Goal: Information Seeking & Learning: Learn about a topic

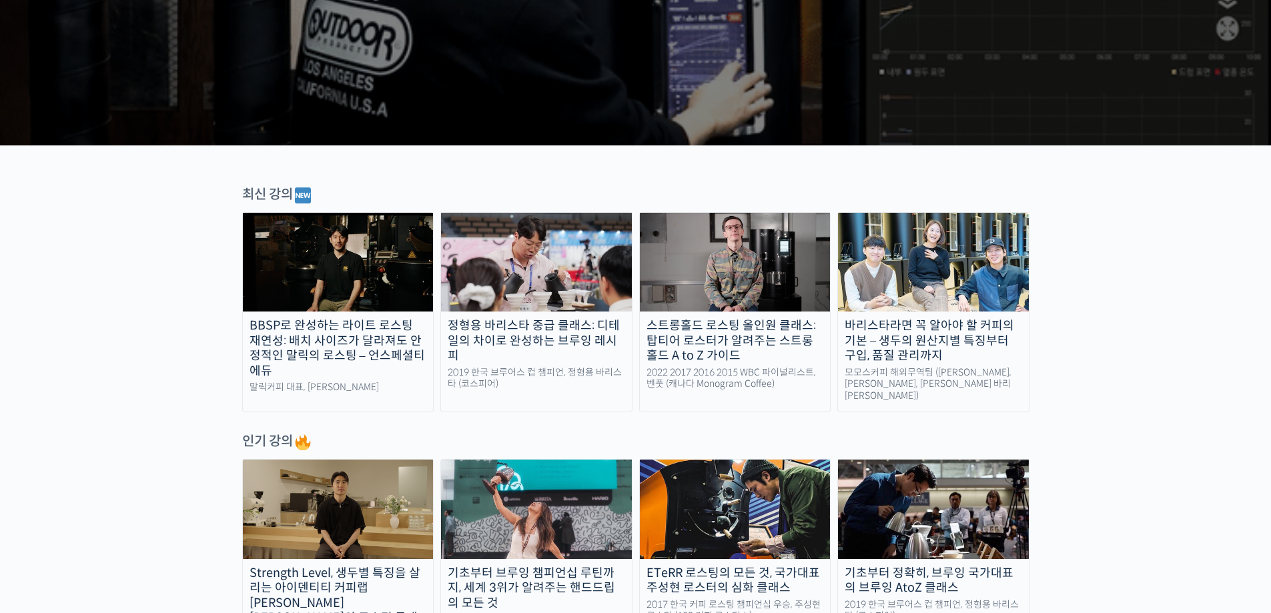
scroll to position [334, 0]
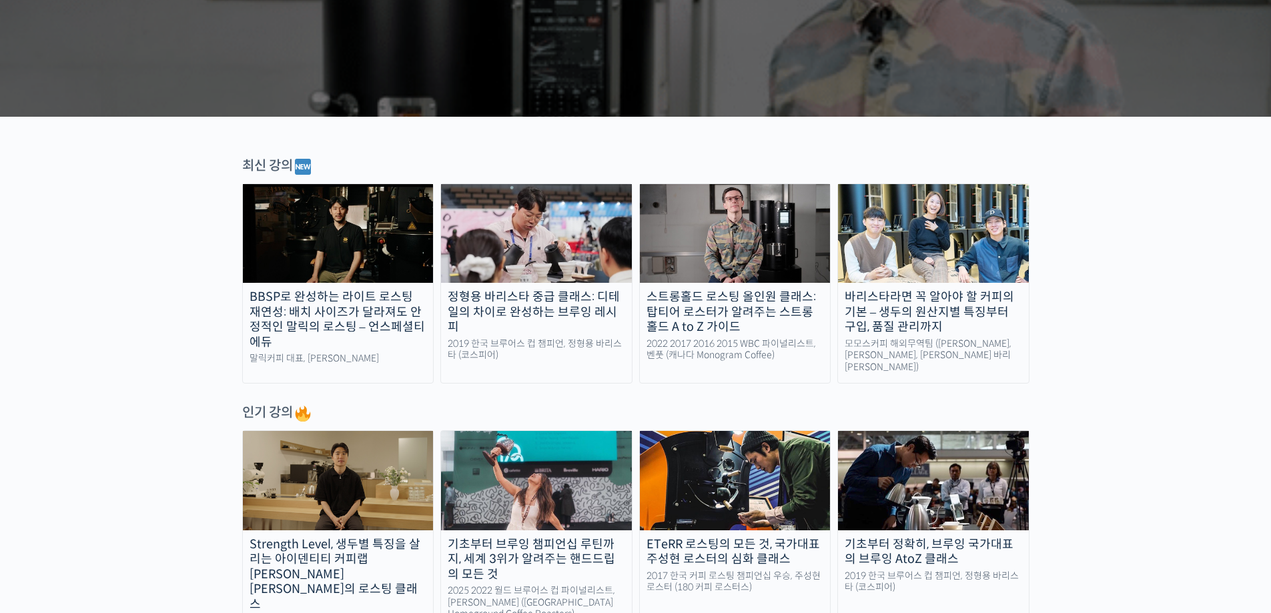
click at [729, 256] on img at bounding box center [735, 233] width 191 height 99
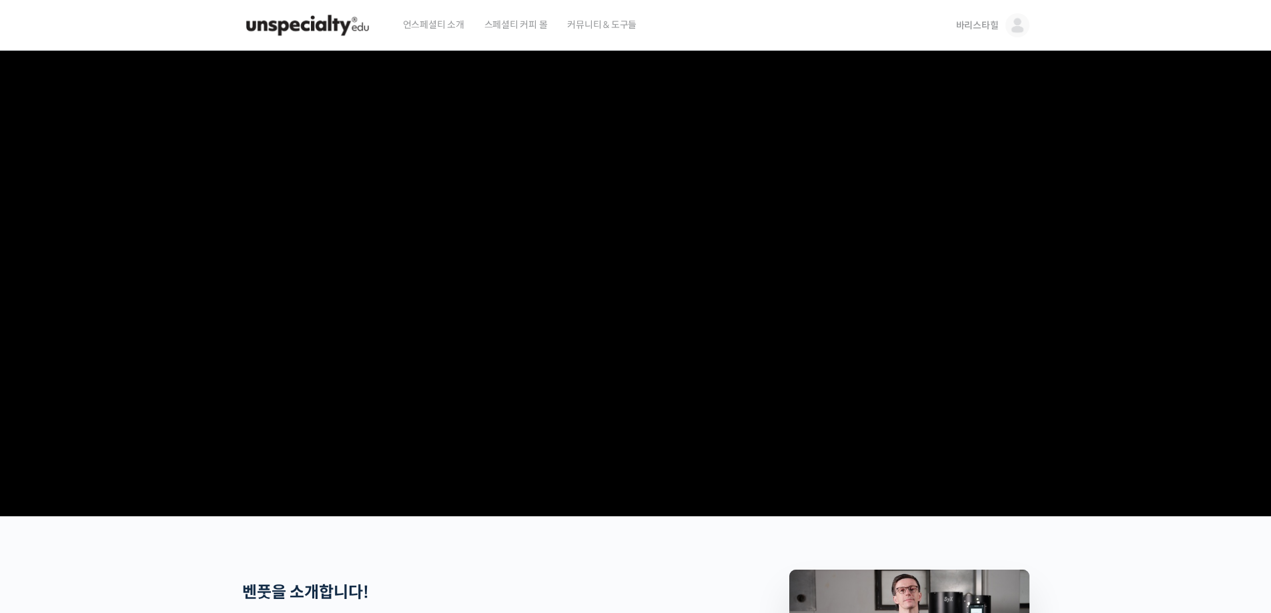
click at [1022, 29] on img at bounding box center [1018, 25] width 24 height 24
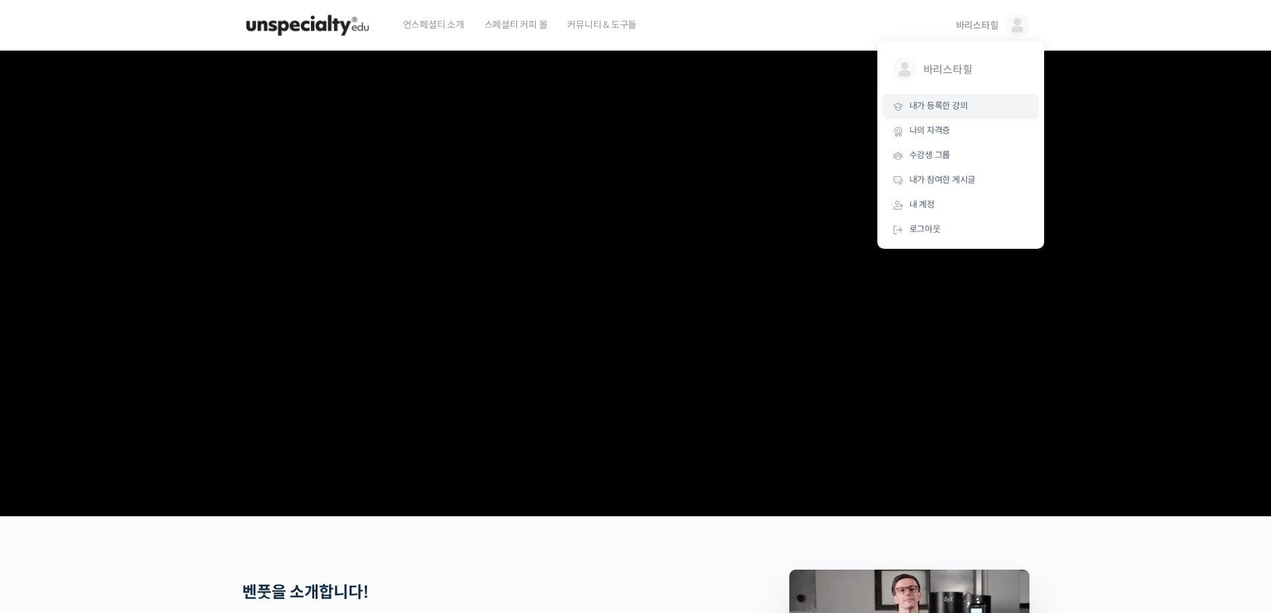
click at [969, 107] on link "내가 등록한 강의" at bounding box center [961, 106] width 156 height 25
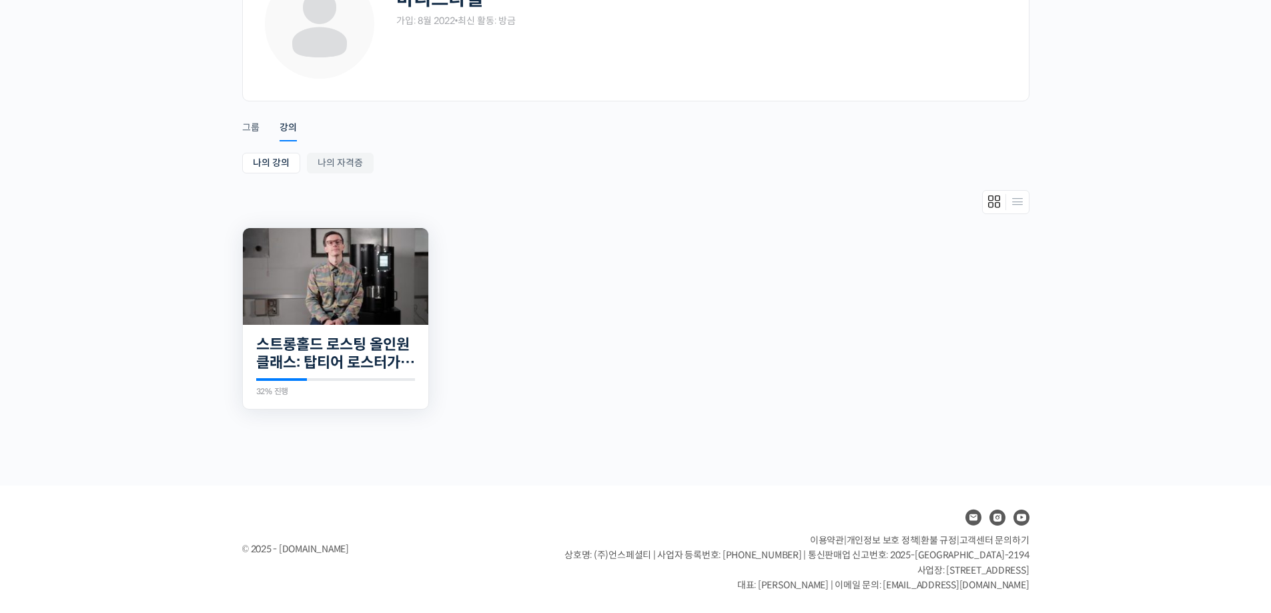
click at [325, 302] on img at bounding box center [336, 276] width 186 height 97
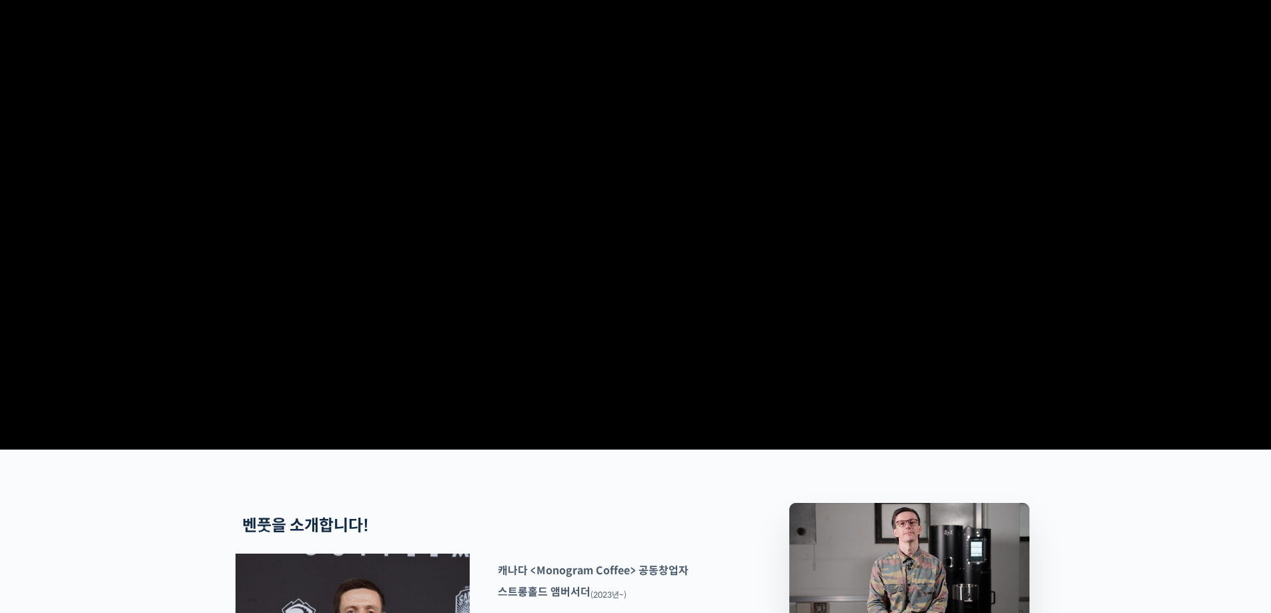
scroll to position [467, 0]
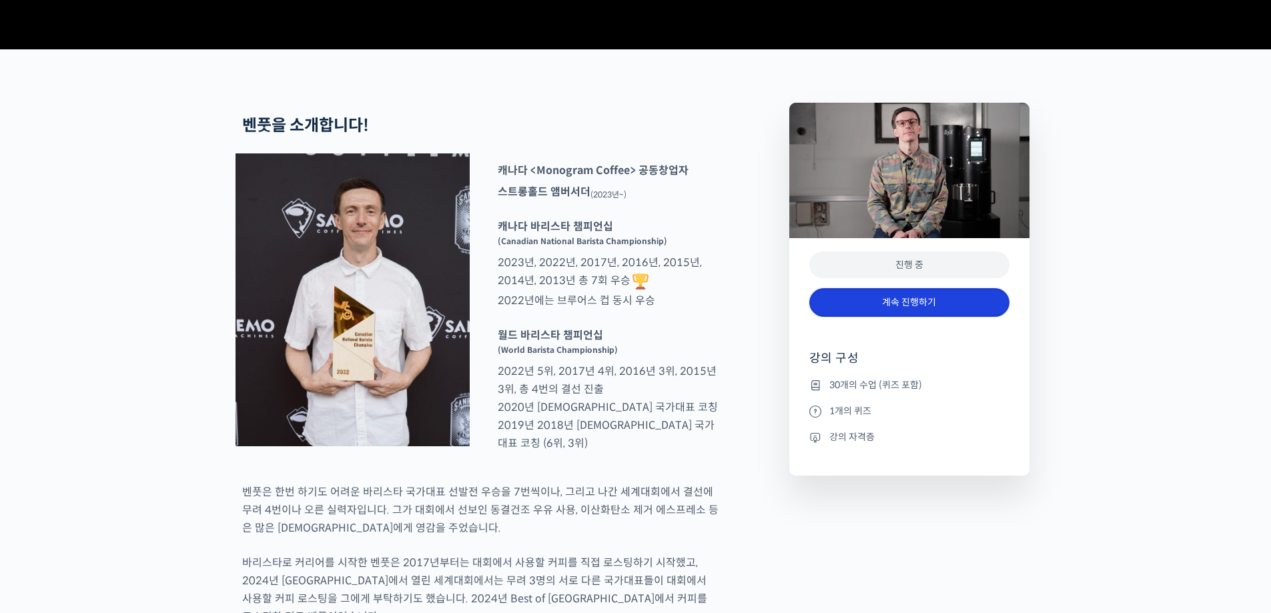
click at [864, 317] on link "계속 진행하기" at bounding box center [910, 302] width 200 height 29
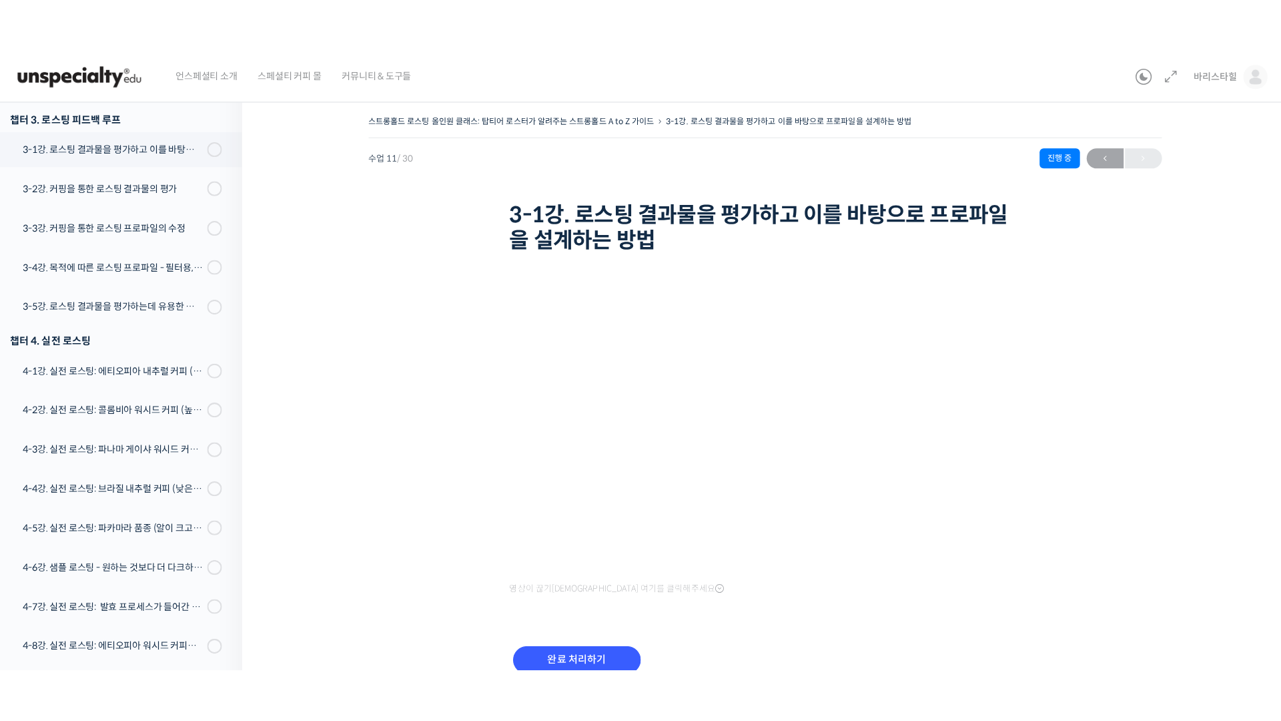
scroll to position [641, 0]
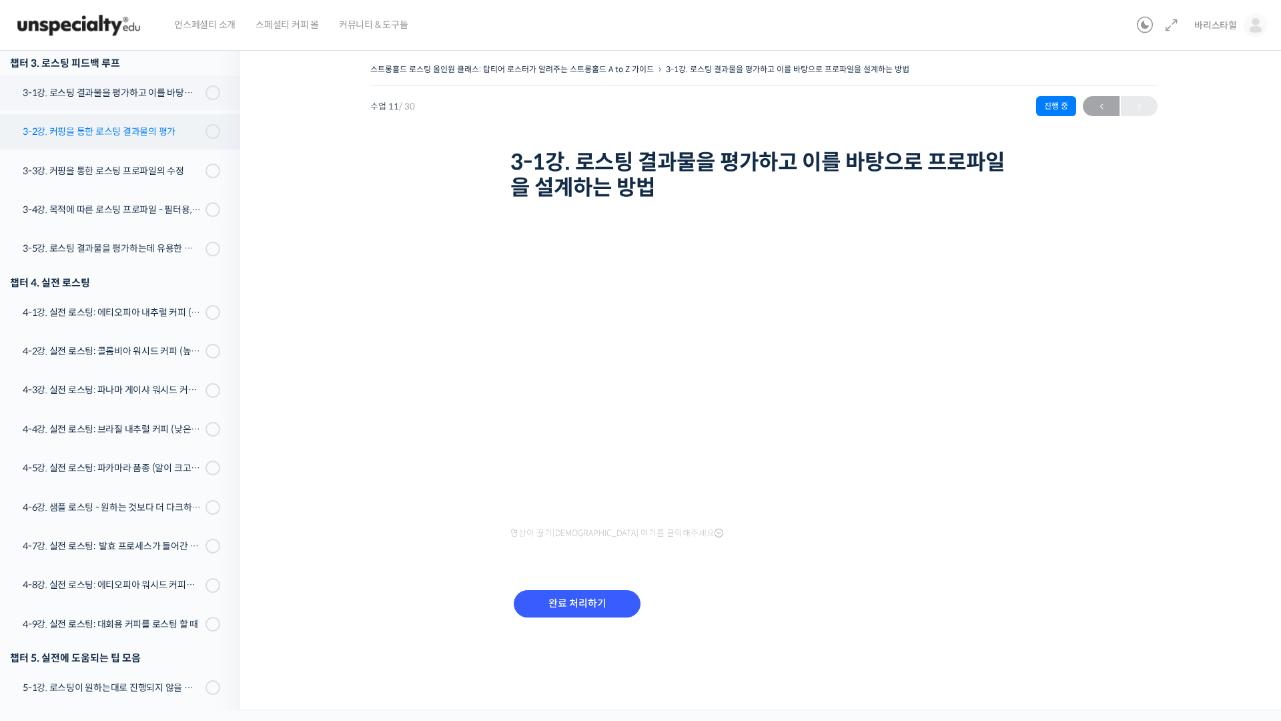
click at [149, 121] on link "3-2강. 커핑을 통한 로스팅 결과물의 평가" at bounding box center [116, 131] width 247 height 35
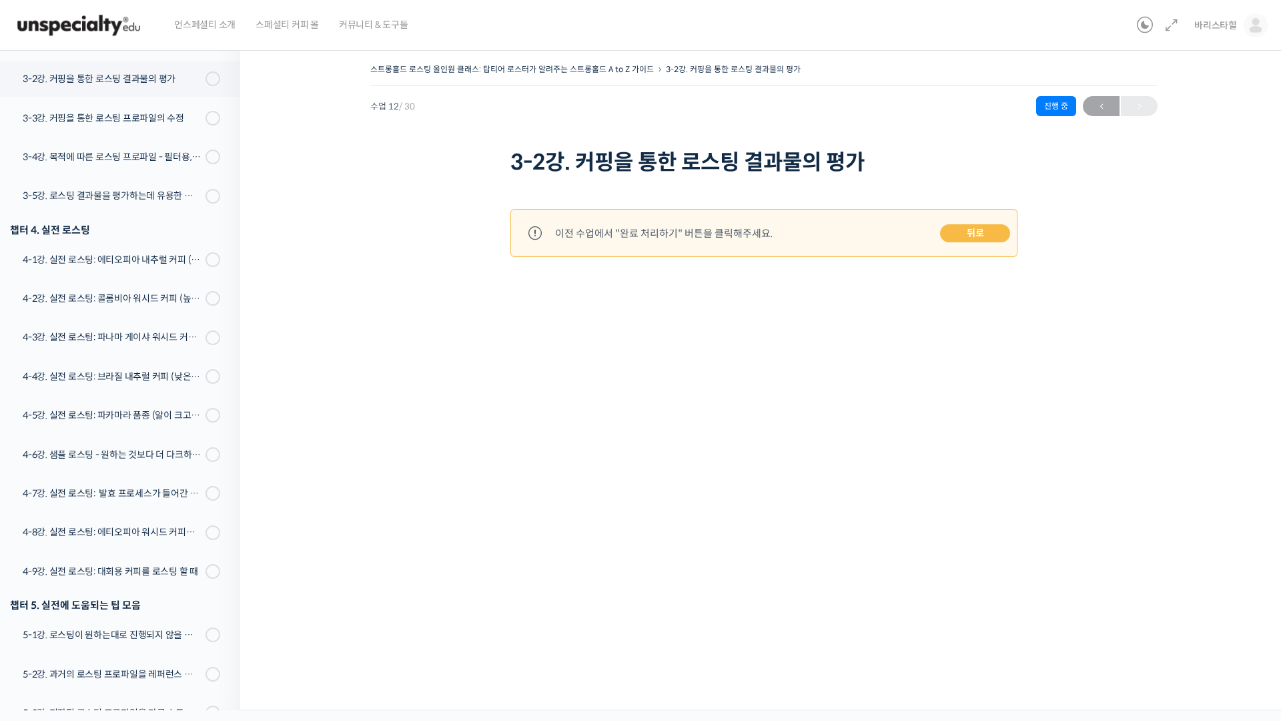
scroll to position [704, 0]
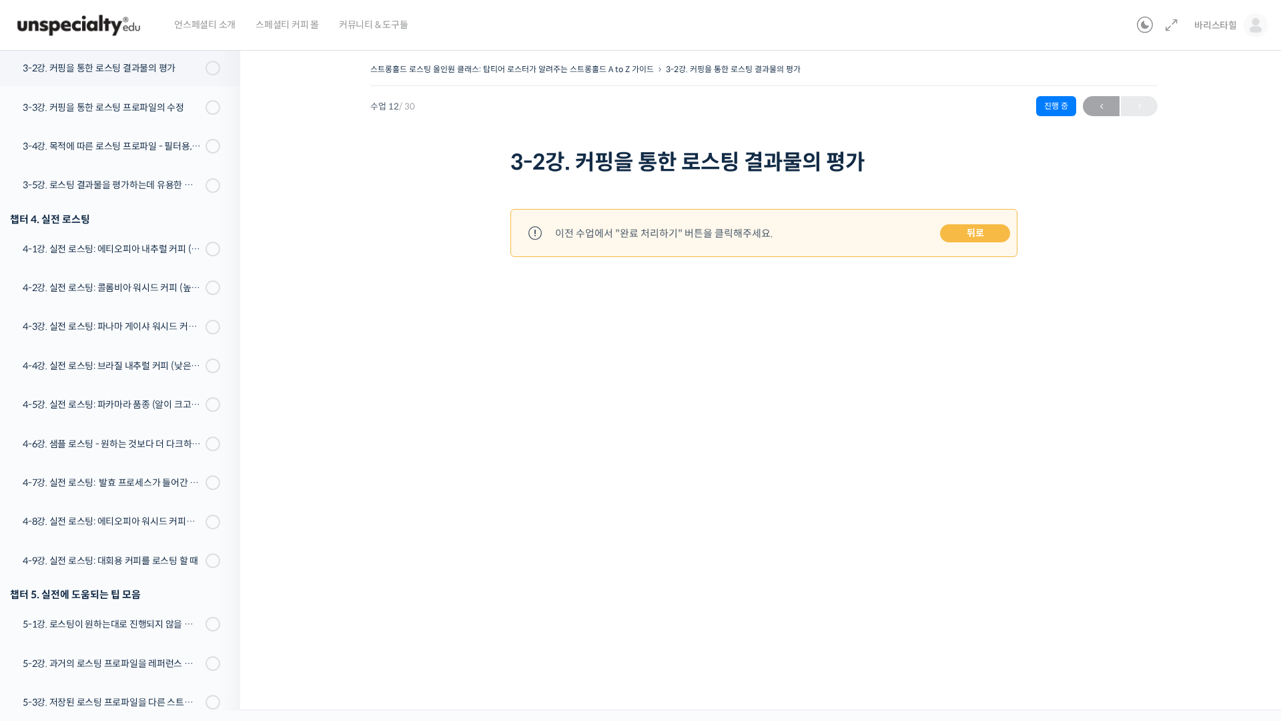
click at [973, 231] on link "뒤로" at bounding box center [975, 233] width 70 height 19
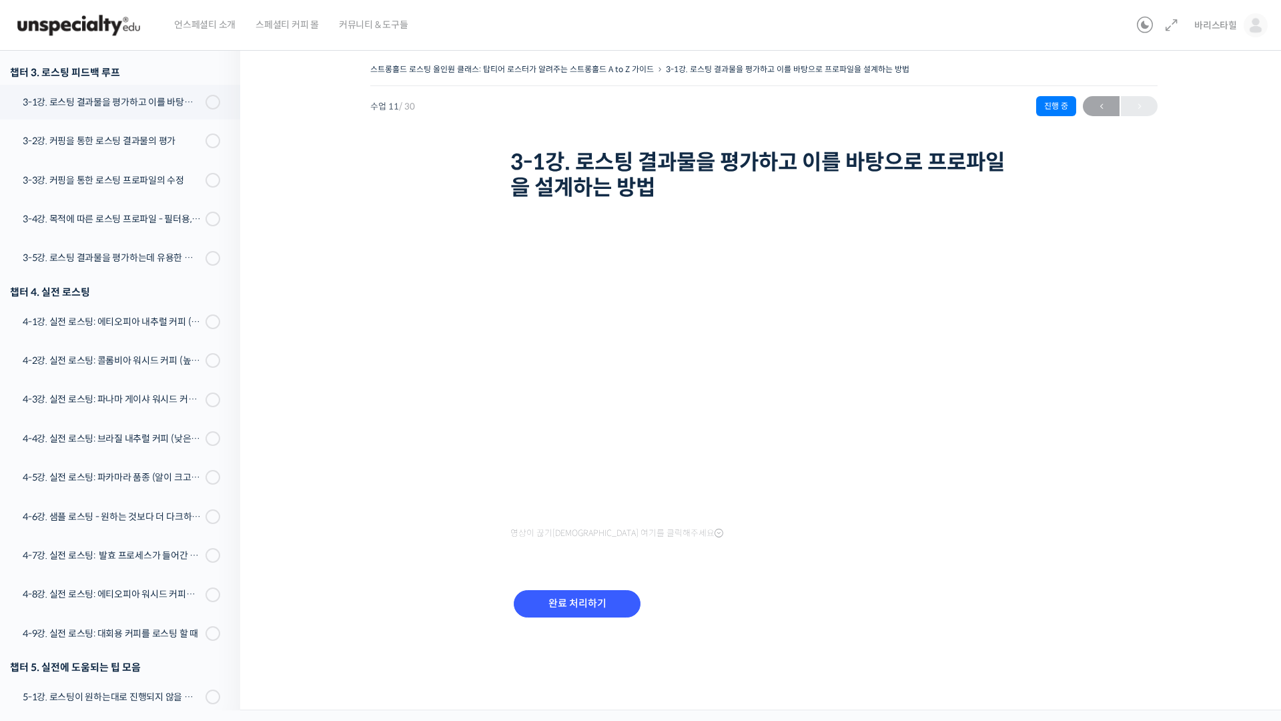
scroll to position [641, 0]
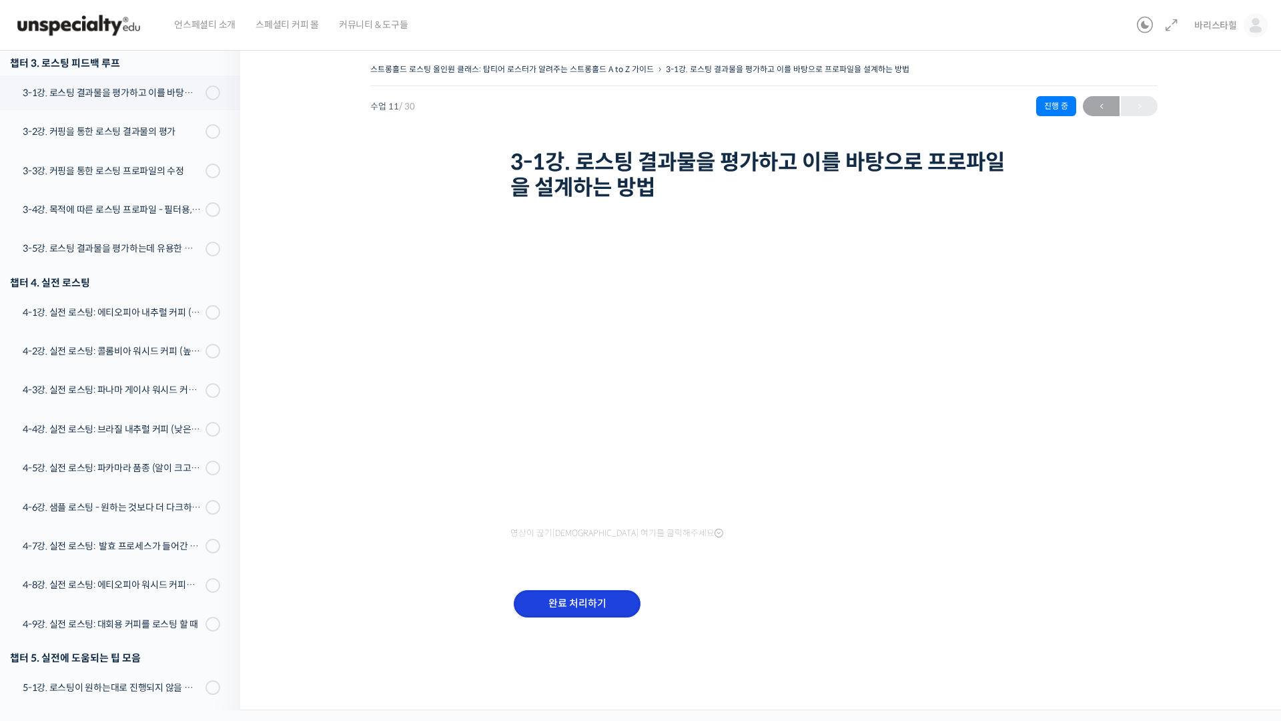
click at [585, 606] on input "완료 처리하기" at bounding box center [577, 603] width 127 height 27
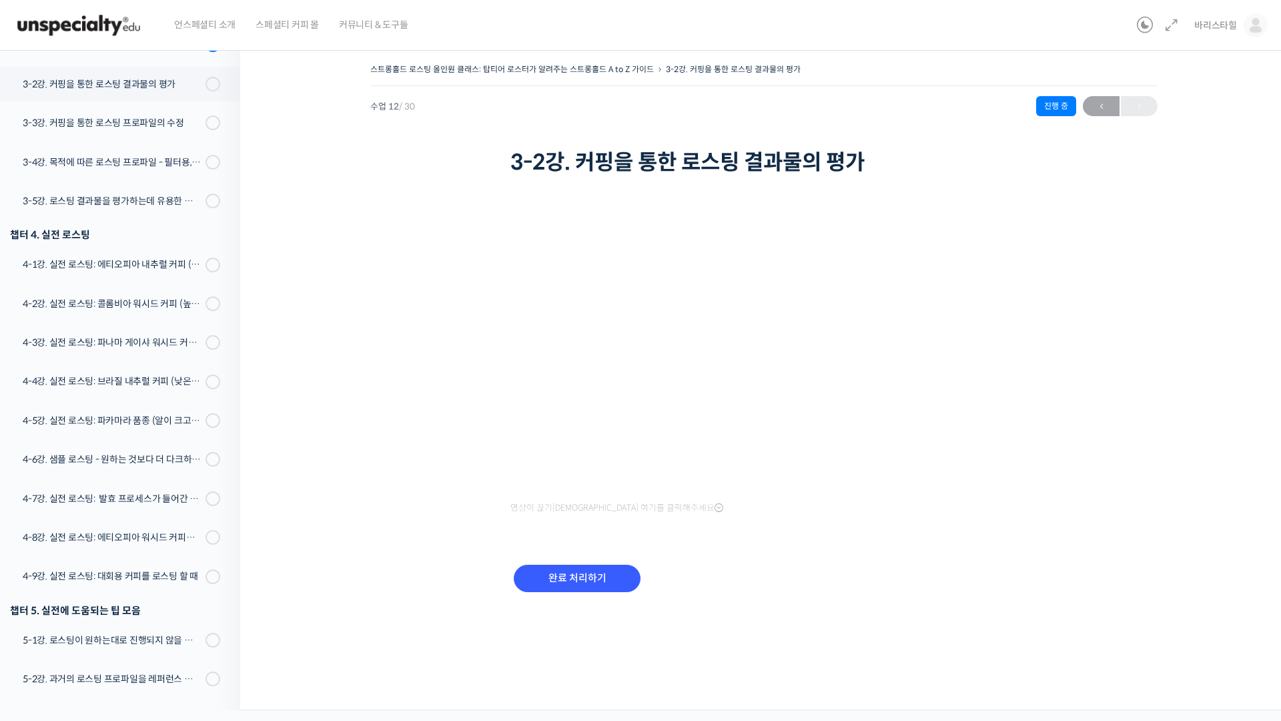
scroll to position [705, 0]
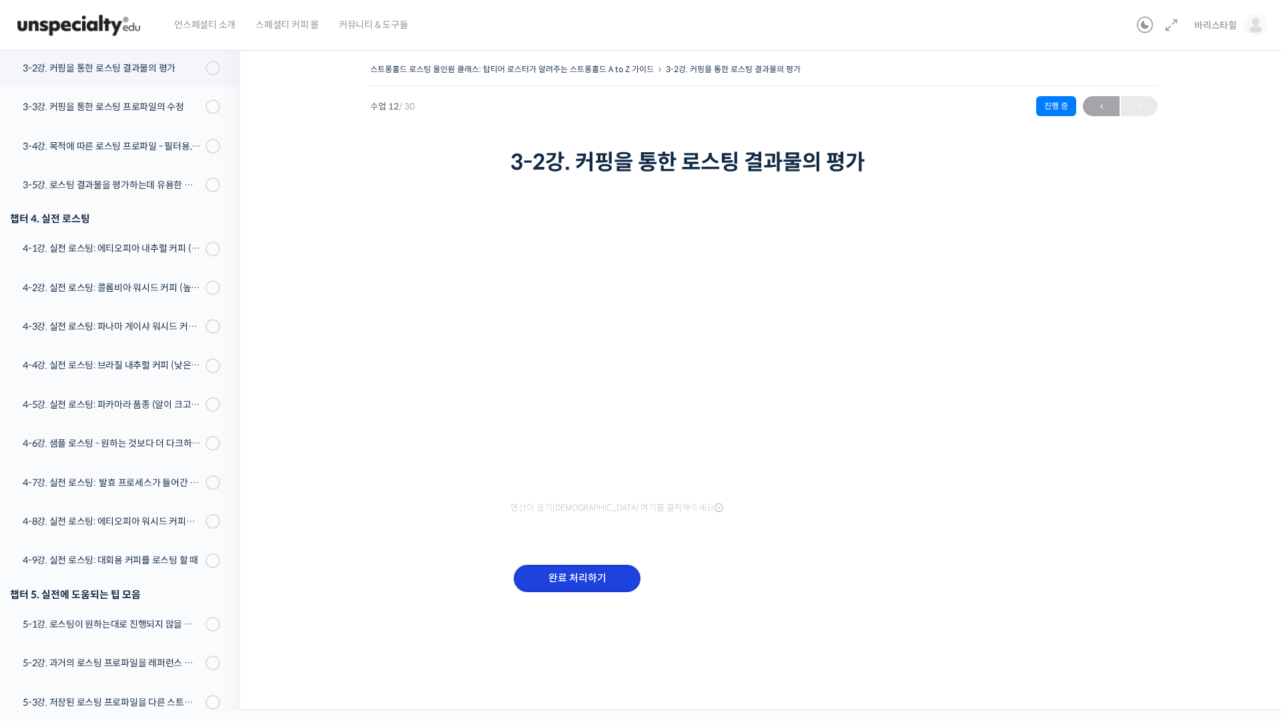
click at [551, 577] on input "완료 처리하기" at bounding box center [577, 578] width 127 height 27
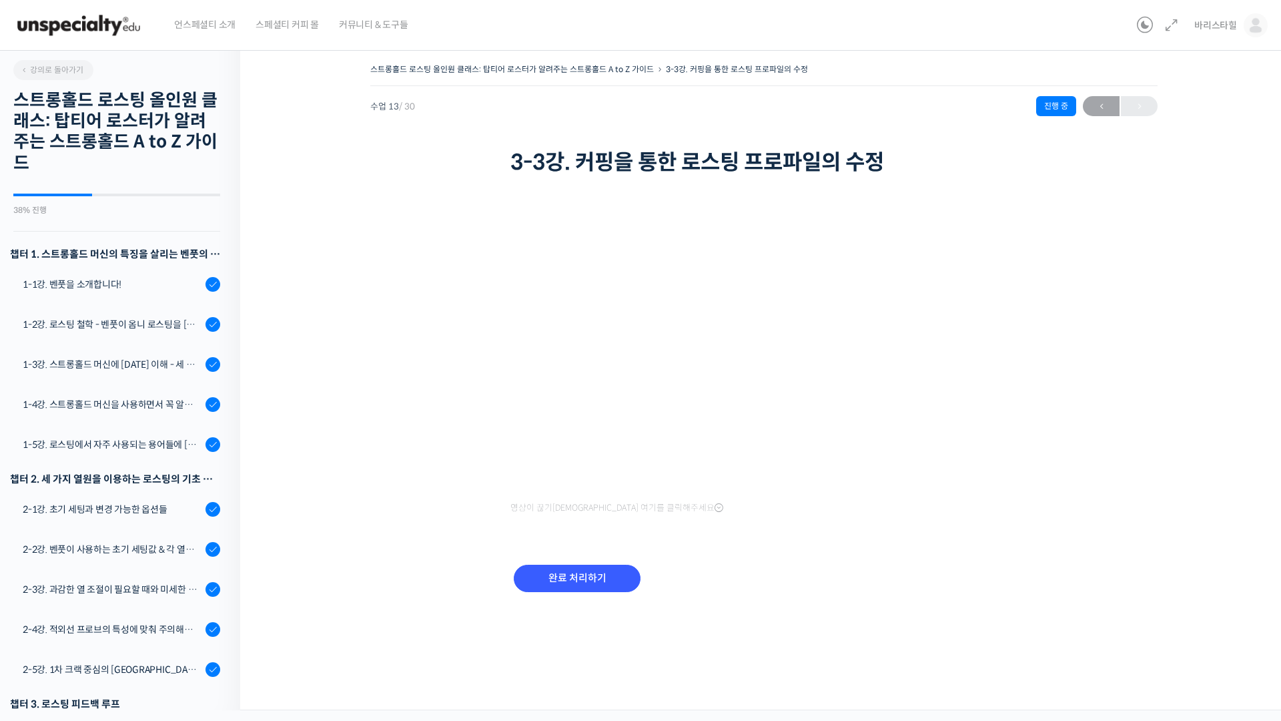
scroll to position [745, 0]
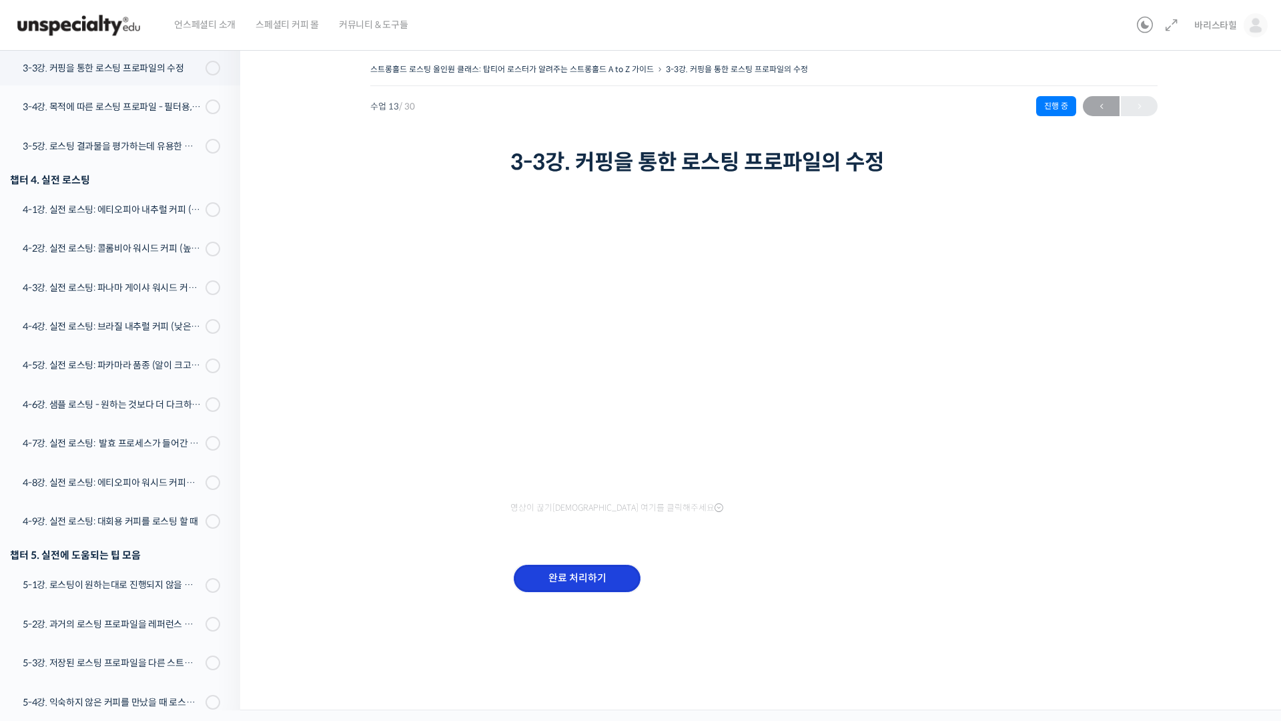
click at [579, 582] on input "완료 처리하기" at bounding box center [577, 578] width 127 height 27
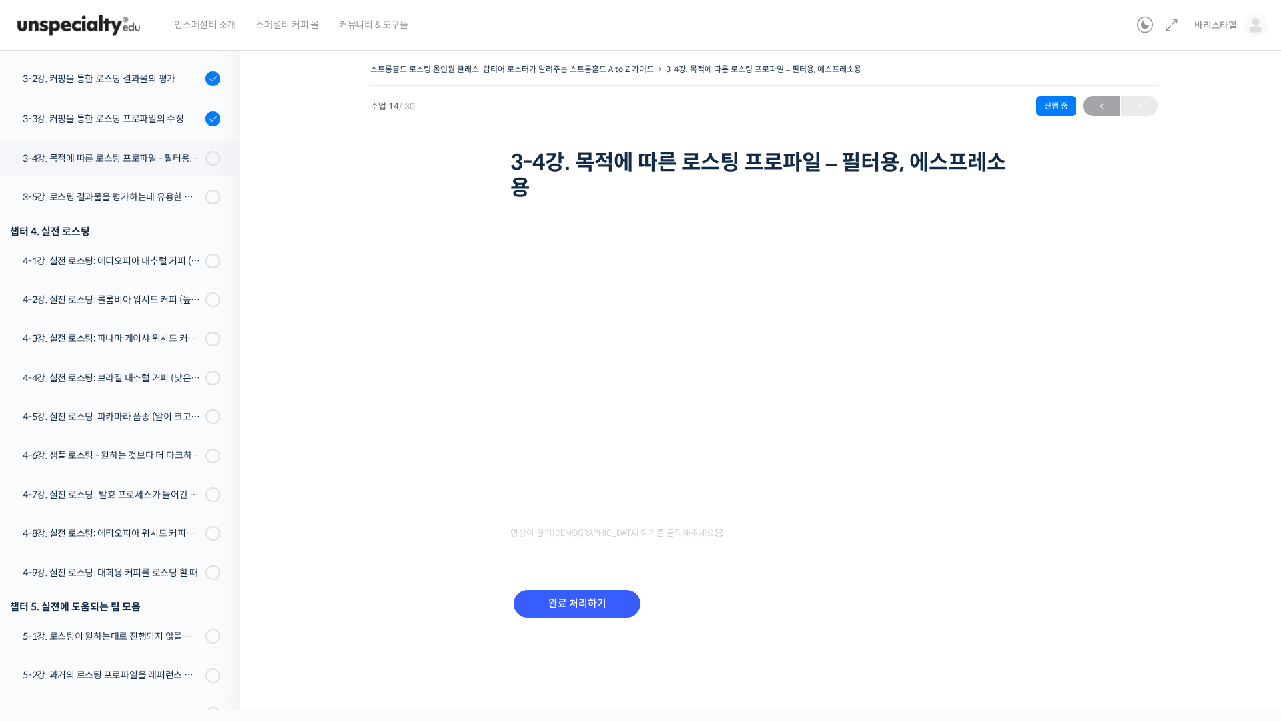
scroll to position [786, 0]
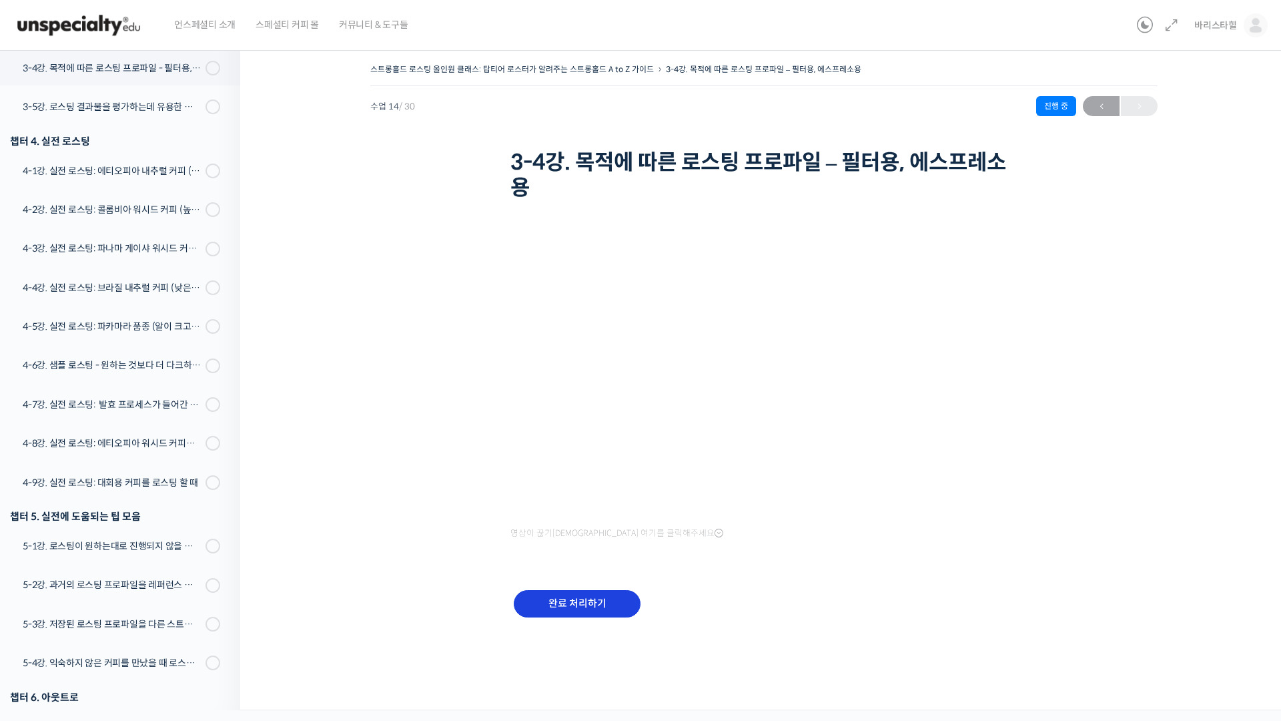
drag, startPoint x: 612, startPoint y: 583, endPoint x: 610, endPoint y: 598, distance: 14.8
click at [611, 585] on div "완료 처리하기" at bounding box center [764, 614] width 507 height 77
click at [610, 598] on input "완료 처리하기" at bounding box center [577, 603] width 127 height 27
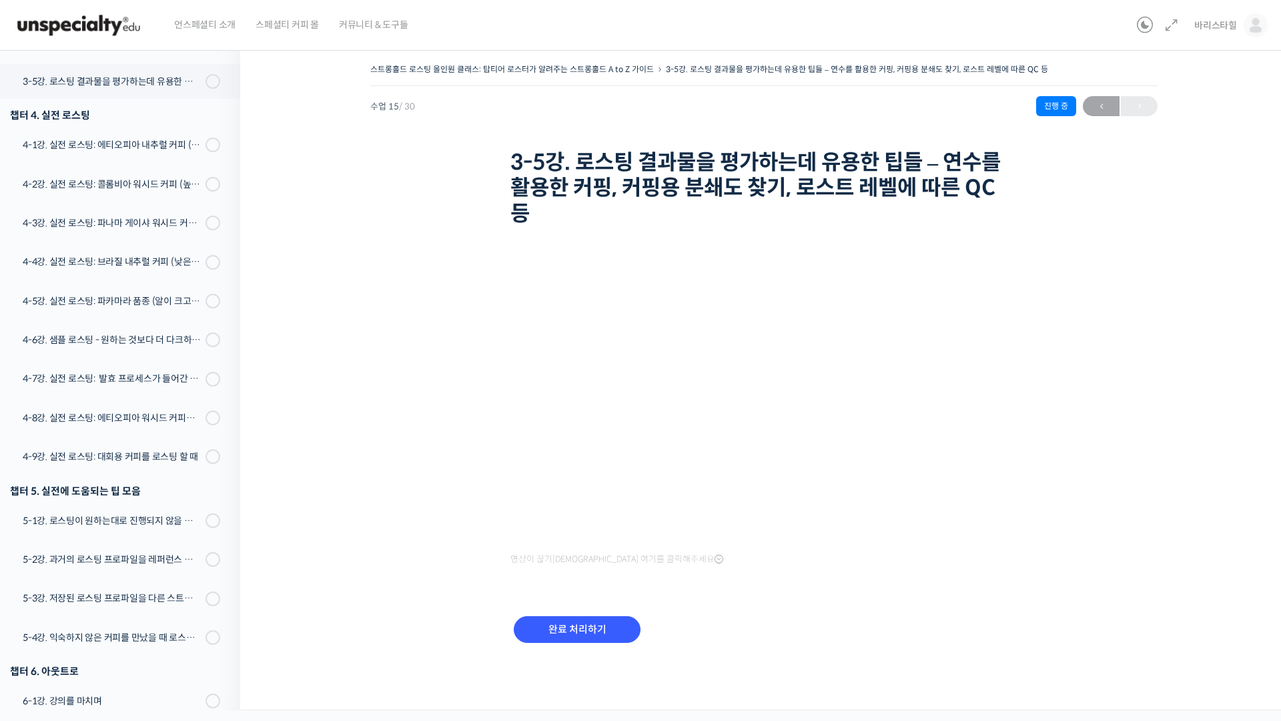
scroll to position [826, 0]
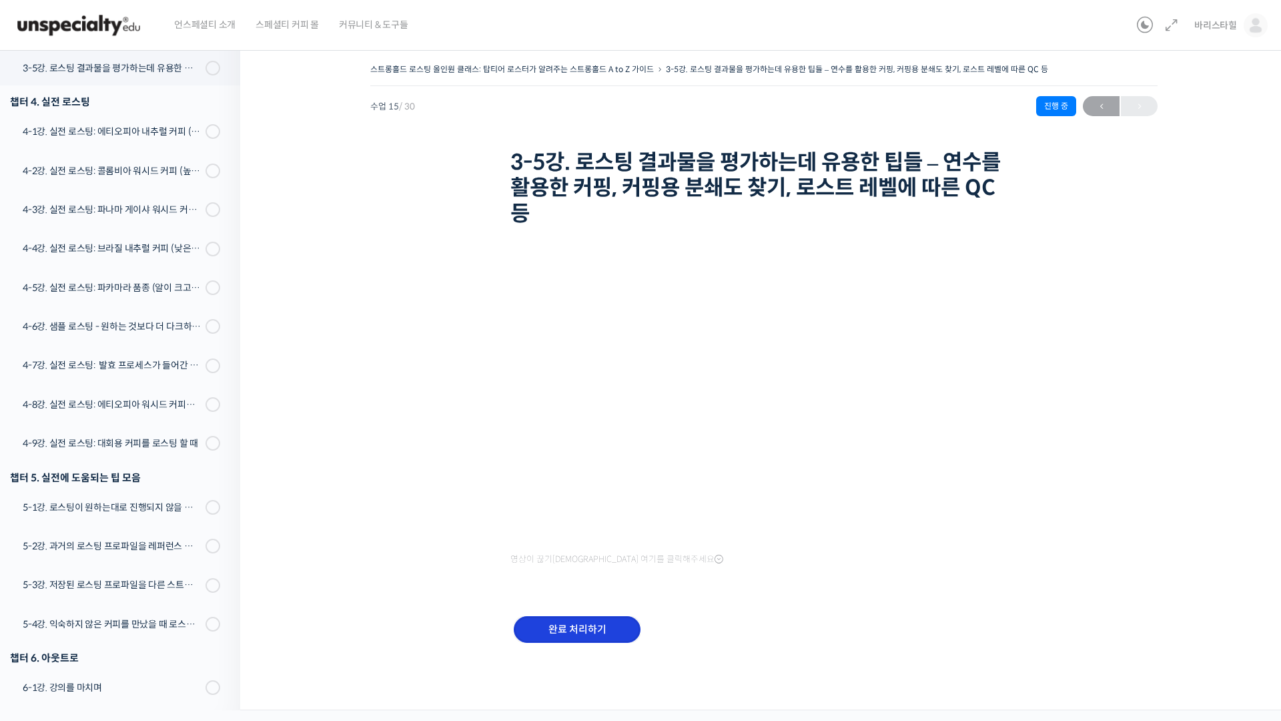
click at [573, 621] on input "완료 처리하기" at bounding box center [577, 629] width 127 height 27
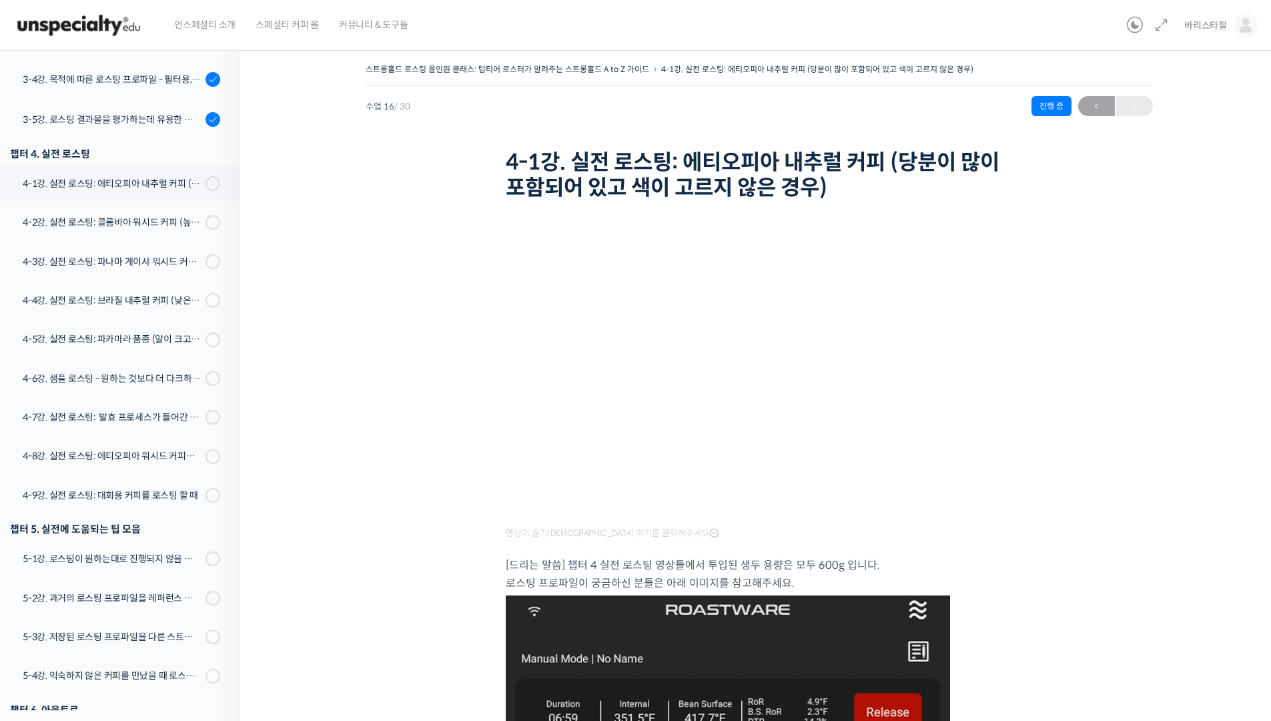
scroll to position [866, 0]
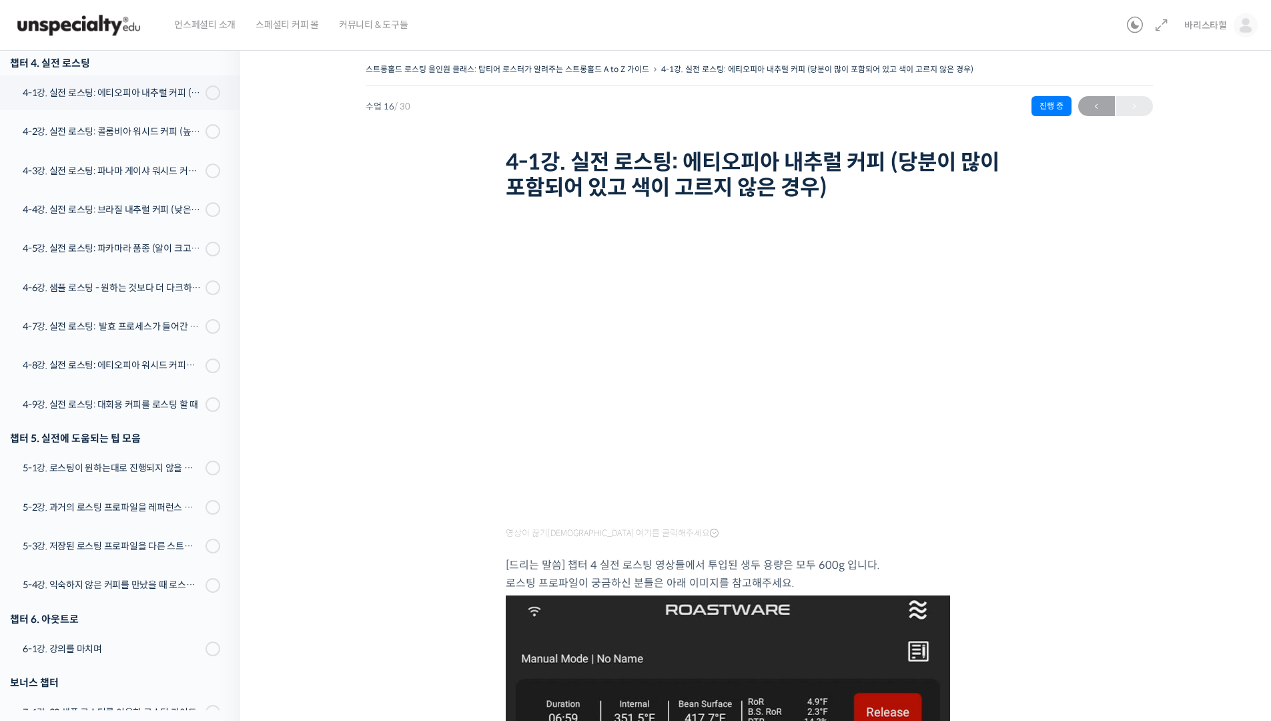
click at [1257, 314] on div "스트롱홀드 로스팅 올인원 클래스: 탑티어 로스터가 알려주는 스트롱홀드 A to Z 가이드 4-1강. 실전 로스팅: 에티오피아 내추럴 커피 (당…" at bounding box center [759, 728] width 1038 height 1376
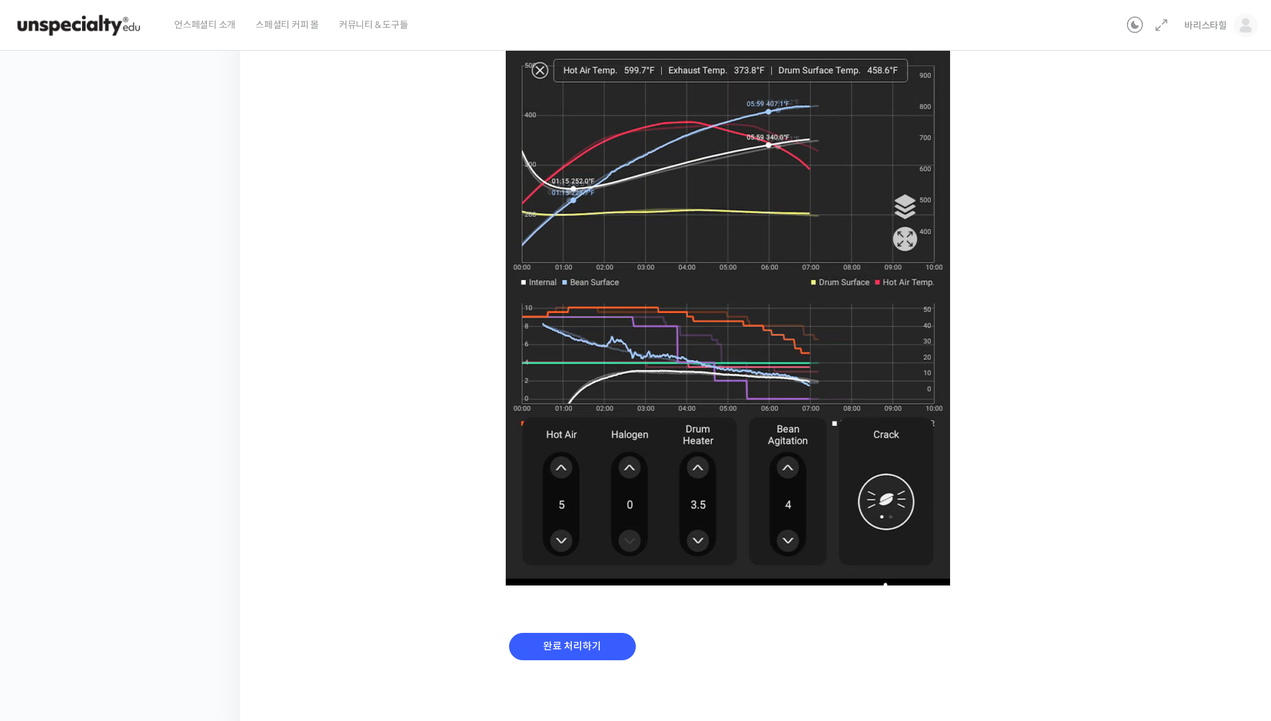
scroll to position [695, 0]
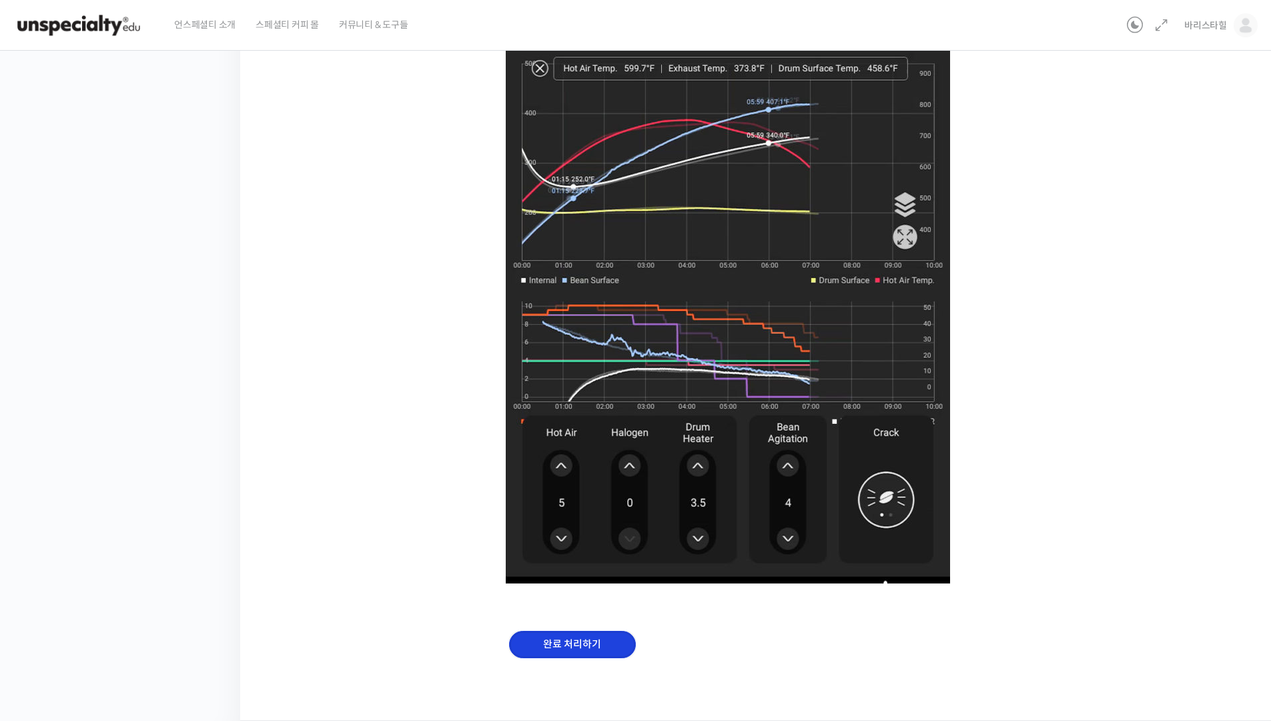
drag, startPoint x: 609, startPoint y: 646, endPoint x: 623, endPoint y: 641, distance: 15.0
click at [609, 646] on input "완료 처리하기" at bounding box center [572, 644] width 127 height 27
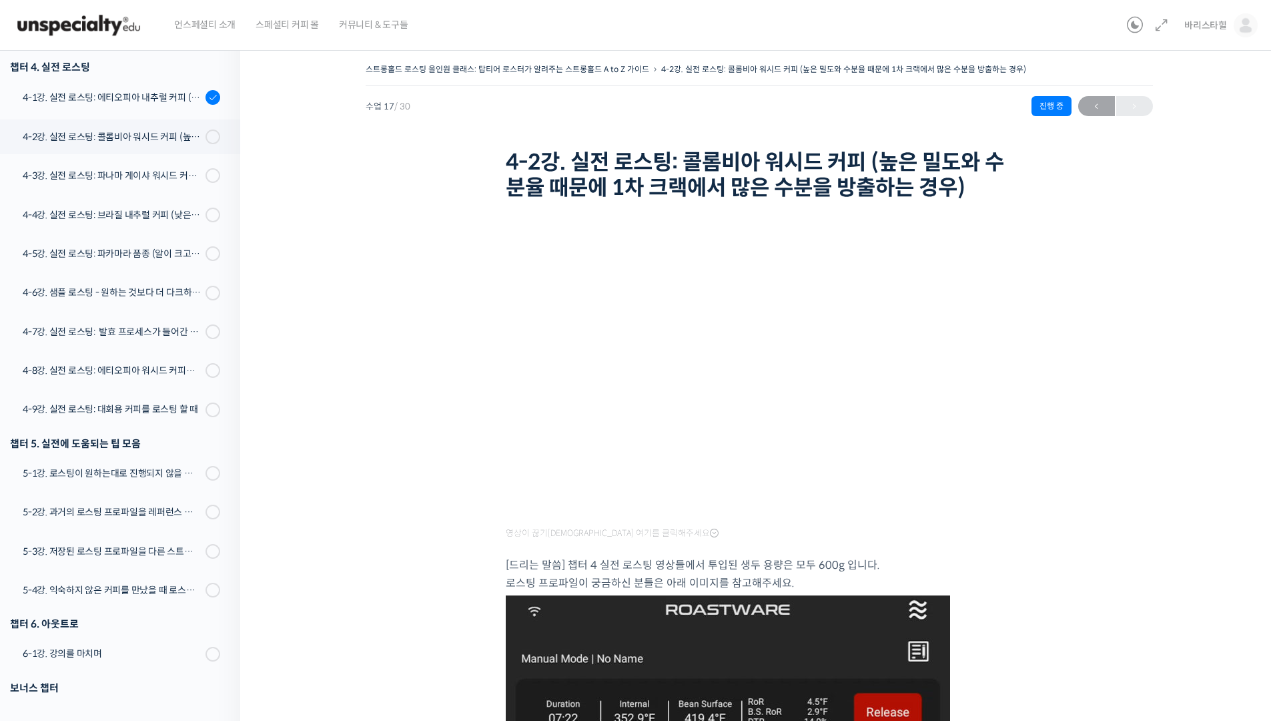
scroll to position [930, 0]
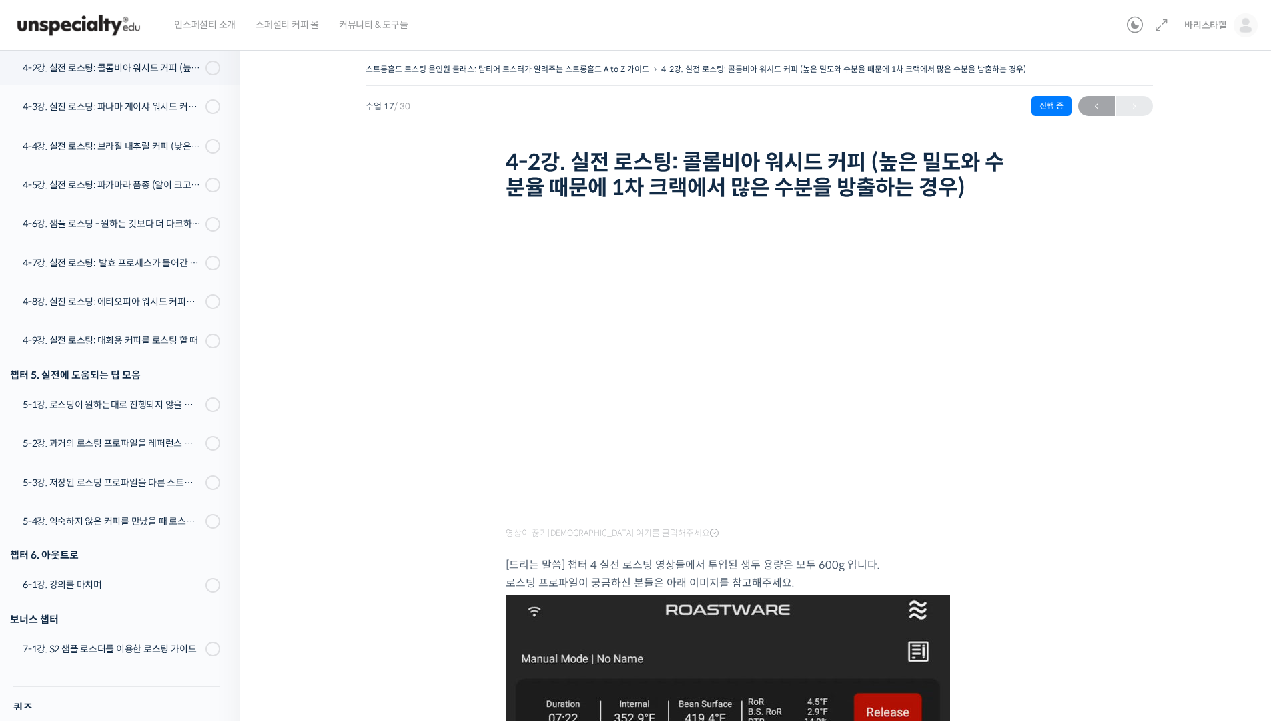
drag, startPoint x: 1197, startPoint y: 342, endPoint x: 1225, endPoint y: 353, distance: 30.2
click at [1197, 342] on div "스트롱홀드 로스팅 올인원 클래스: 탑티어 로스터가 알려주는 스트롱홀드 A to Z 가이드 4-2강. 실전 로스팅: 콜롬비아 워시드 커피 (높은…" at bounding box center [759, 724] width 904 height 1329
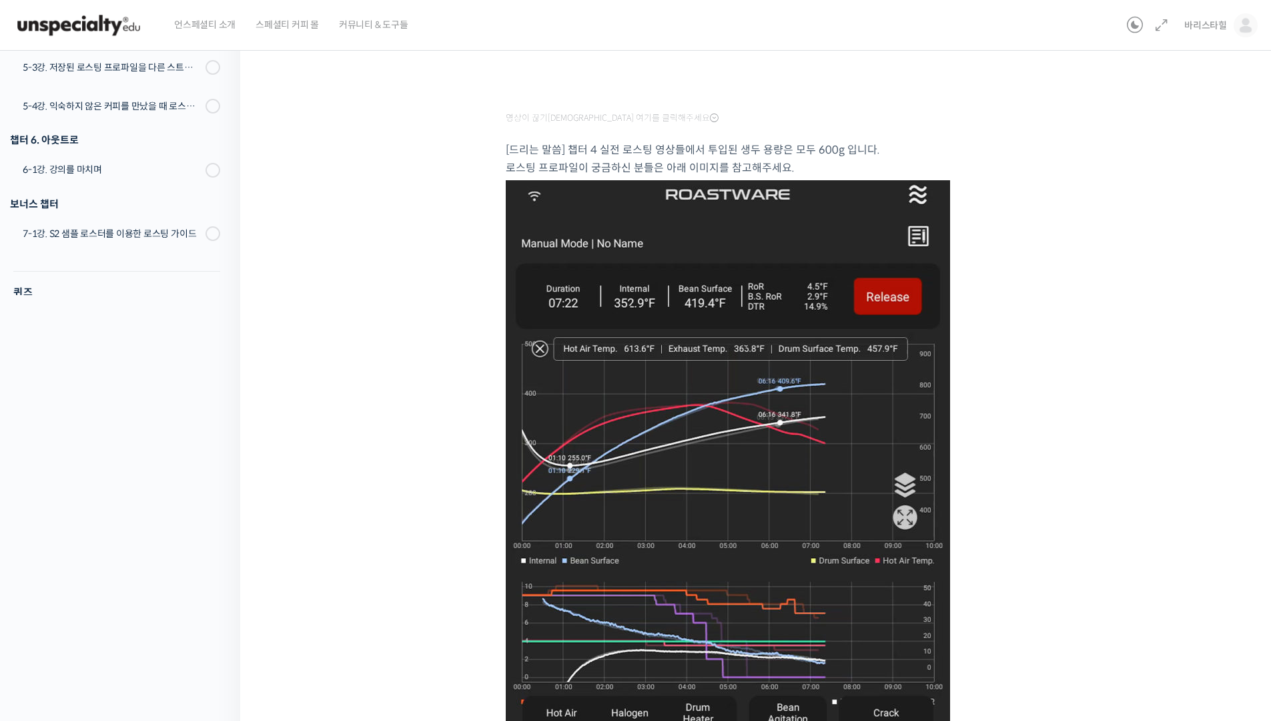
scroll to position [667, 0]
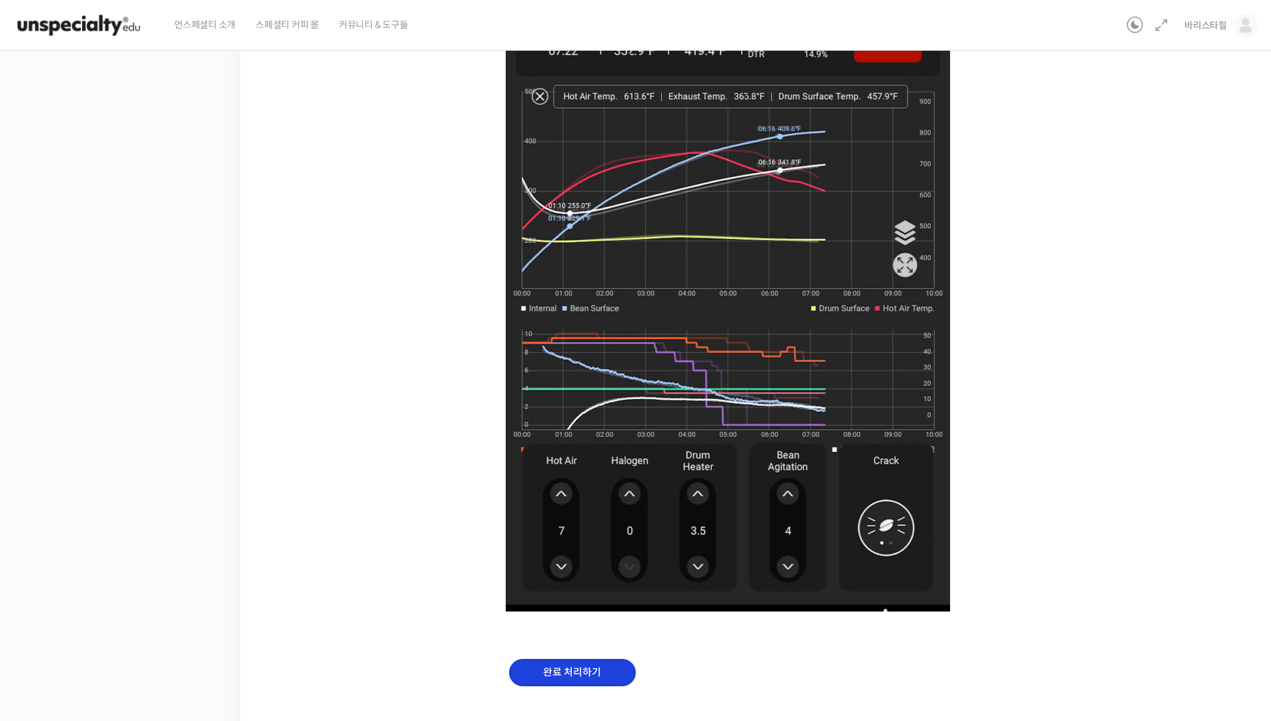
drag, startPoint x: 609, startPoint y: 667, endPoint x: 621, endPoint y: 659, distance: 14.7
click at [609, 666] on input "완료 처리하기" at bounding box center [572, 672] width 127 height 27
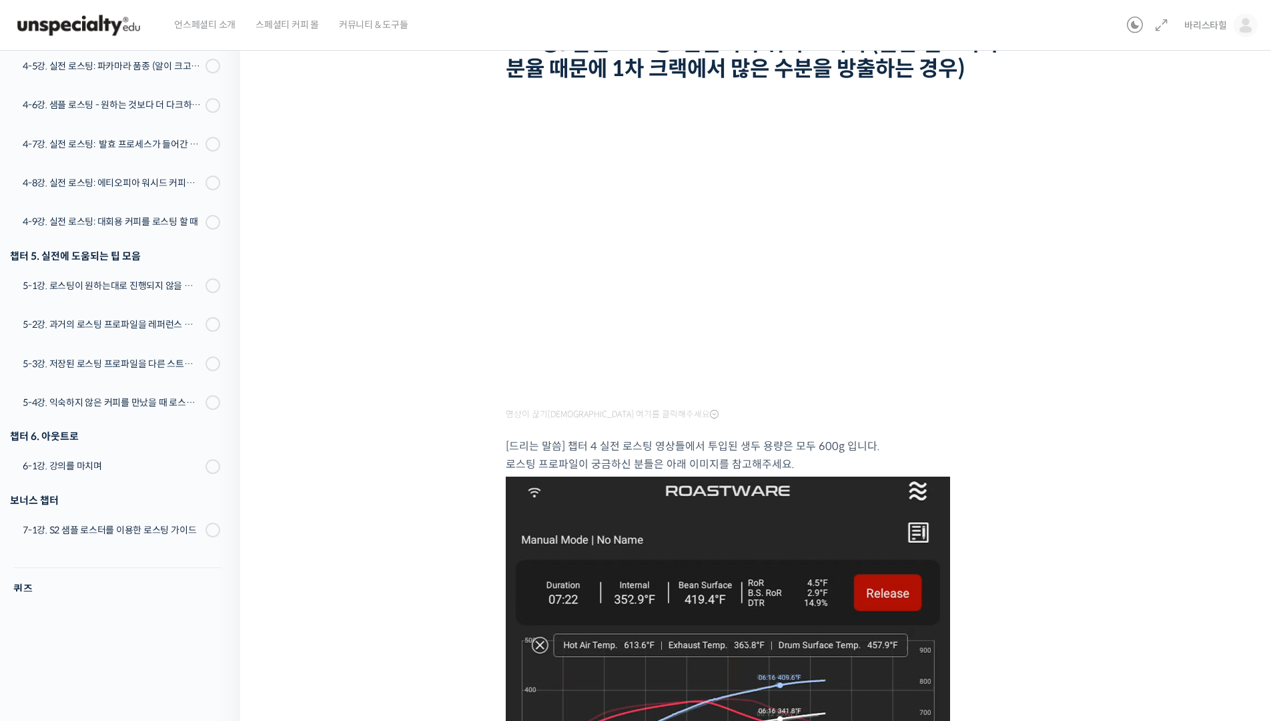
scroll to position [0, 0]
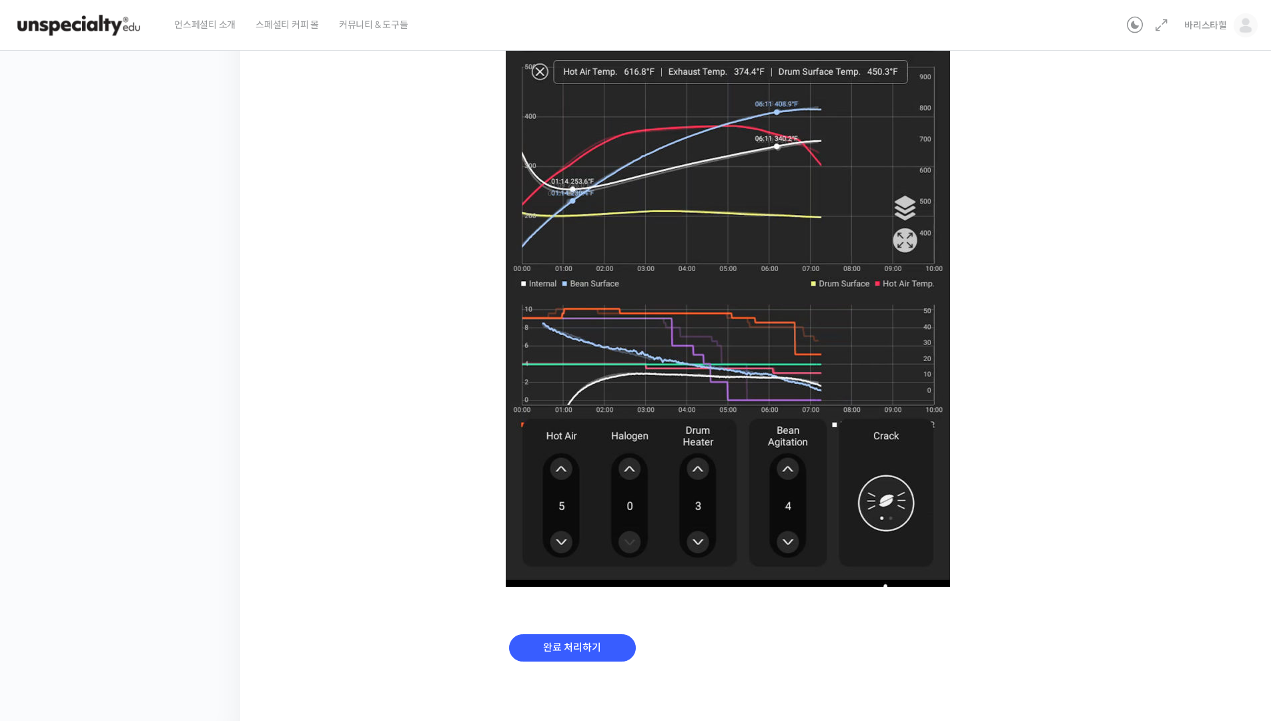
scroll to position [684, 0]
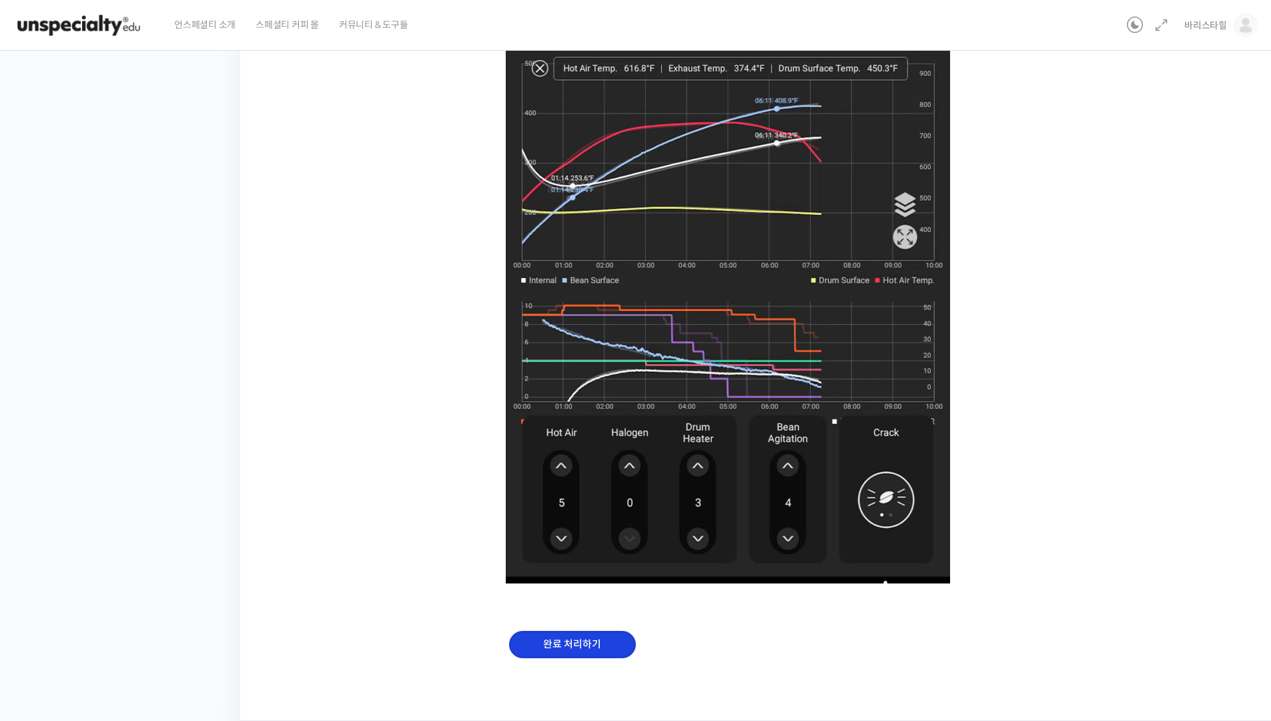
click at [607, 641] on input "완료 처리하기" at bounding box center [572, 644] width 127 height 27
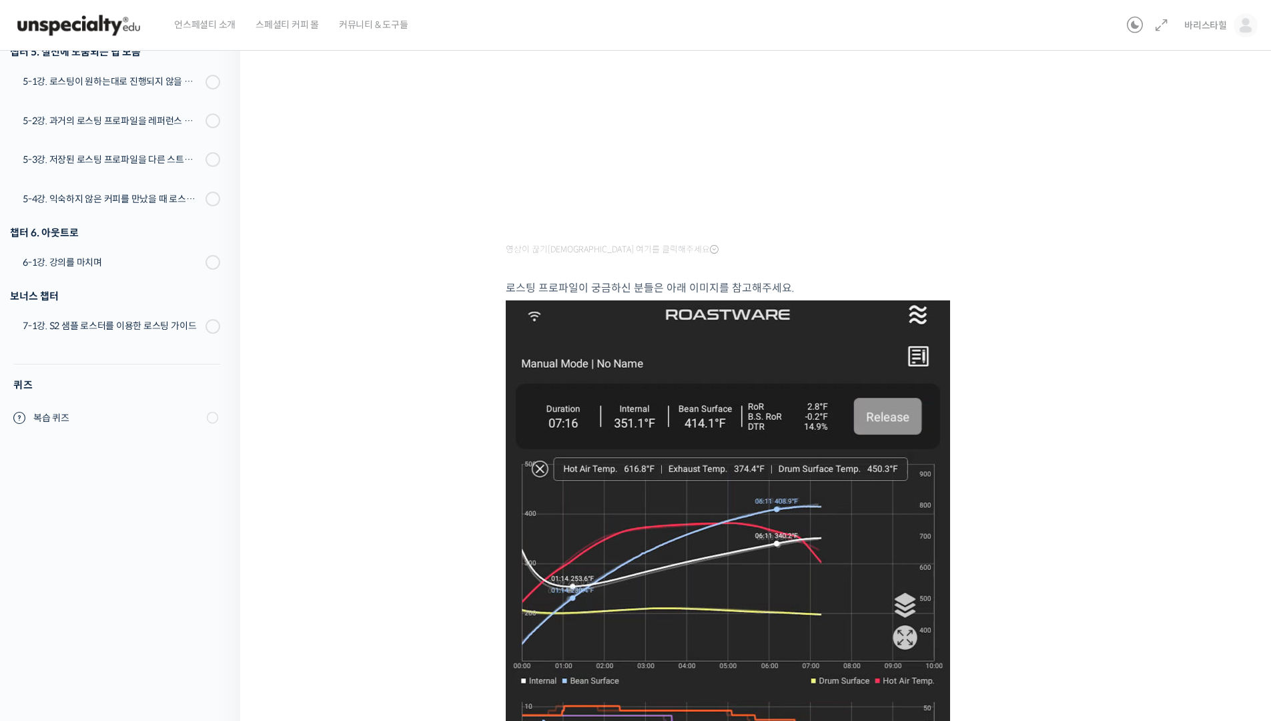
scroll to position [142, 0]
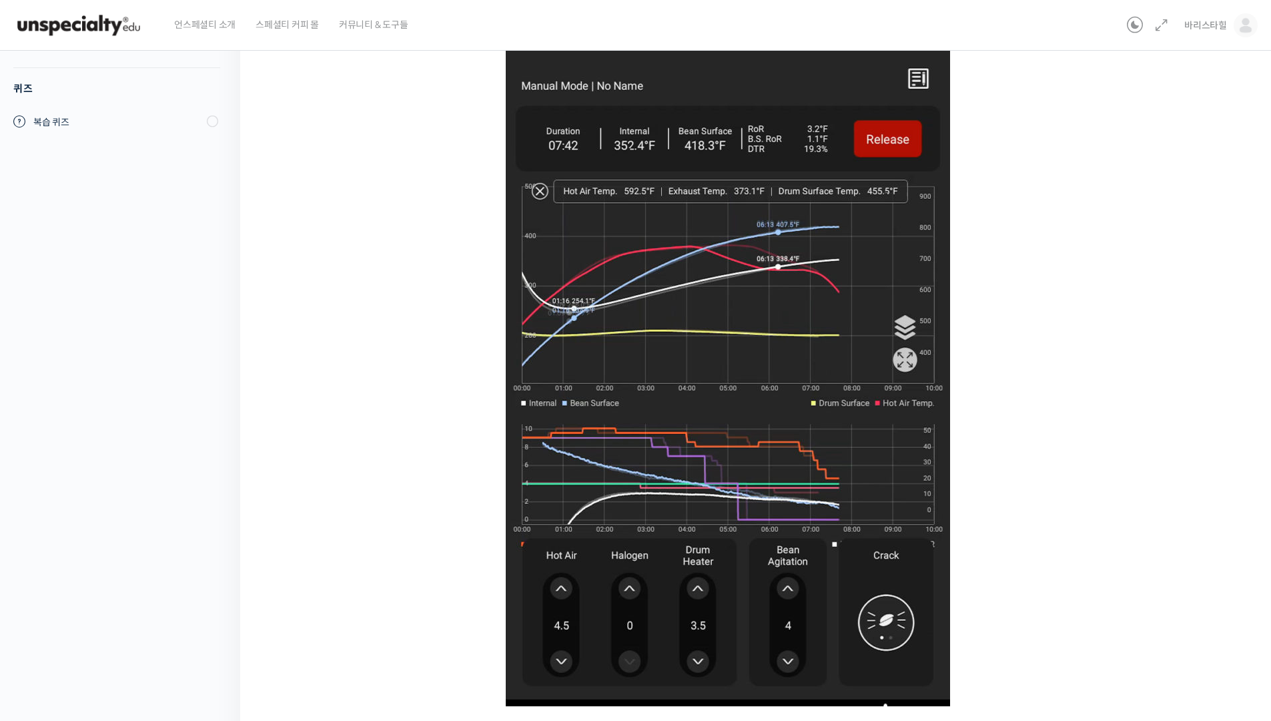
scroll to position [684, 0]
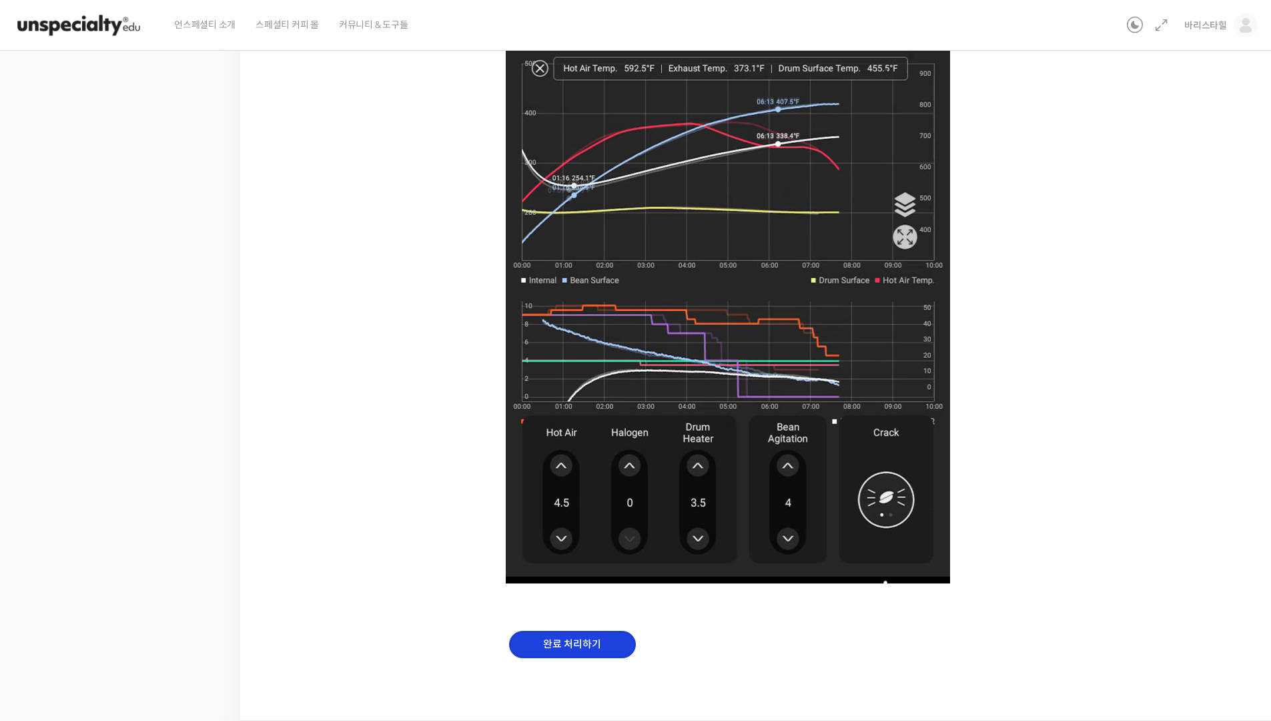
click at [590, 636] on input "완료 처리하기" at bounding box center [572, 644] width 127 height 27
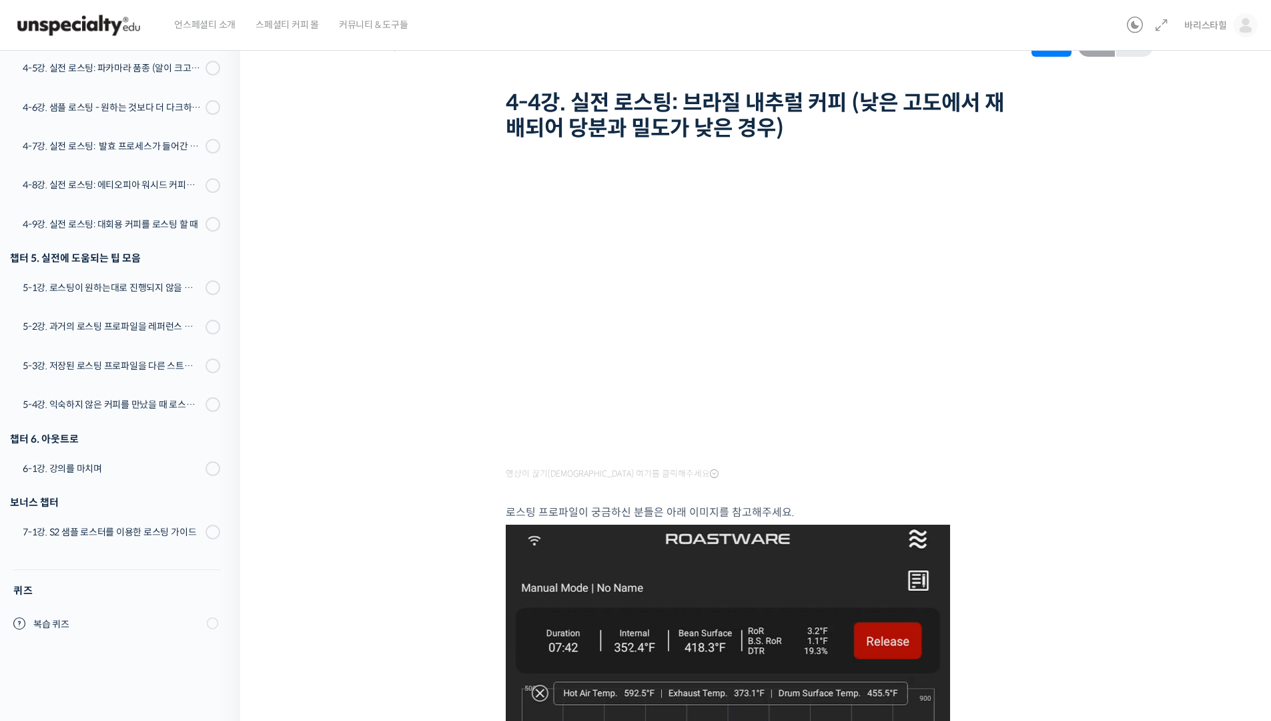
scroll to position [0, 0]
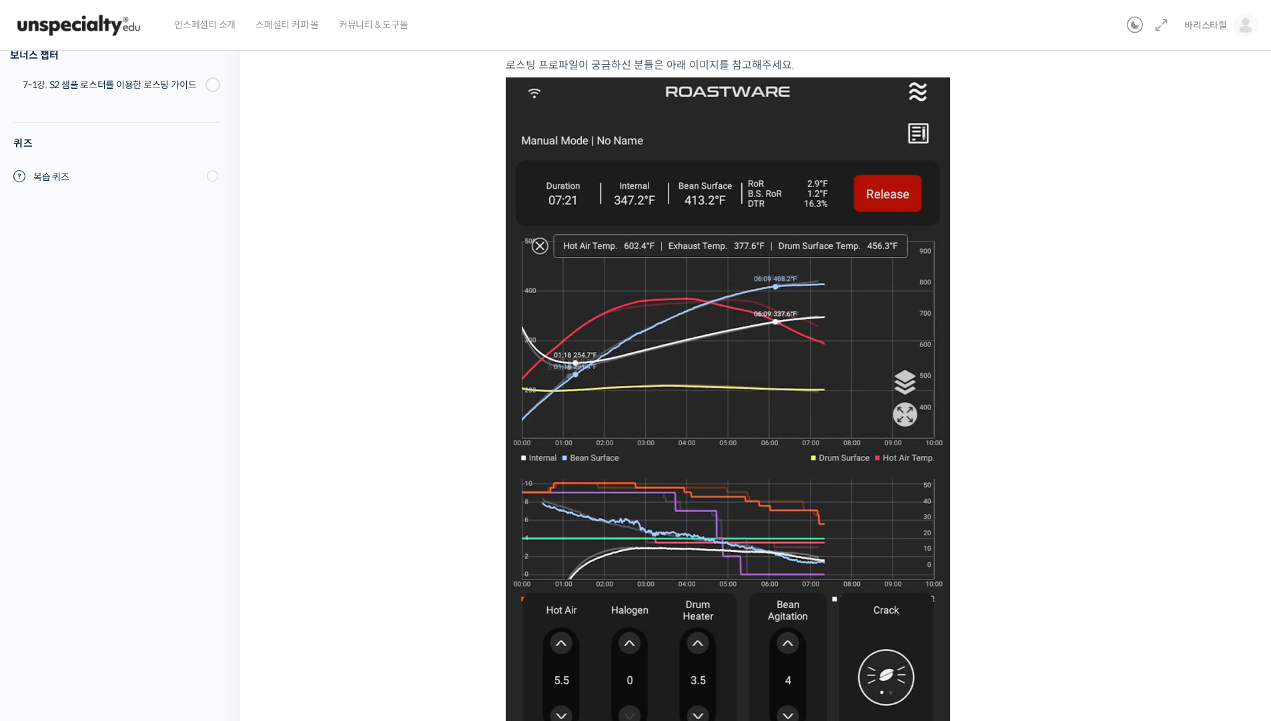
scroll to position [684, 0]
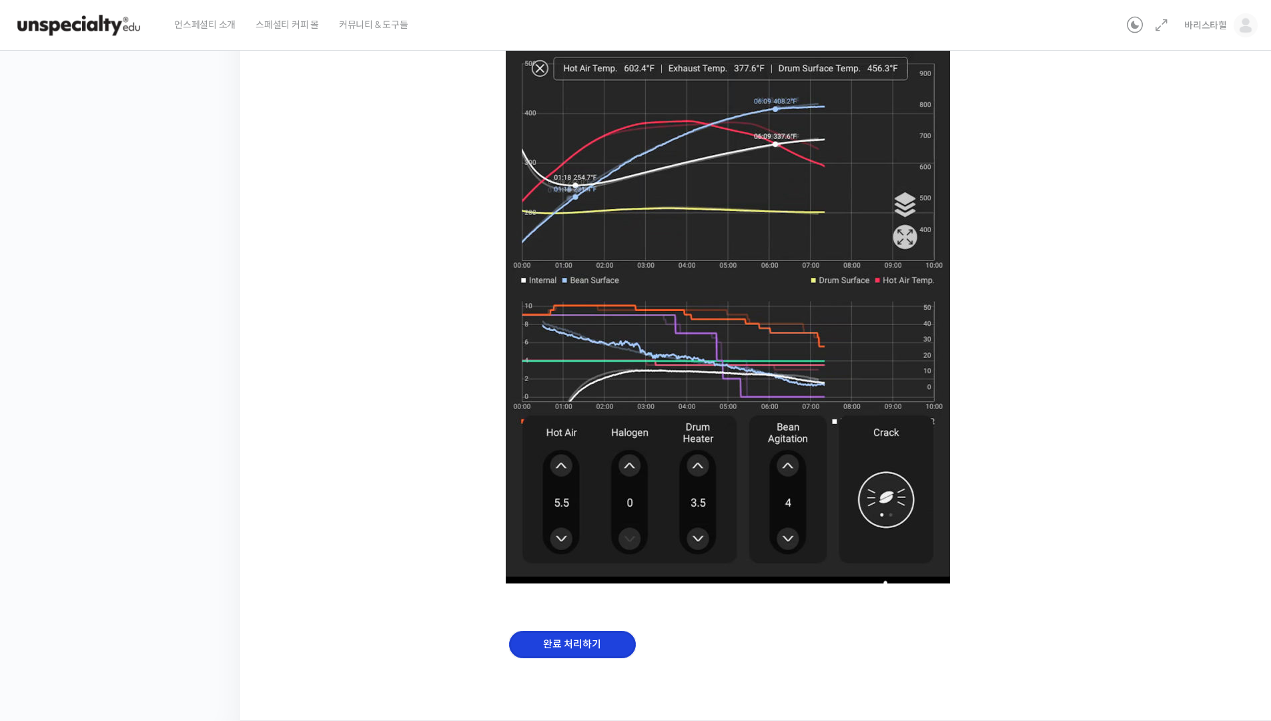
drag, startPoint x: 630, startPoint y: 643, endPoint x: 623, endPoint y: 644, distance: 7.4
click at [630, 643] on input "완료 처리하기" at bounding box center [572, 644] width 127 height 27
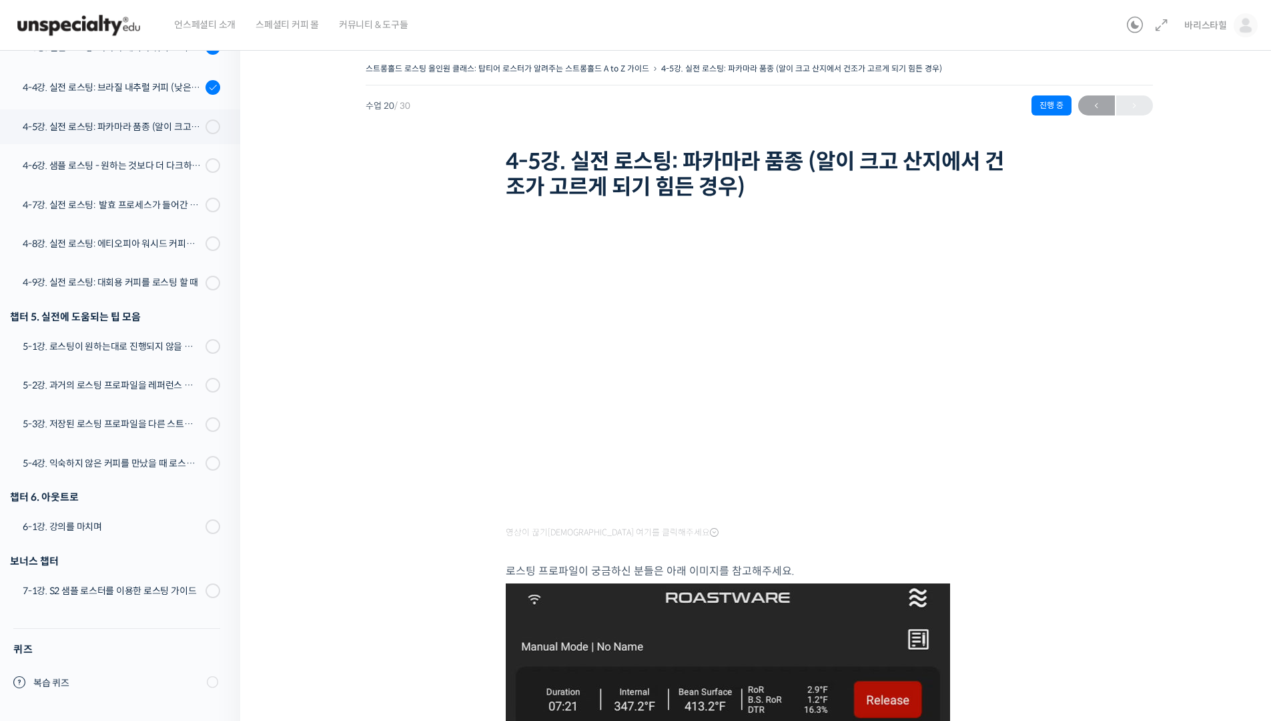
scroll to position [0, 0]
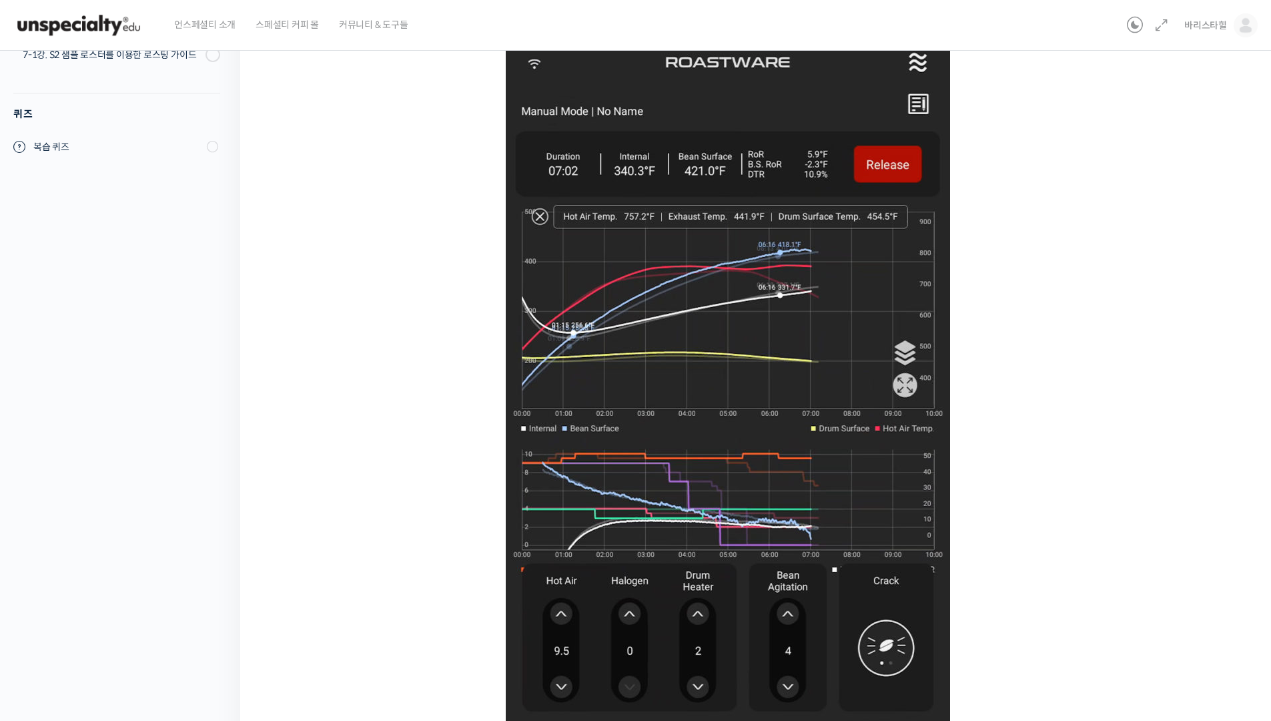
scroll to position [684, 0]
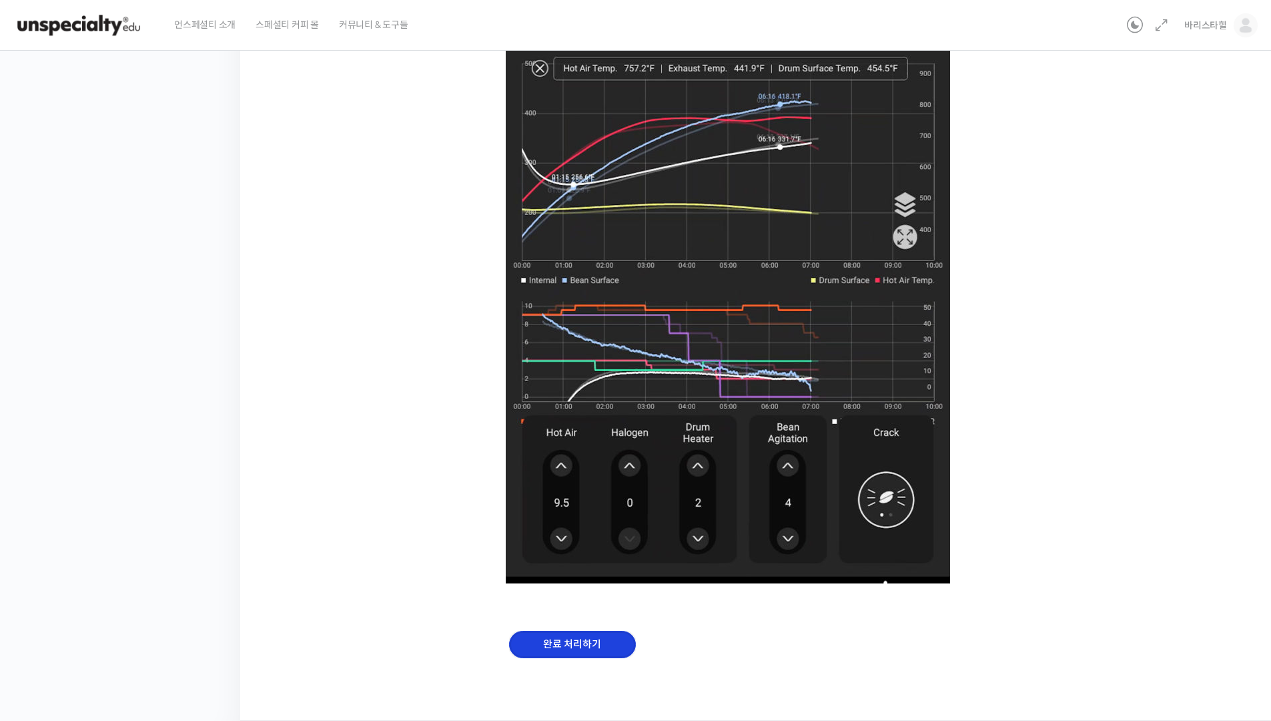
click at [591, 651] on input "완료 처리하기" at bounding box center [572, 644] width 127 height 27
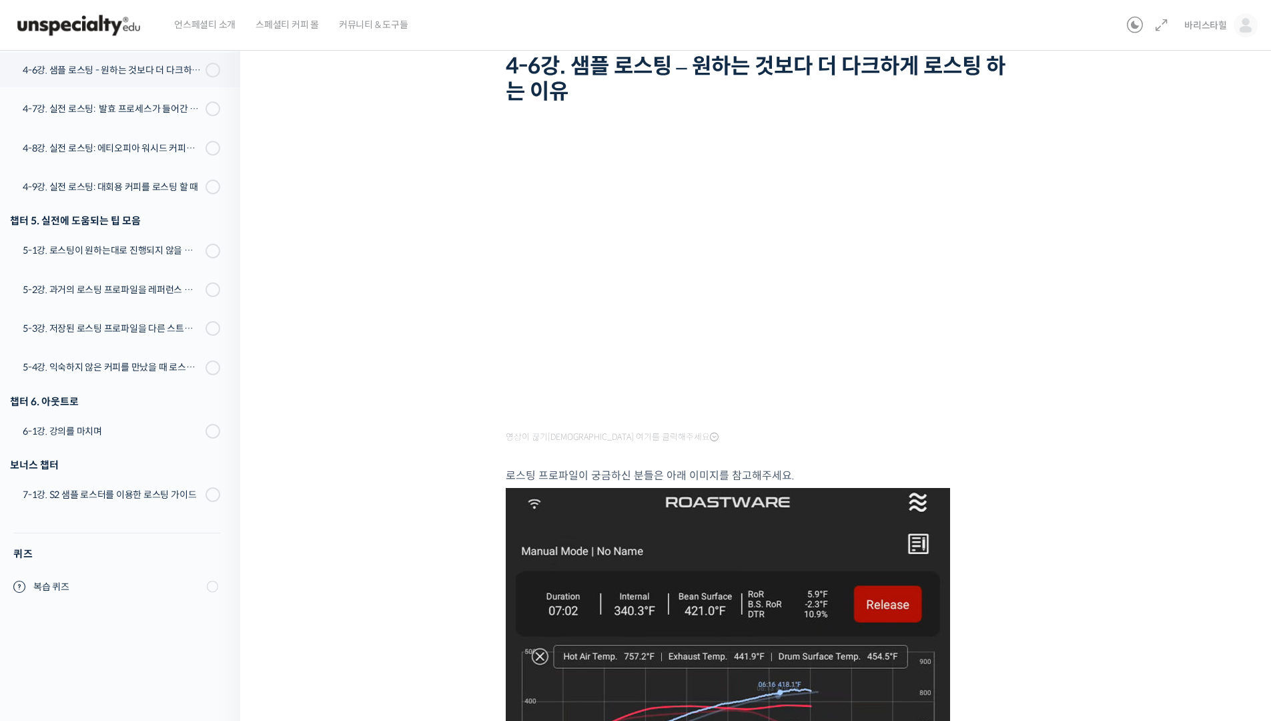
scroll to position [0, 0]
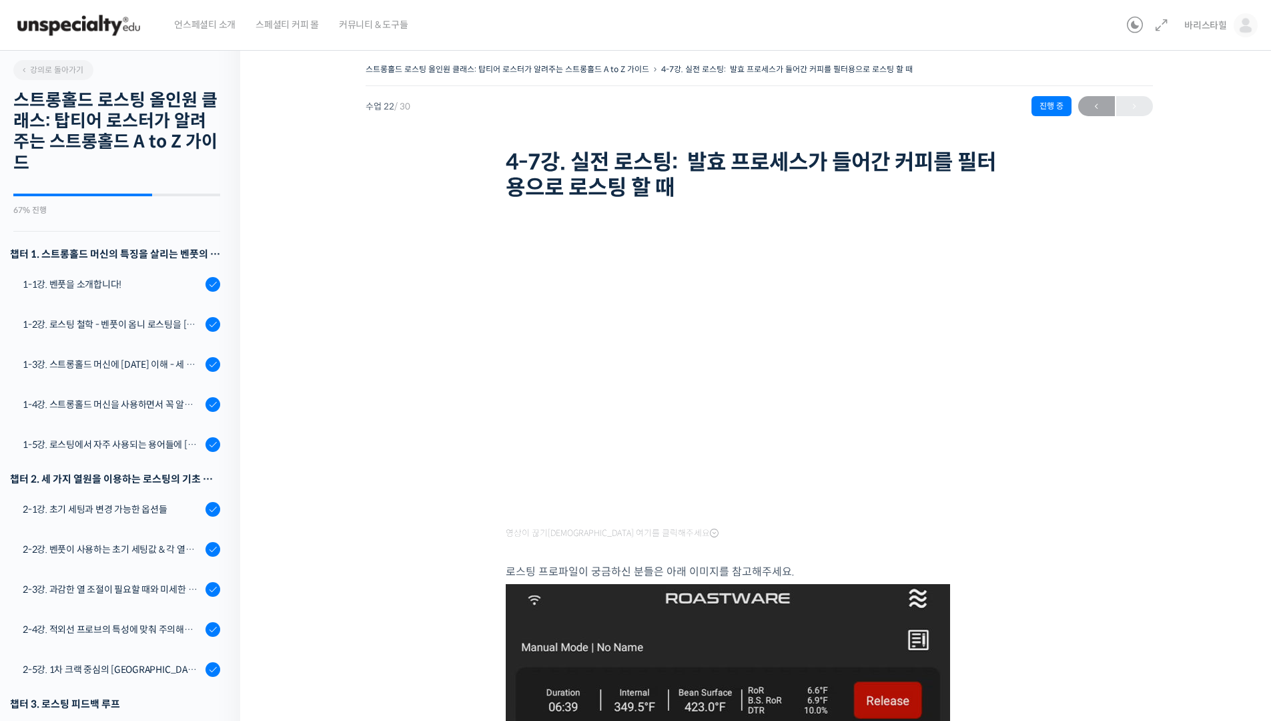
scroll to position [993, 0]
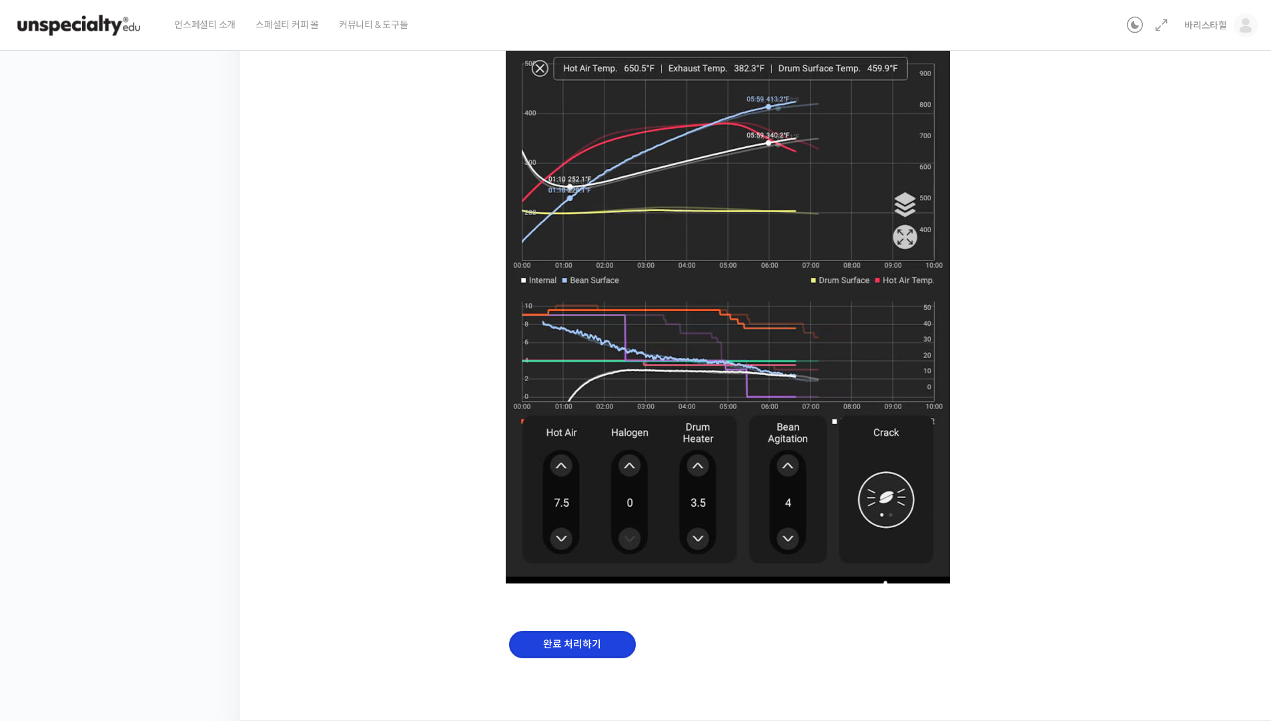
click at [594, 650] on input "완료 처리하기" at bounding box center [572, 644] width 127 height 27
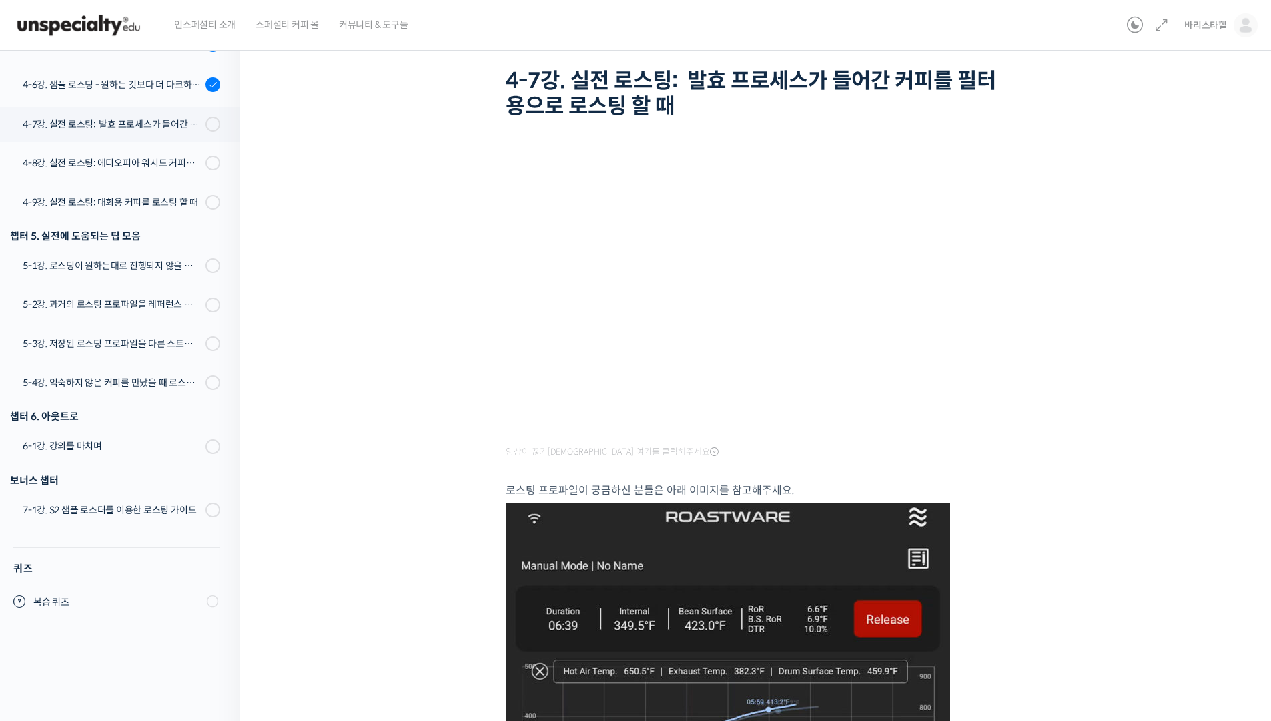
scroll to position [0, 0]
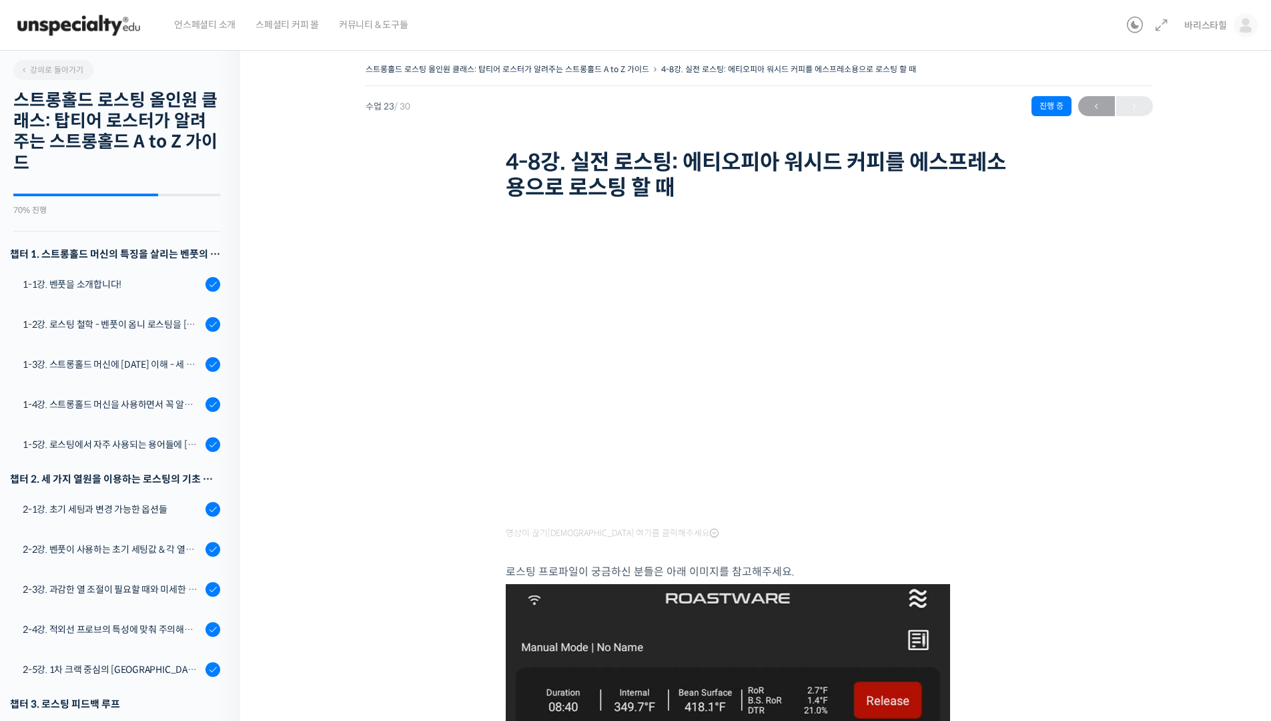
scroll to position [994, 0]
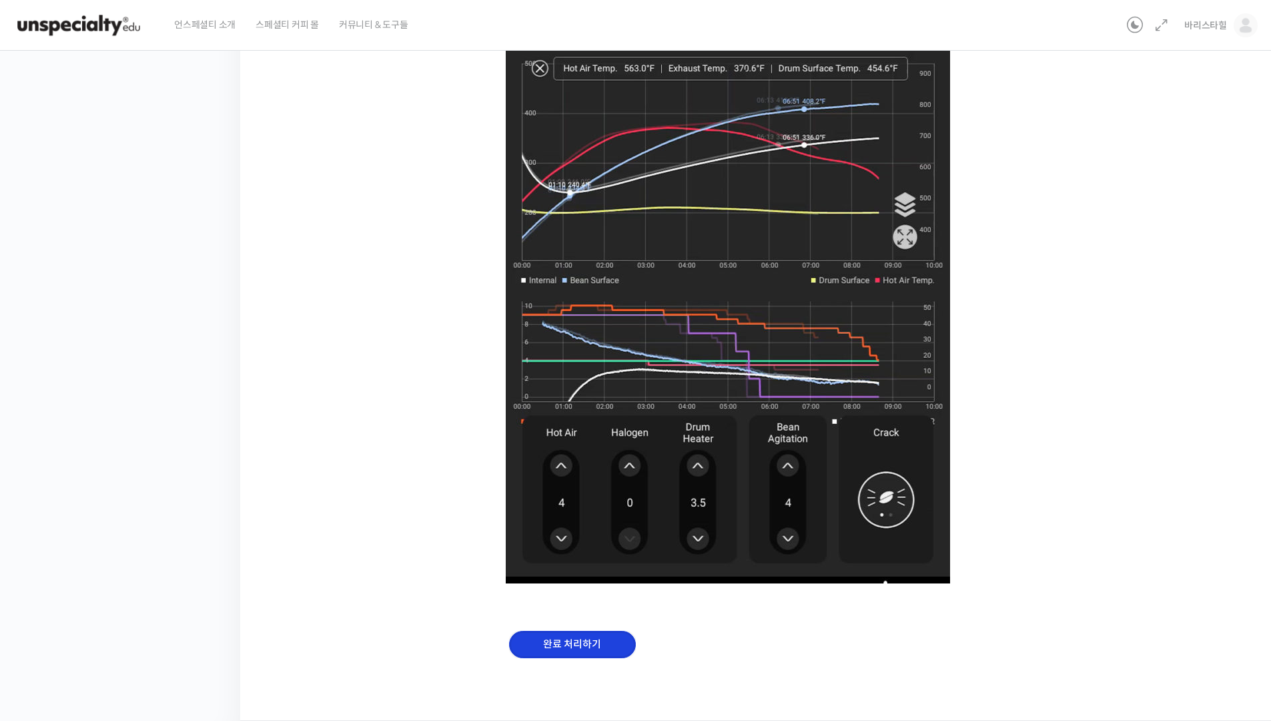
click at [599, 643] on input "완료 처리하기" at bounding box center [572, 644] width 127 height 27
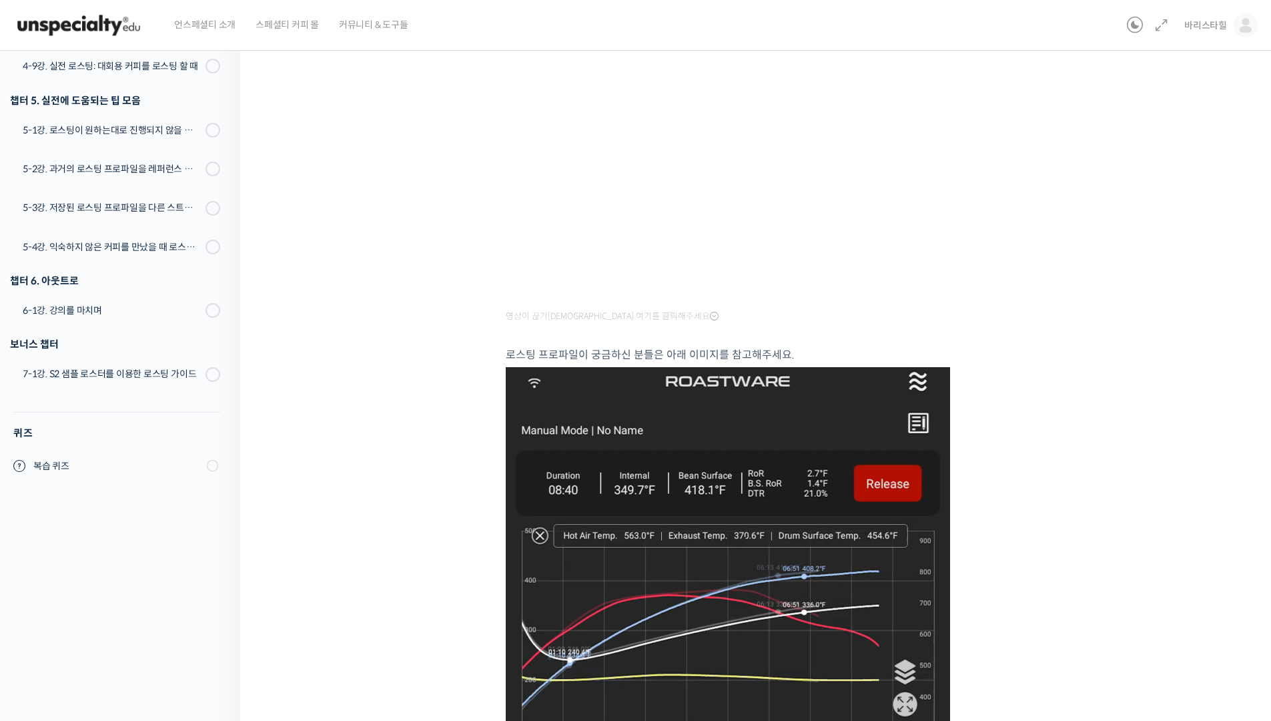
scroll to position [0, 0]
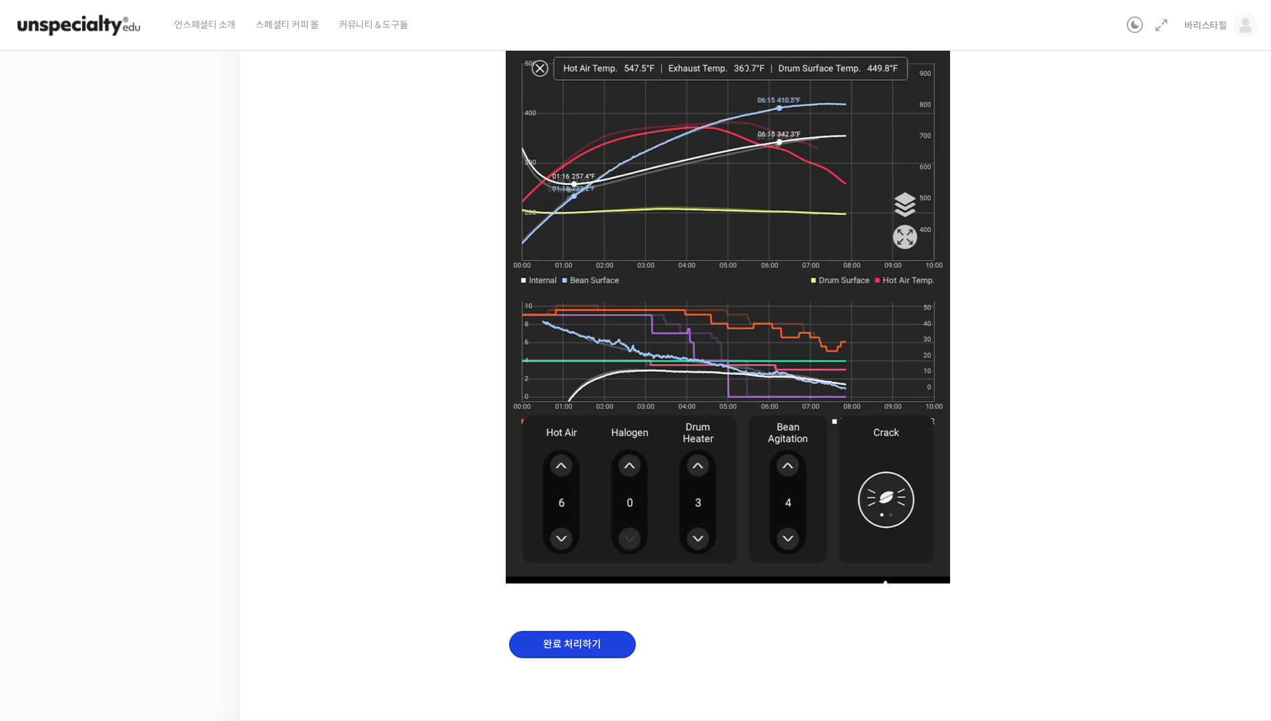
drag, startPoint x: 600, startPoint y: 656, endPoint x: 603, endPoint y: 647, distance: 9.9
click at [600, 656] on input "완료 처리하기" at bounding box center [572, 644] width 127 height 27
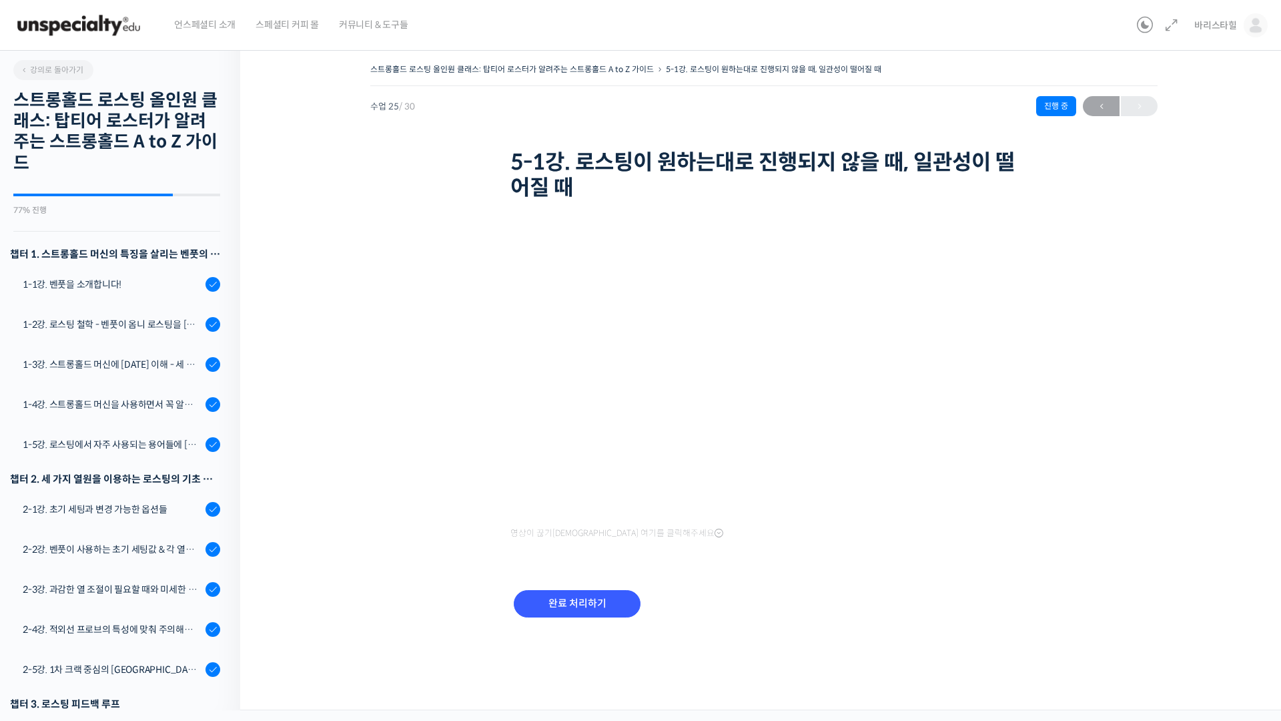
scroll to position [996, 0]
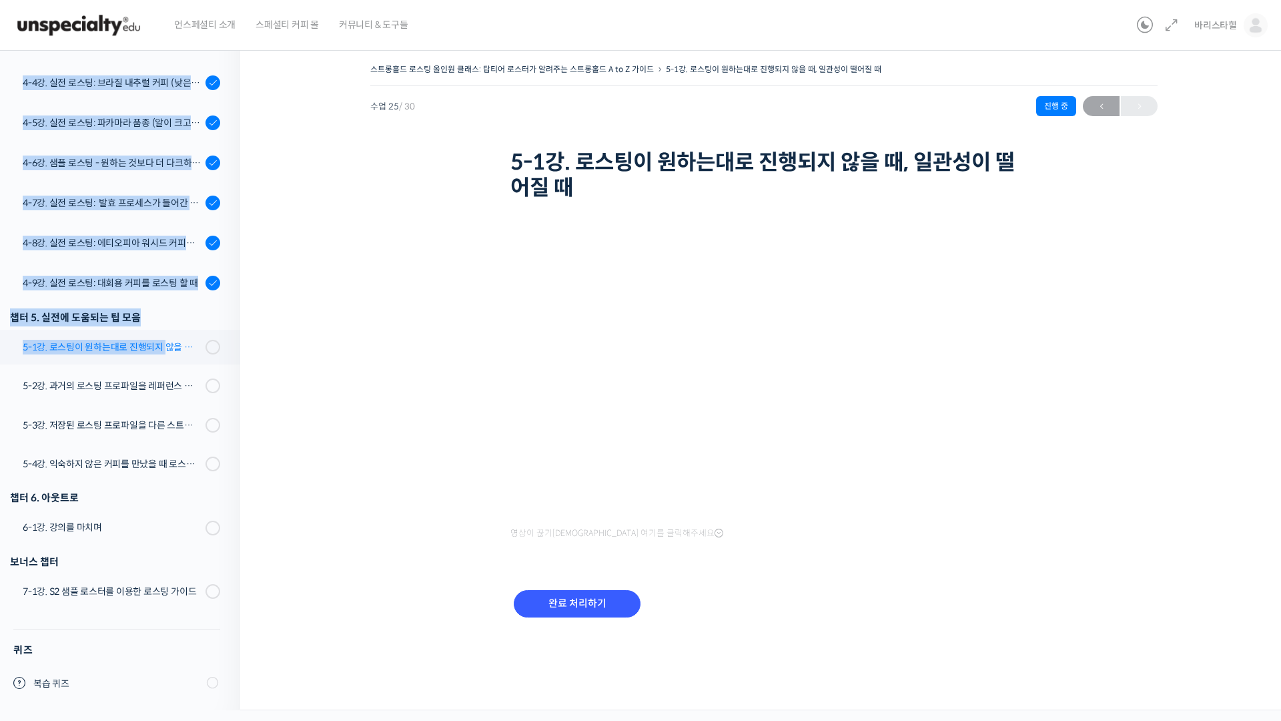
click at [155, 347] on div "5-1강. 로스팅이 원하는대로 진행되지 않을 때, 일관성이 떨어질 때" at bounding box center [112, 347] width 179 height 15
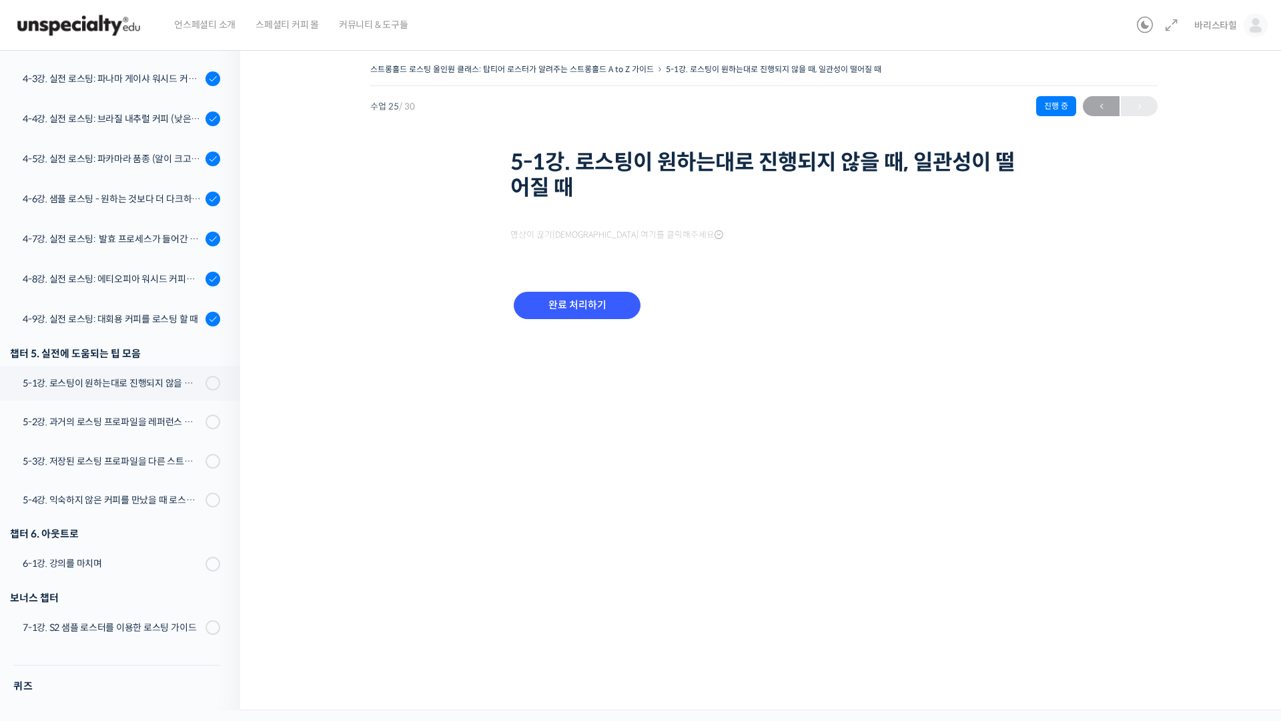
scroll to position [996, 0]
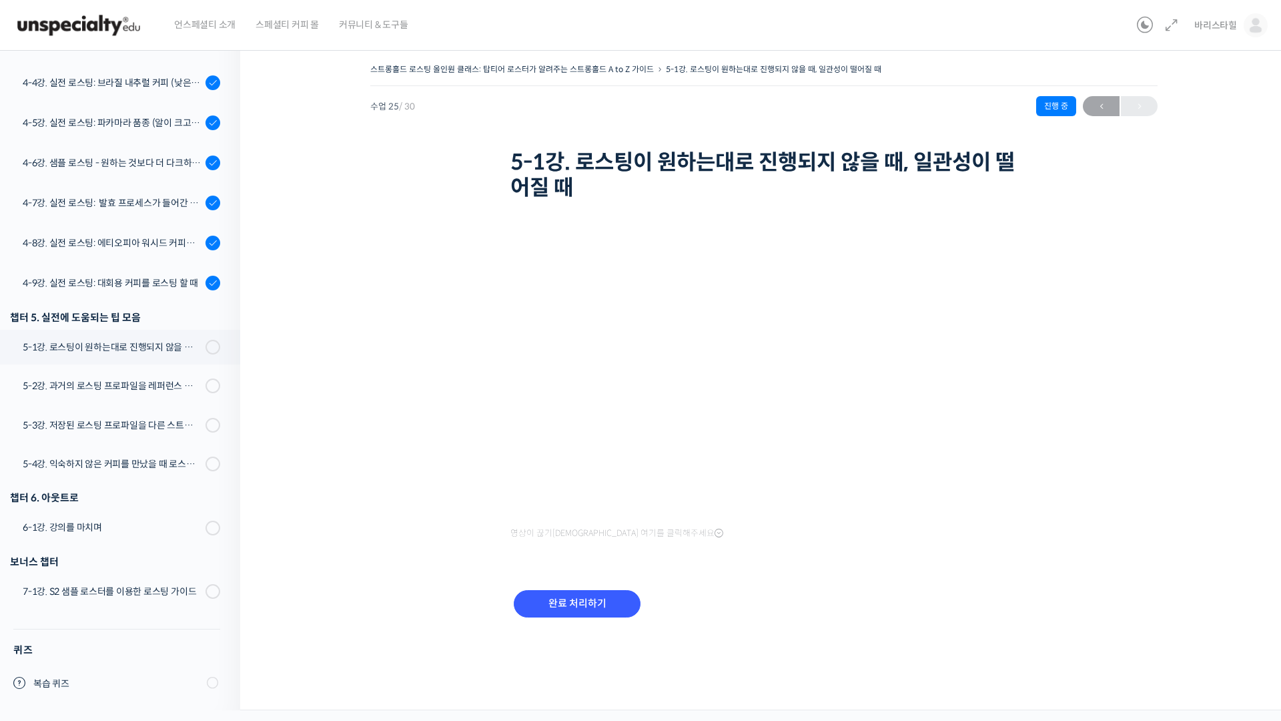
click at [542, 589] on div "완료 처리하기" at bounding box center [577, 614] width 133 height 55
click at [605, 606] on input "완료 처리하기" at bounding box center [577, 603] width 127 height 27
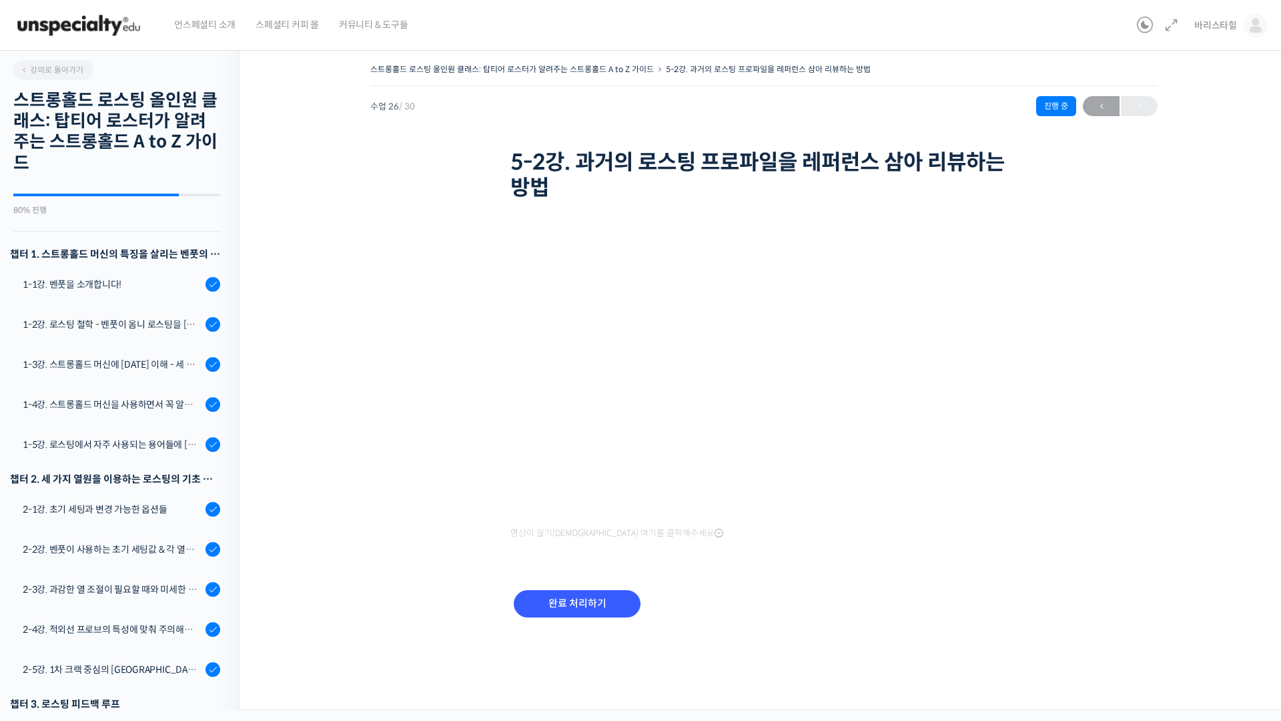
scroll to position [998, 0]
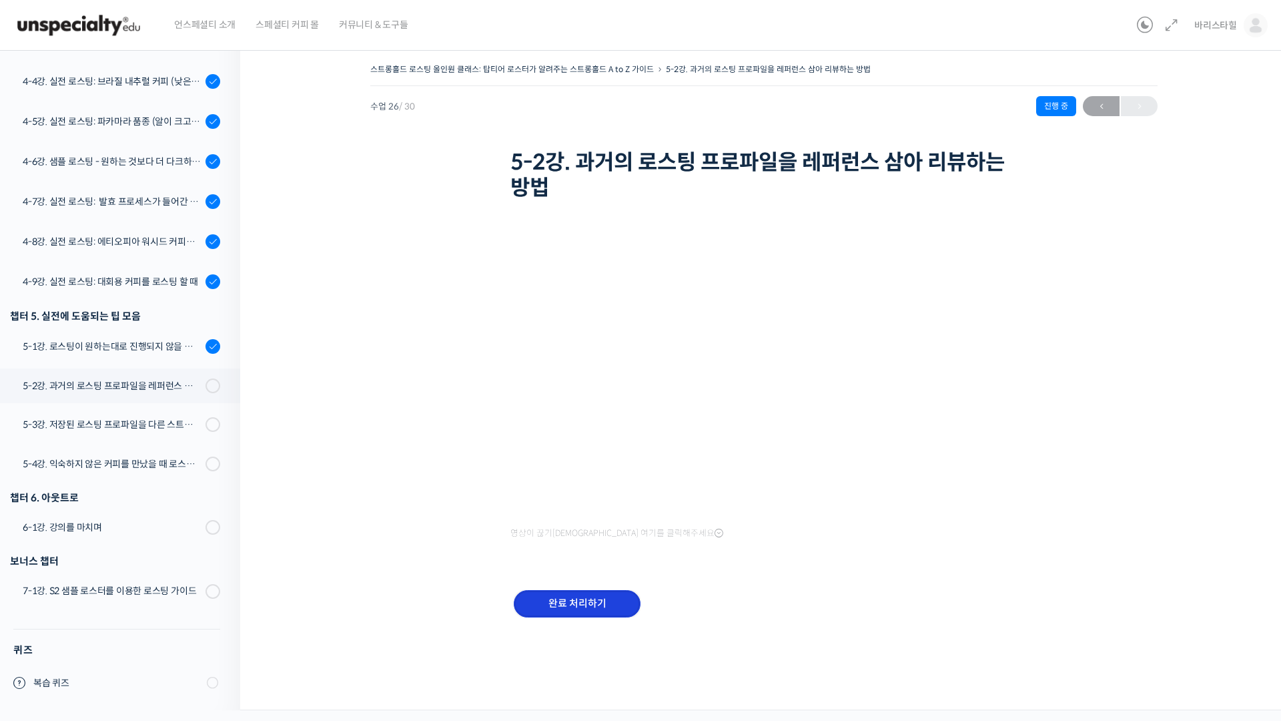
click at [580, 595] on input "완료 처리하기" at bounding box center [577, 603] width 127 height 27
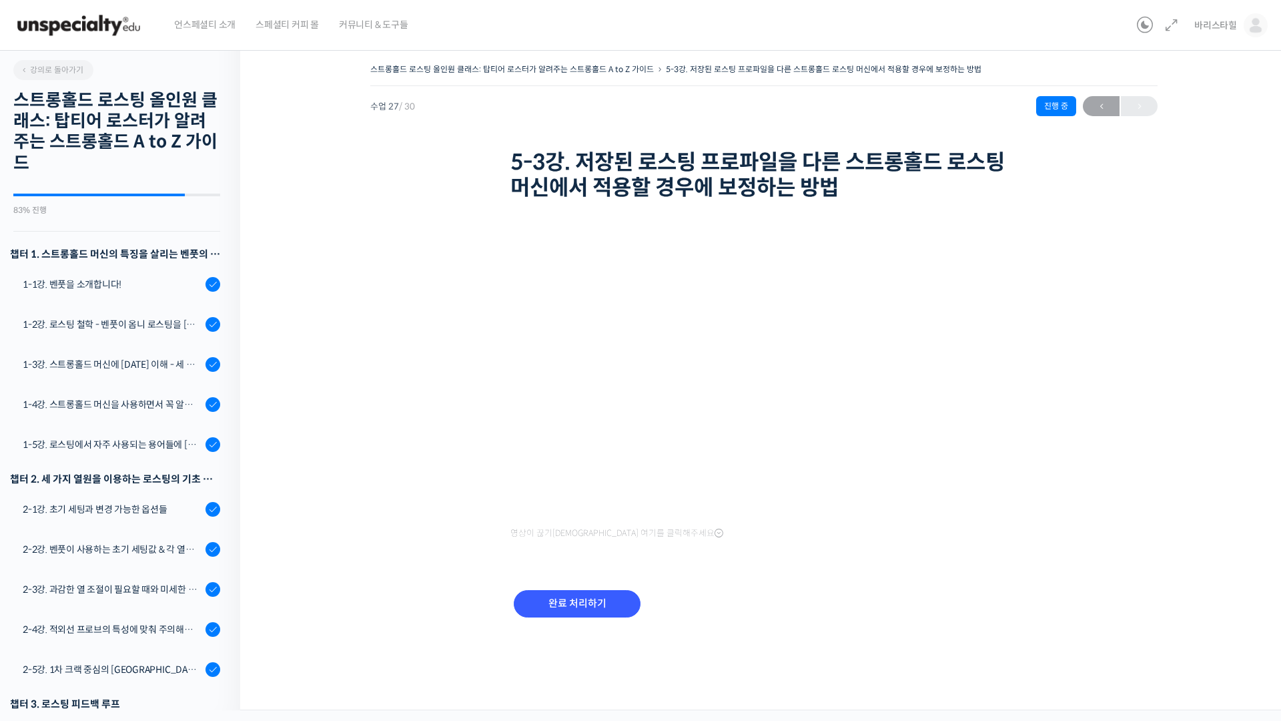
scroll to position [998, 0]
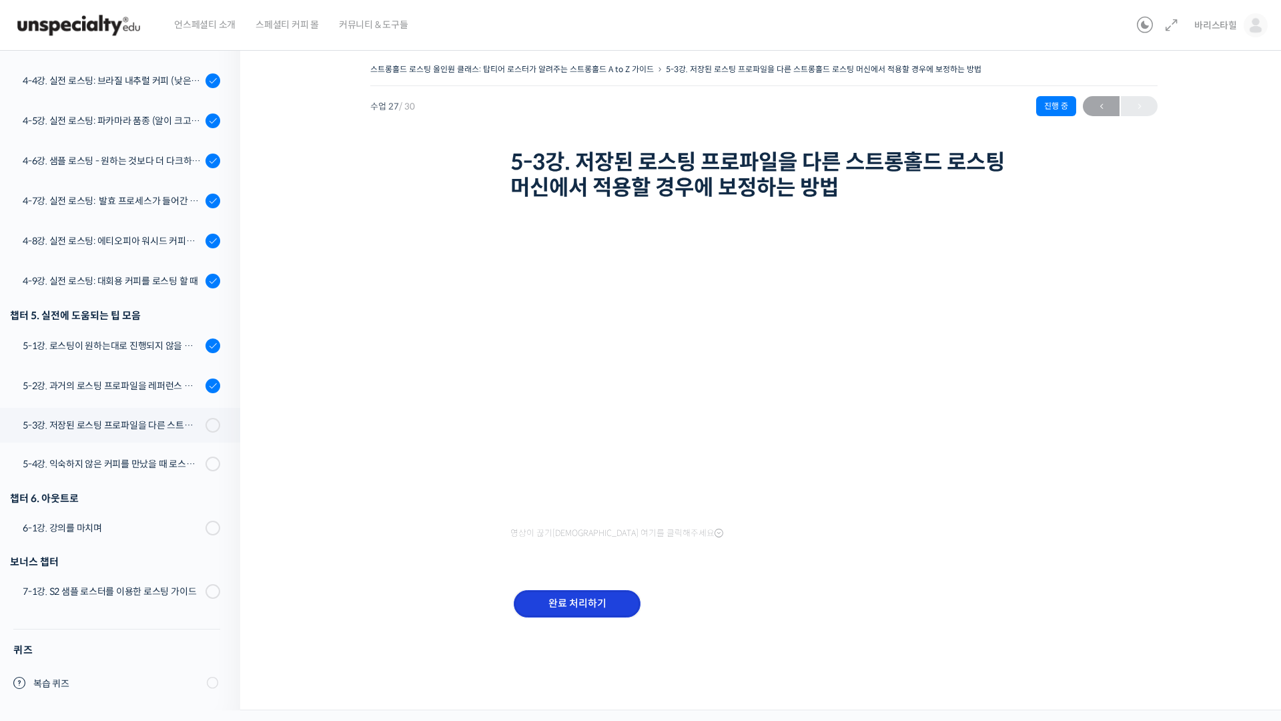
click at [557, 600] on input "완료 처리하기" at bounding box center [577, 603] width 127 height 27
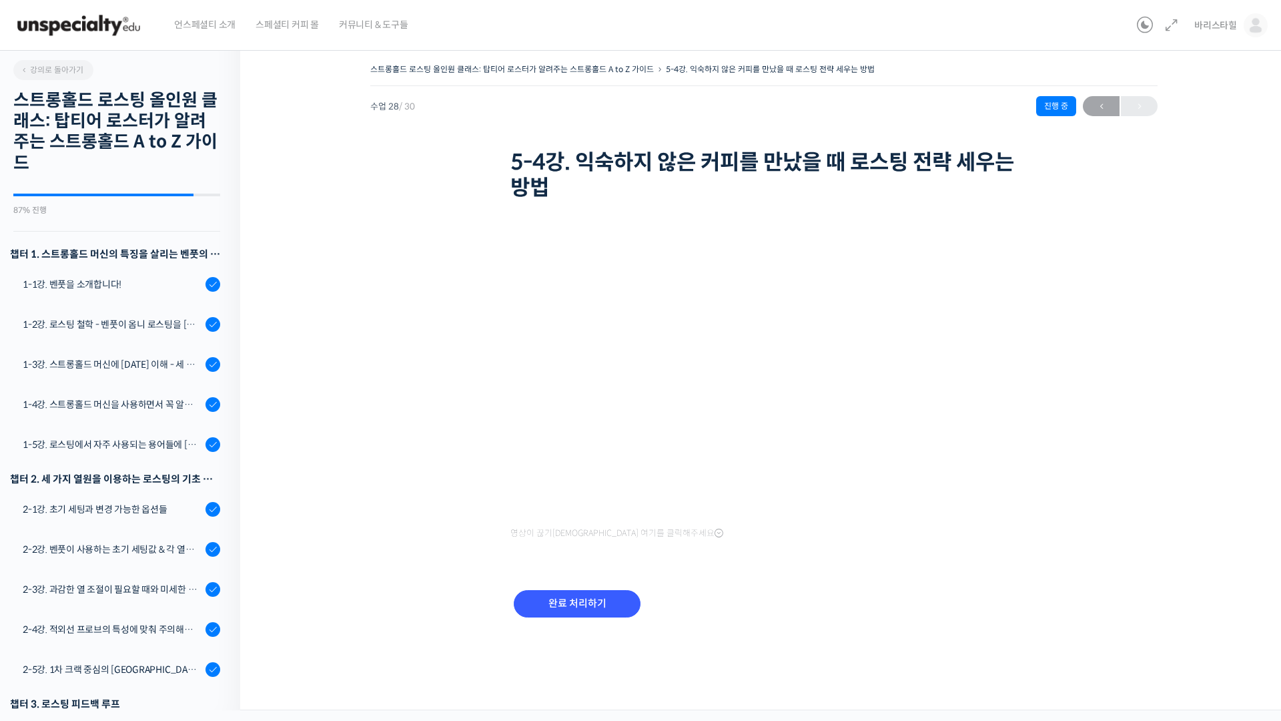
scroll to position [1000, 0]
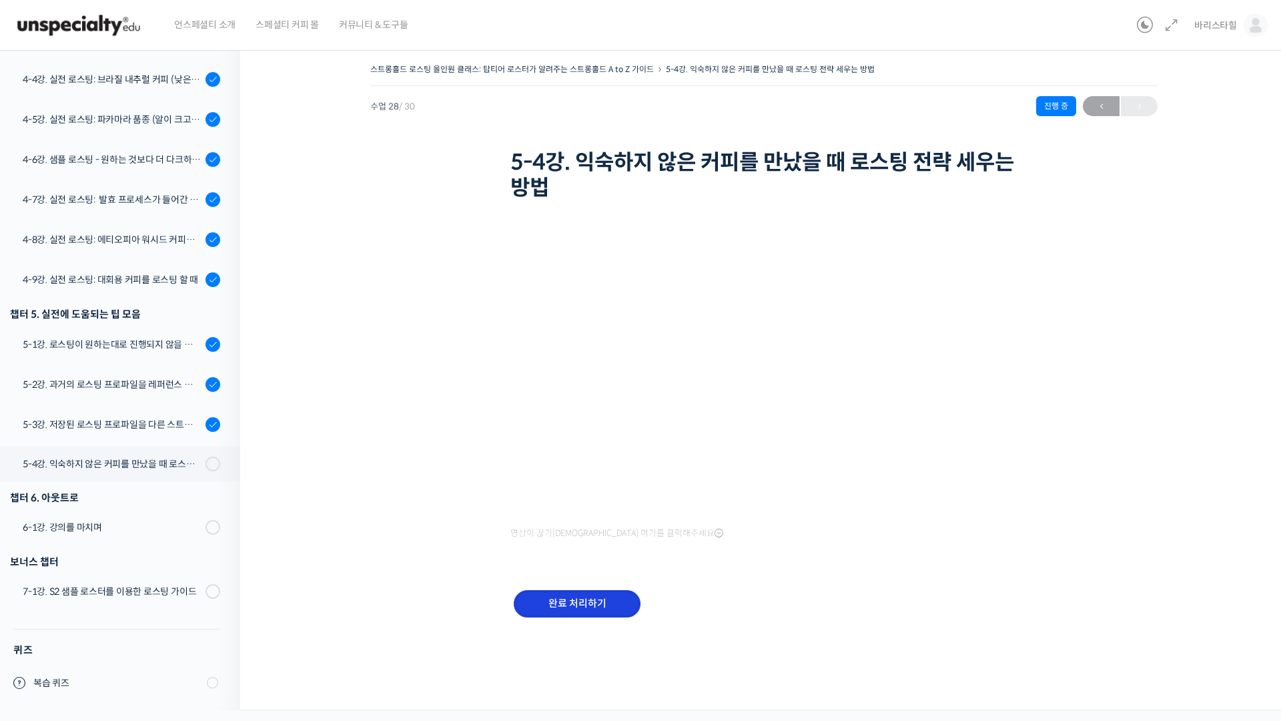
click at [627, 611] on input "완료 처리하기" at bounding box center [577, 603] width 127 height 27
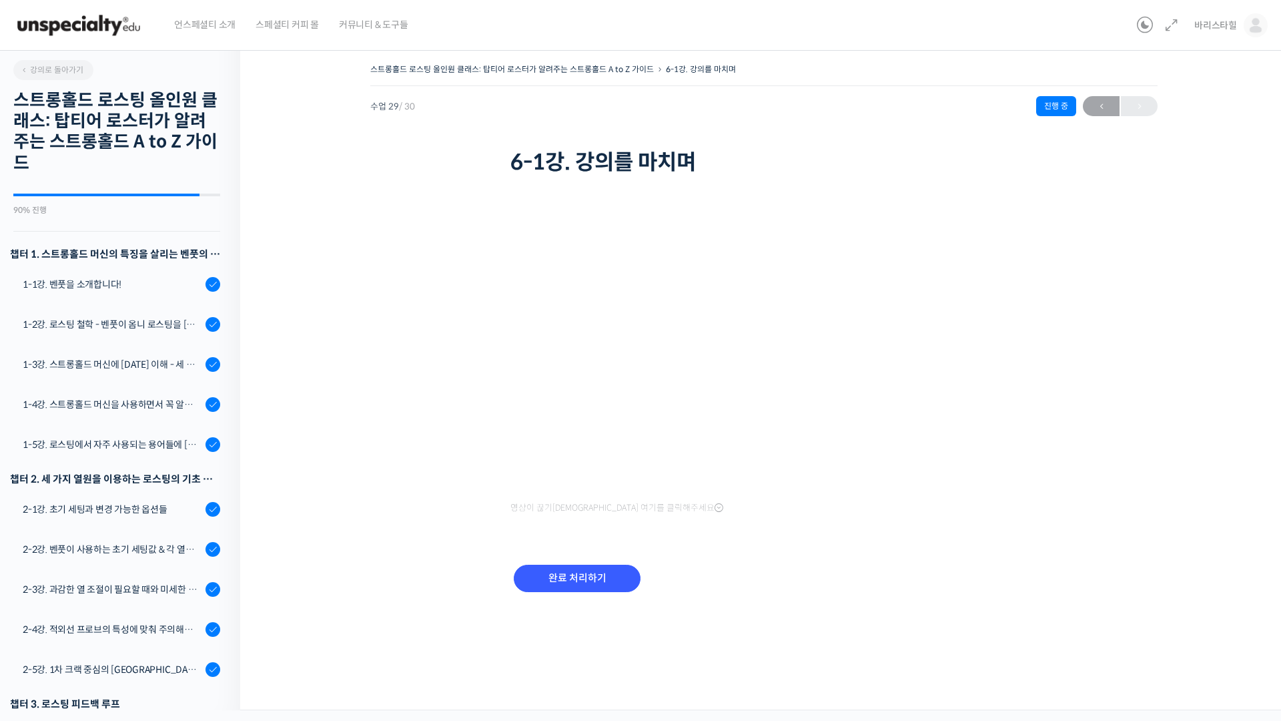
scroll to position [1001, 0]
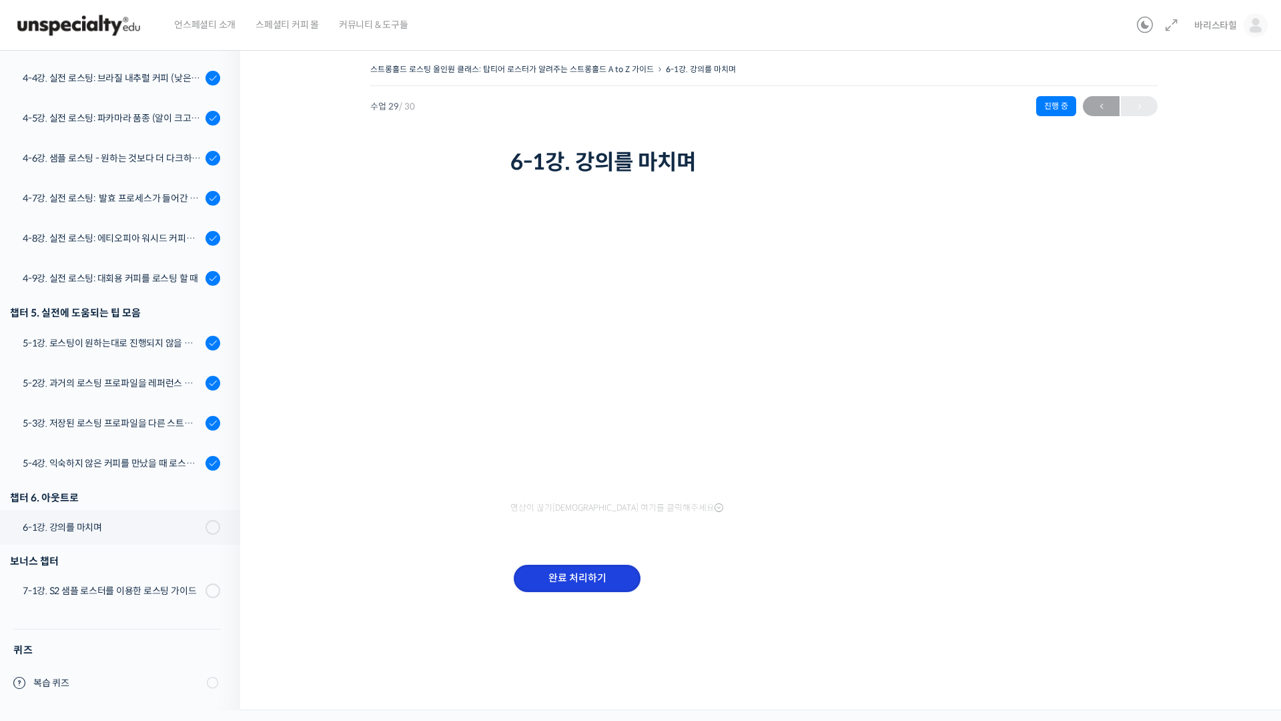
click at [608, 585] on input "완료 처리하기" at bounding box center [577, 578] width 127 height 27
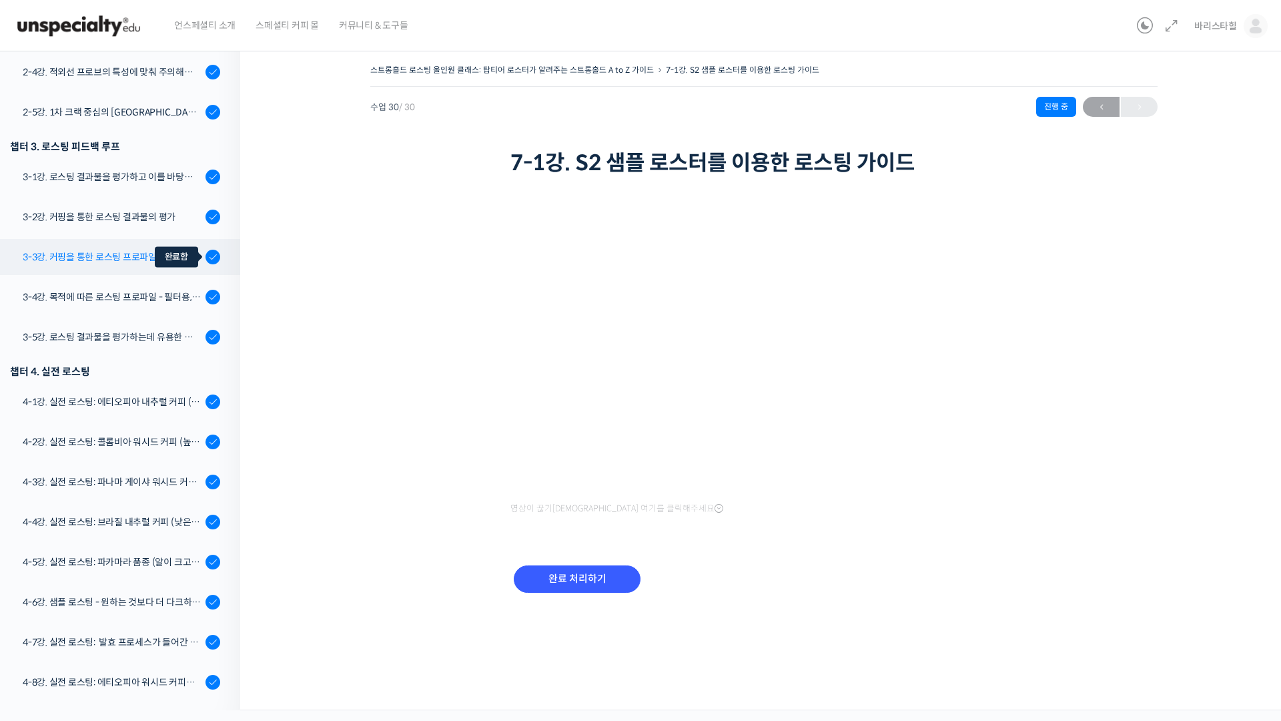
scroll to position [535, 0]
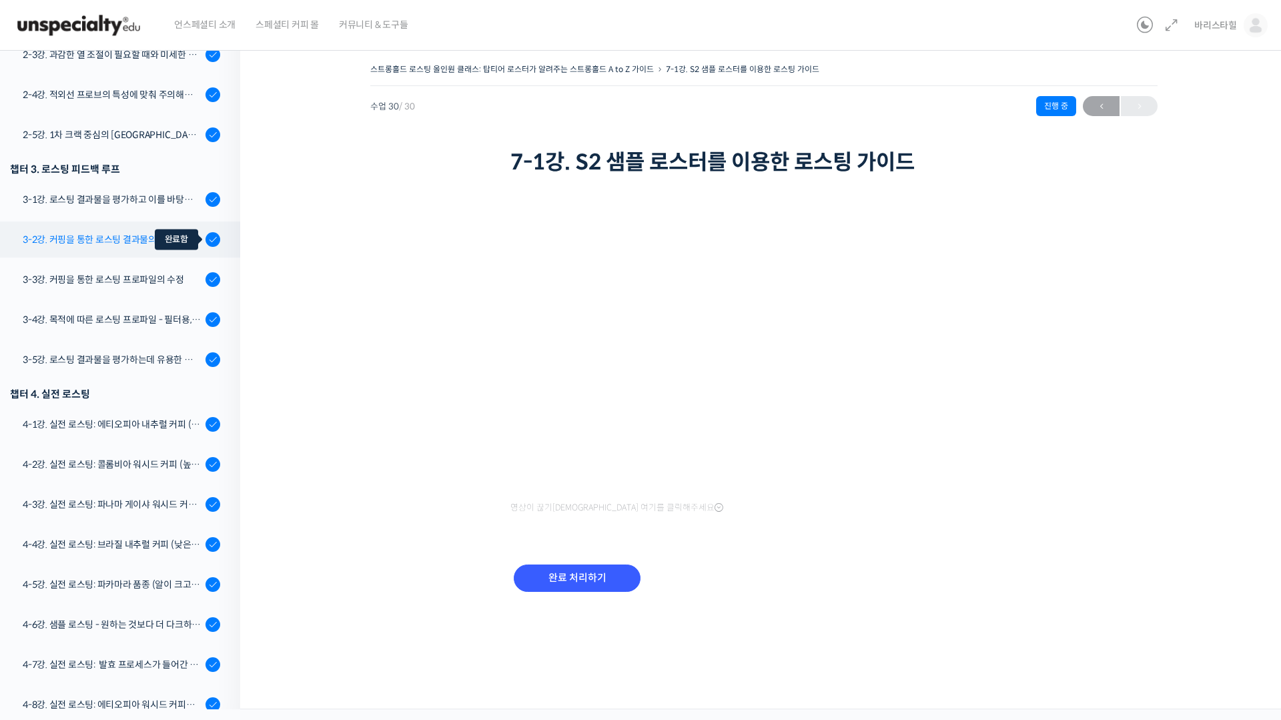
drag, startPoint x: 135, startPoint y: 242, endPoint x: 198, endPoint y: 244, distance: 62.7
click at [135, 242] on div "3-2강. 커핑을 통한 로스팅 결과물의 평가" at bounding box center [112, 239] width 179 height 15
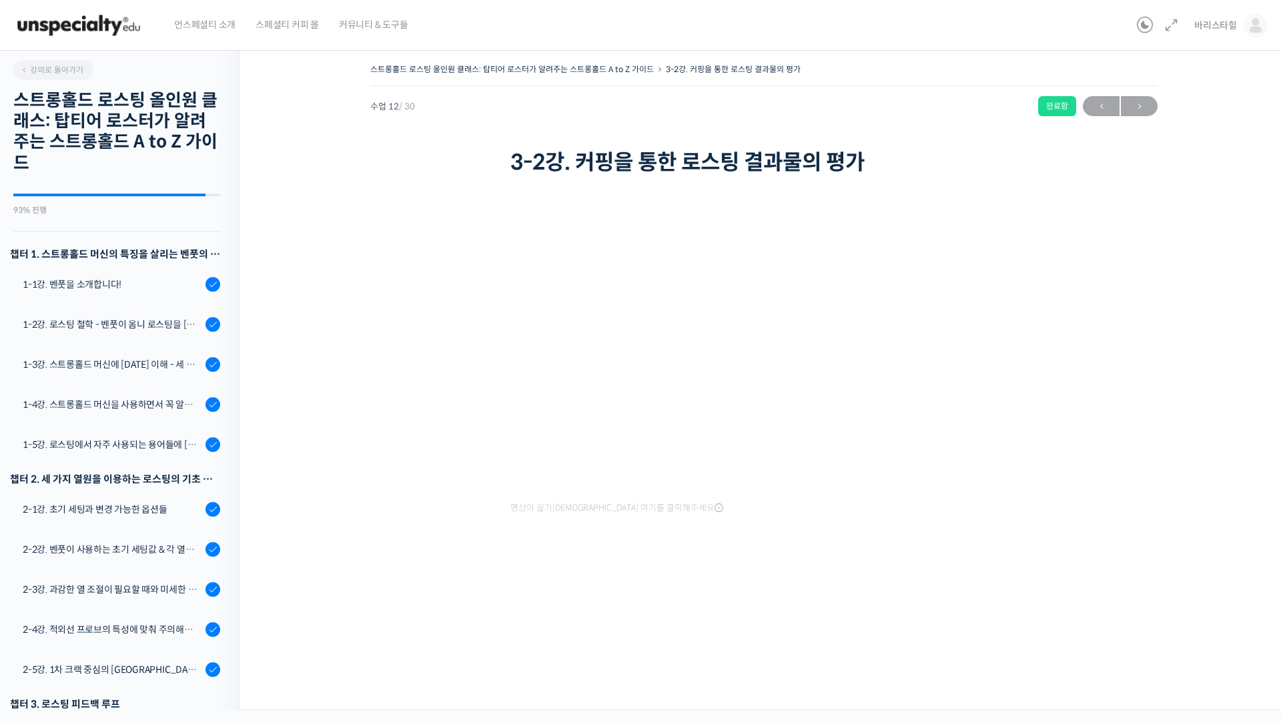
scroll to position [705, 0]
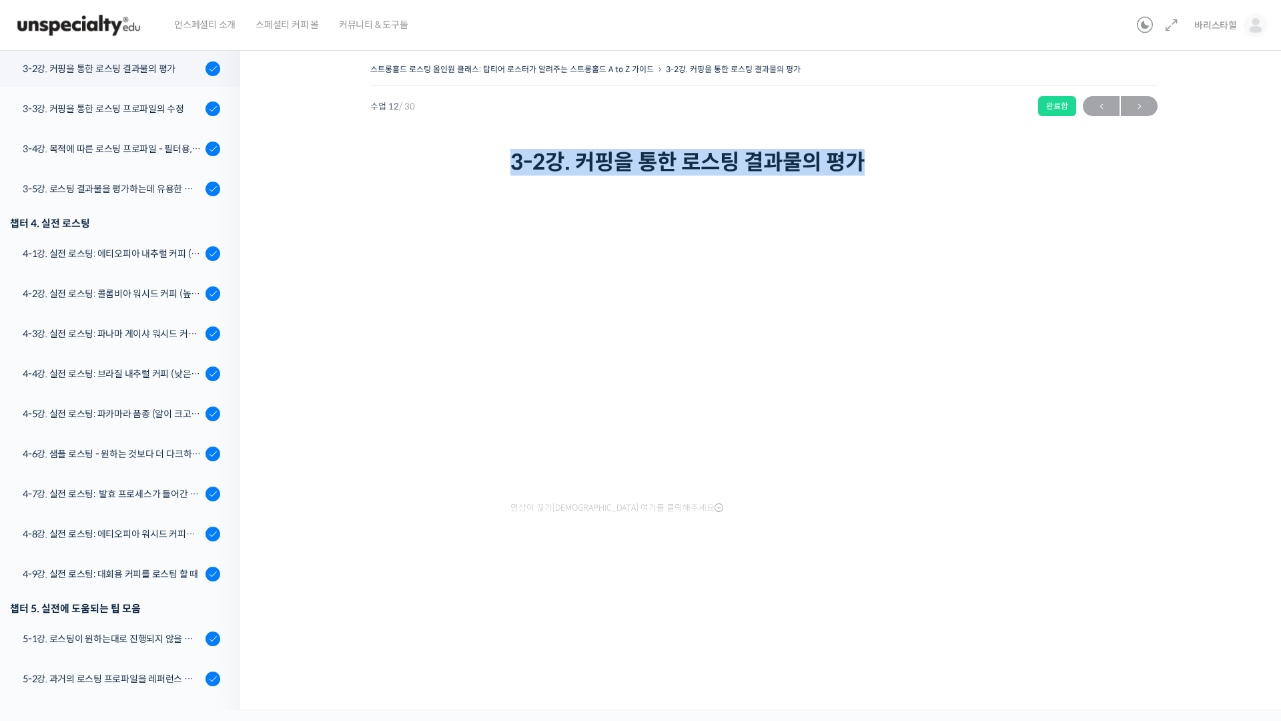
drag, startPoint x: 879, startPoint y: 160, endPoint x: 469, endPoint y: 167, distance: 409.8
click at [435, 162] on div "스트롱홀드 로스팅 올인원 클래스: 탑티어 로스터가 알려주는 스트롱홀드 A to Z 가이드 3-2강. 커핑을 통한 로스팅 결과물의 평가 완료함 …" at bounding box center [764, 119] width 788 height 119
click at [83, 112] on div "3-3강. 커핑을 통한 로스팅 프로파일의 수정" at bounding box center [112, 108] width 179 height 15
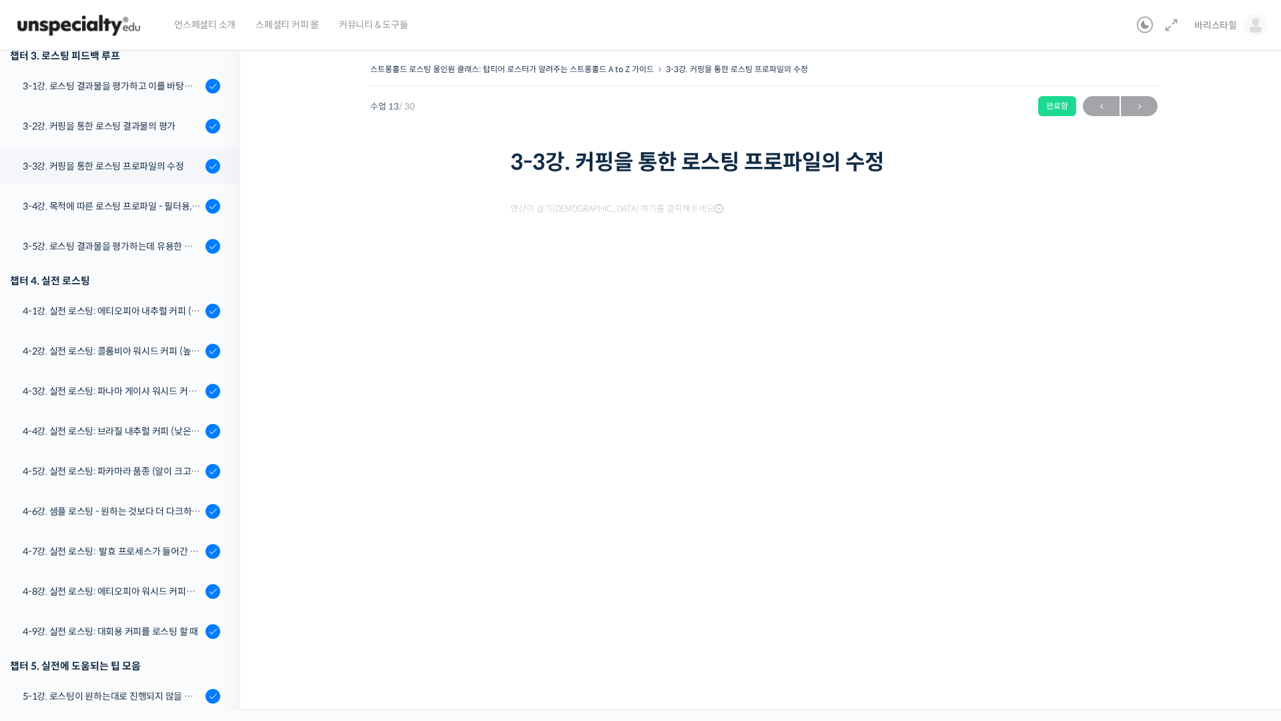
scroll to position [745, 0]
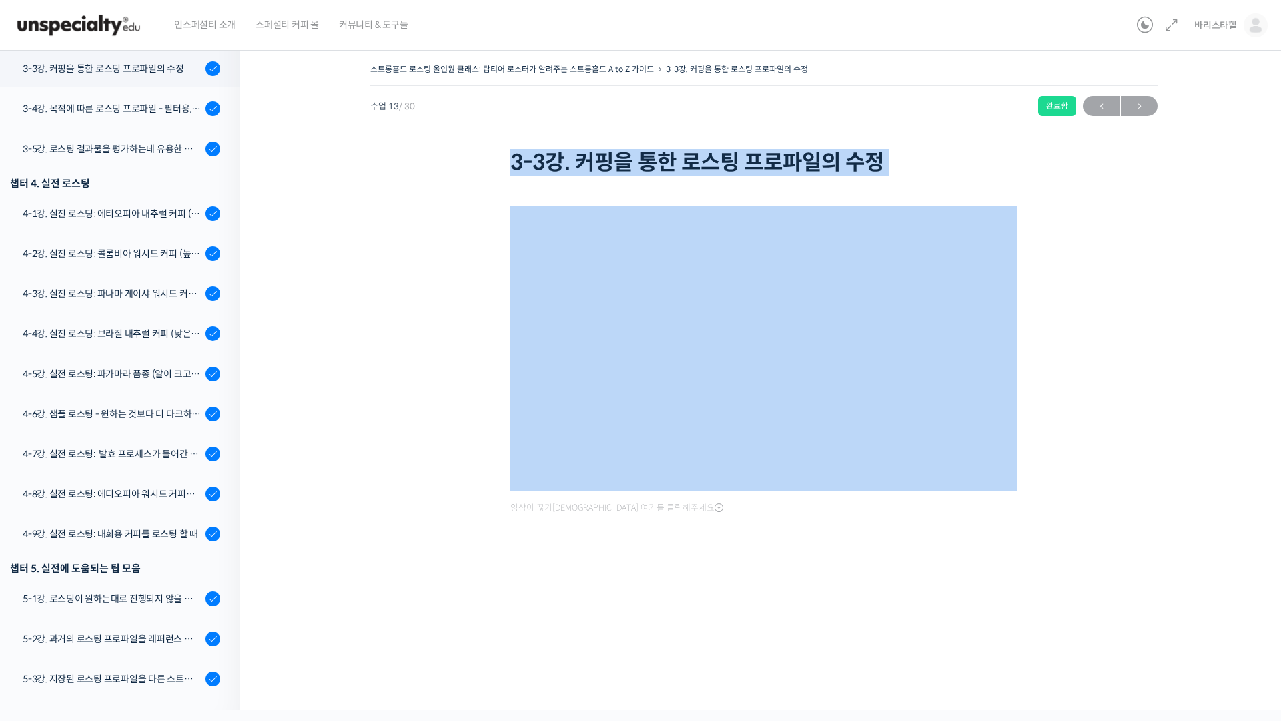
drag, startPoint x: 503, startPoint y: 174, endPoint x: 904, endPoint y: 175, distance: 401.1
click at [904, 175] on div "스트롱홀드 로스팅 올인원 클래스: 탑티어 로스터가 알려주는 스트롱홀드 A to Z 가이드 3-3강. 커핑을 통한 로스팅 프로파일의 수정 완료함…" at bounding box center [764, 119] width 788 height 119
copy div "3-3강. 커핑을 통한 로스팅 프로파일의 수정"
drag, startPoint x: 127, startPoint y: 115, endPoint x: 320, endPoint y: 141, distance: 194.5
click at [127, 115] on div "3-4강. 목적에 따른 로스팅 프로파일 - 필터용, 에스프레소용" at bounding box center [112, 108] width 179 height 15
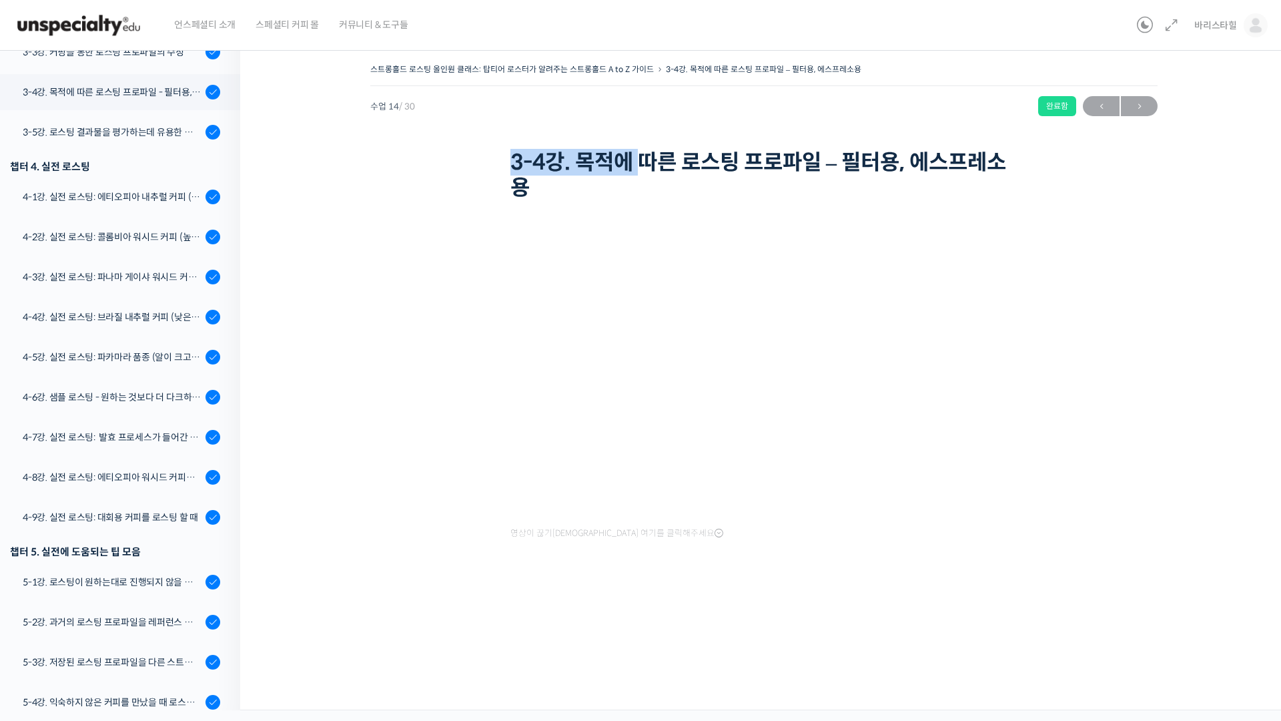
scroll to position [786, 0]
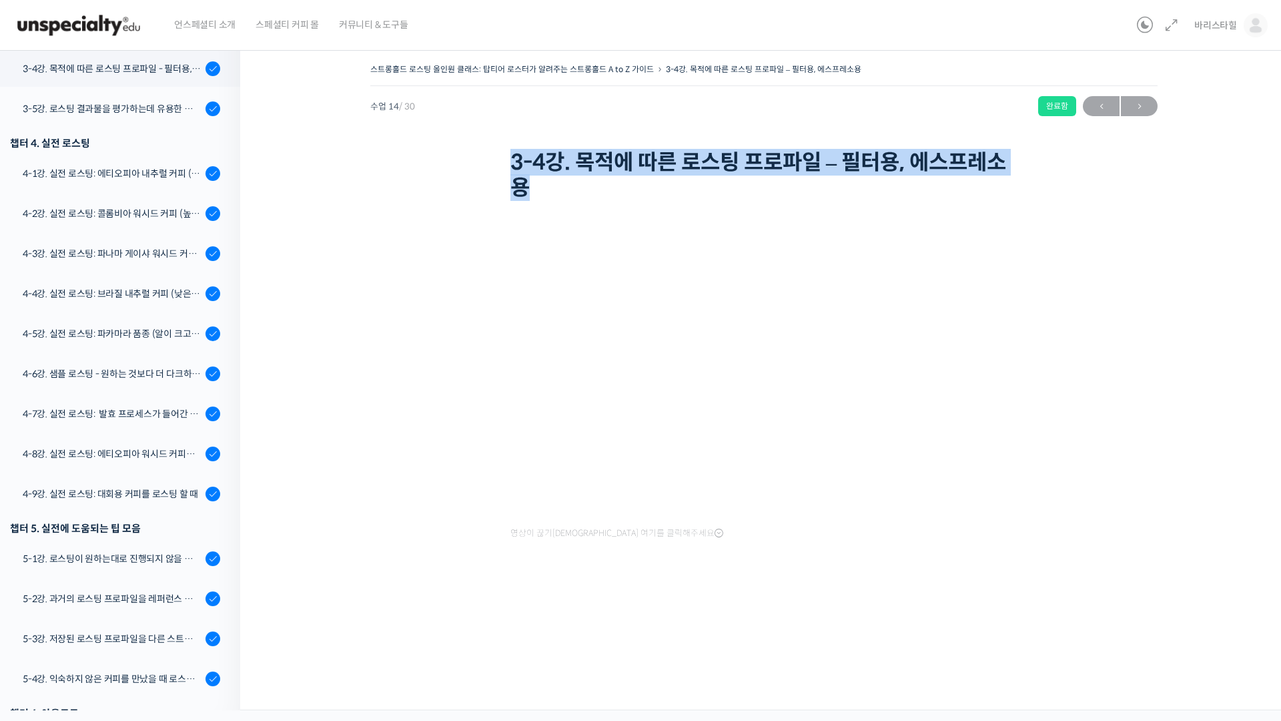
drag, startPoint x: 641, startPoint y: 172, endPoint x: 649, endPoint y: 192, distance: 21.2
click at [649, 192] on div "스트롱홀드 로스팅 올인원 클래스: 탑티어 로스터가 알려주는 스트롱홀드 A to Z 가이드 3-4강. 목적에 따른 로스팅 프로파일 – 필터용, …" at bounding box center [764, 132] width 788 height 145
click at [84, 98] on link "3-5강. 로스팅 결과물을 평가하는데 유용한 팁들 - 연수를 활용한 커핑, 커핑용 분쇄도 찾기, 로스트 레벨에 따른 QC 등" at bounding box center [116, 109] width 247 height 36
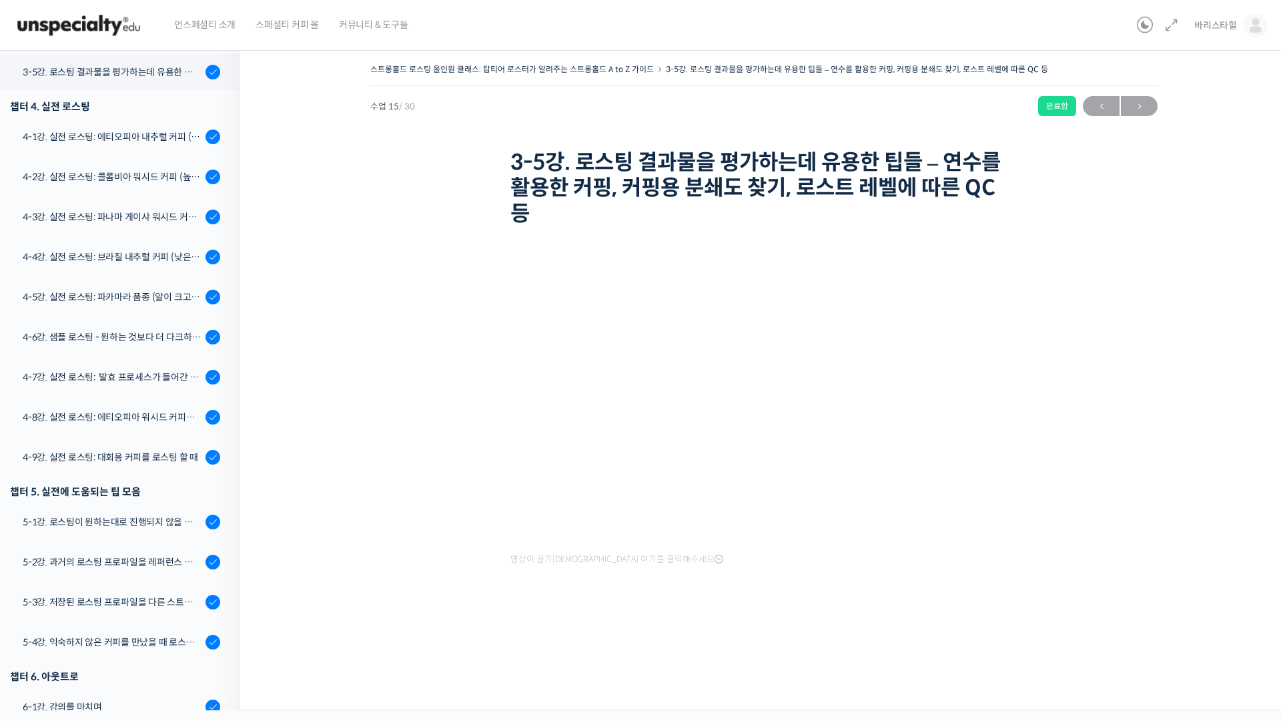
scroll to position [826, 0]
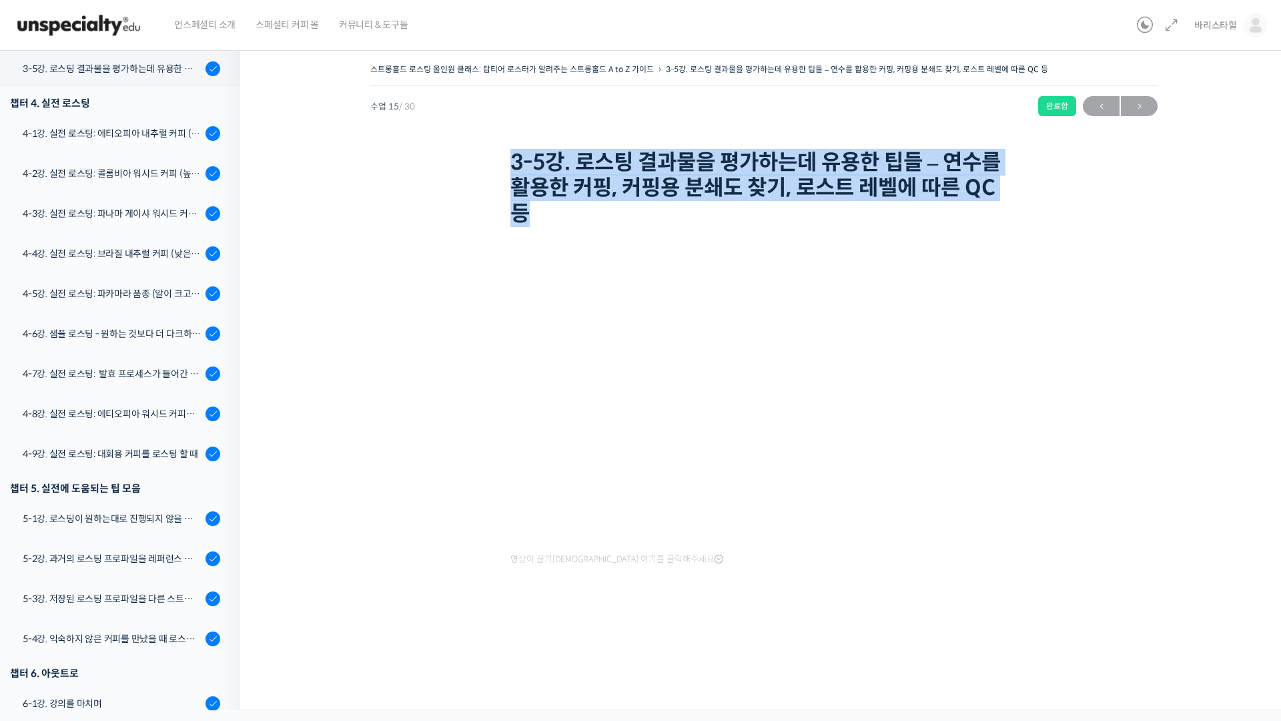
drag, startPoint x: 525, startPoint y: 169, endPoint x: 579, endPoint y: 225, distance: 77.4
click at [579, 225] on div "스트롱홀드 로스팅 올인원 클래스: 탑티어 로스터가 알려주는 스트롱홀드 A to Z 가이드 3-5강. 로스팅 결과물을 평가하는데 유용한 팁들 –…" at bounding box center [764, 145] width 788 height 170
drag, startPoint x: 95, startPoint y: 125, endPoint x: 145, endPoint y: 141, distance: 52.4
click at [95, 126] on div "4-1강. 실전 로스팅: 에티오피아 내추럴 커피 (당분이 많이 포함되어 있고 색이 고르지 않은 경우)" at bounding box center [112, 133] width 179 height 15
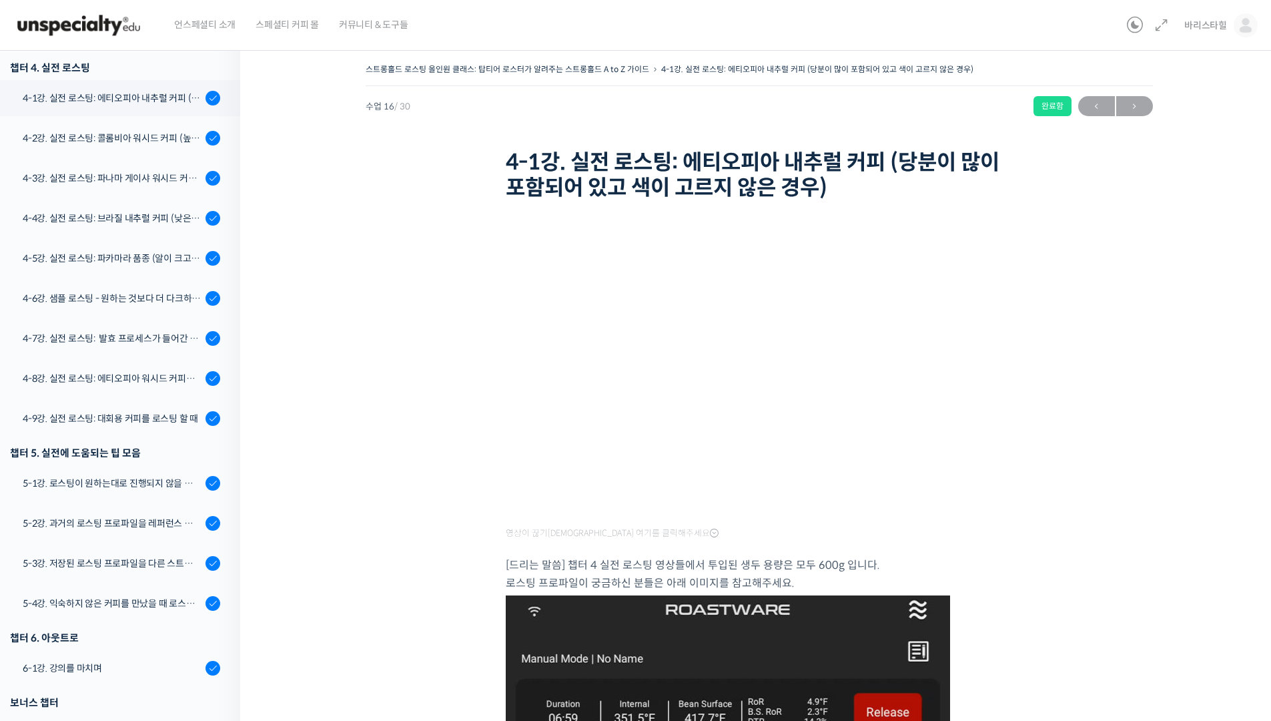
scroll to position [866, 0]
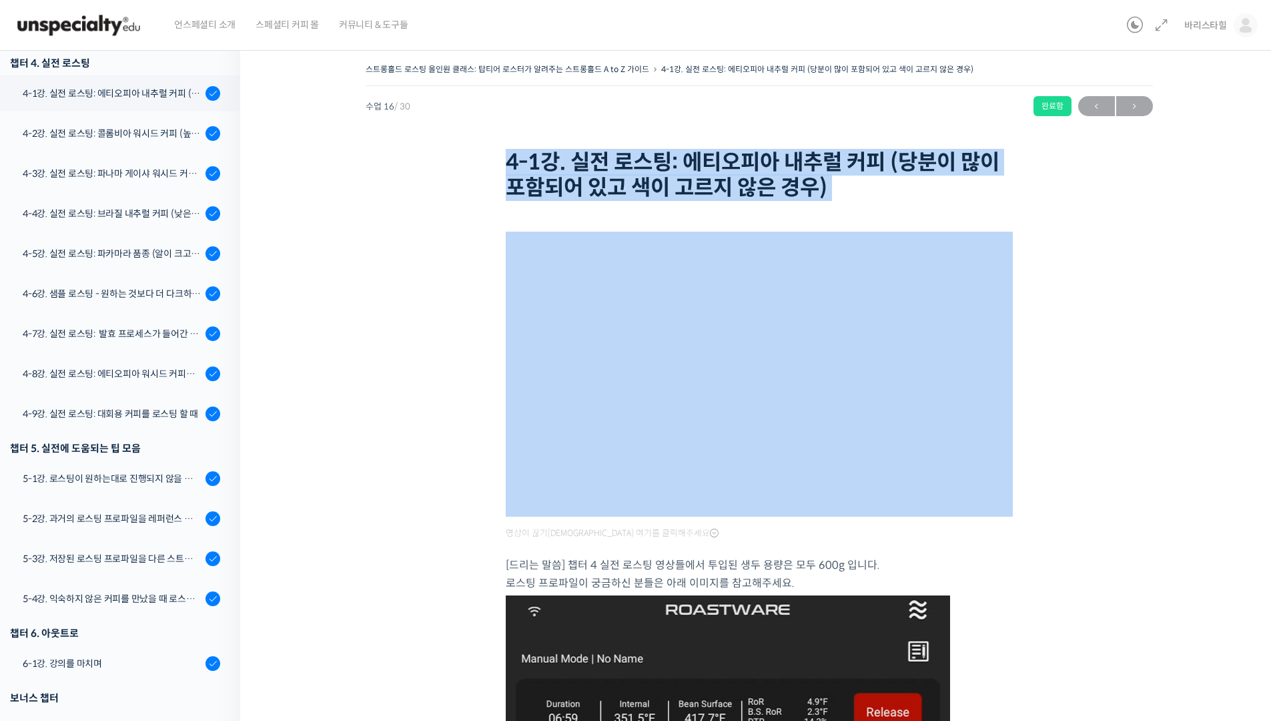
drag, startPoint x: 494, startPoint y: 153, endPoint x: 854, endPoint y: 200, distance: 363.4
click at [854, 200] on div "스트롱홀드 로스팅 올인원 클래스: 탑티어 로스터가 알려주는 스트롱홀드 A to Z 가이드 4-1강. 실전 로스팅: 에티오피아 내추럴 커피 (당…" at bounding box center [760, 132] width 788 height 145
copy div "4-1강. 실전 로스팅: 에티오피아 내추럴 커피 (당분이 많이 포함되어 있고 색이 고르지 않은 경우)"
drag, startPoint x: 116, startPoint y: 147, endPoint x: 131, endPoint y: 153, distance: 16.5
click at [116, 147] on link "4-2강. 실전 로스팅: 콜롬비아 워시드 커피 (높은 밀도와 수분율 때문에 1차 크랙에서 많은 수분을 방출하는 경우)" at bounding box center [116, 133] width 247 height 36
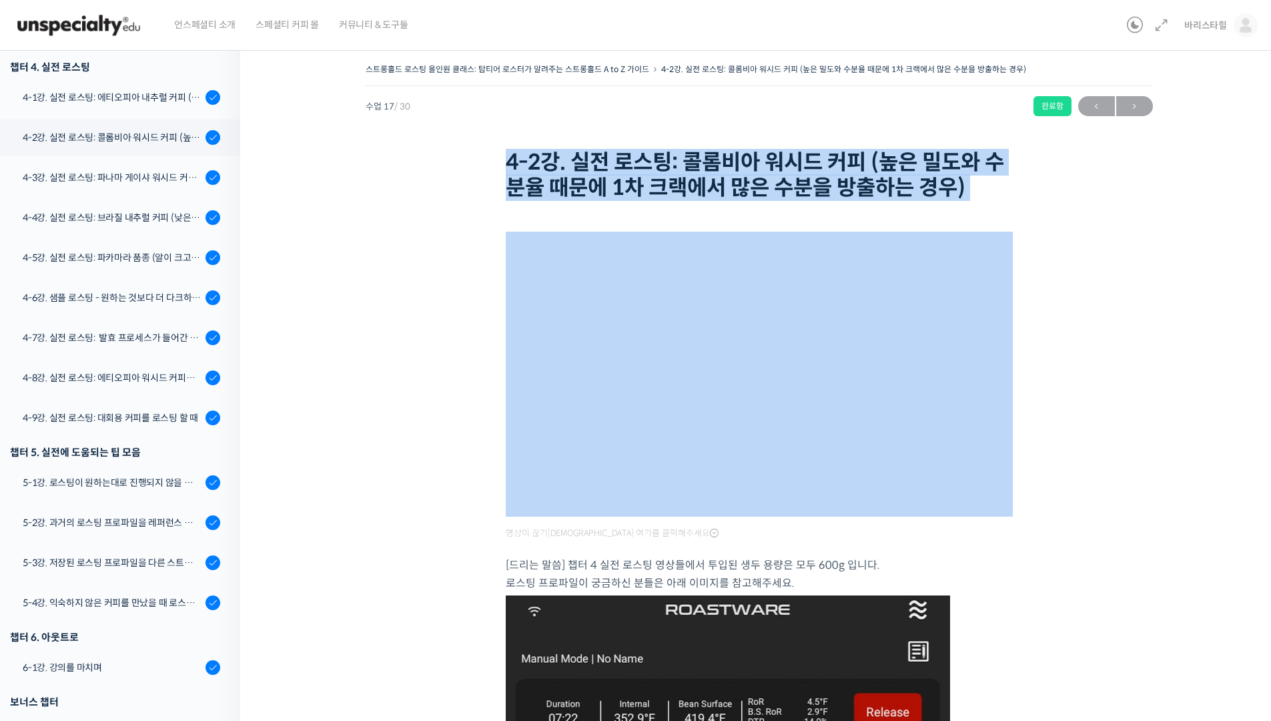
scroll to position [930, 0]
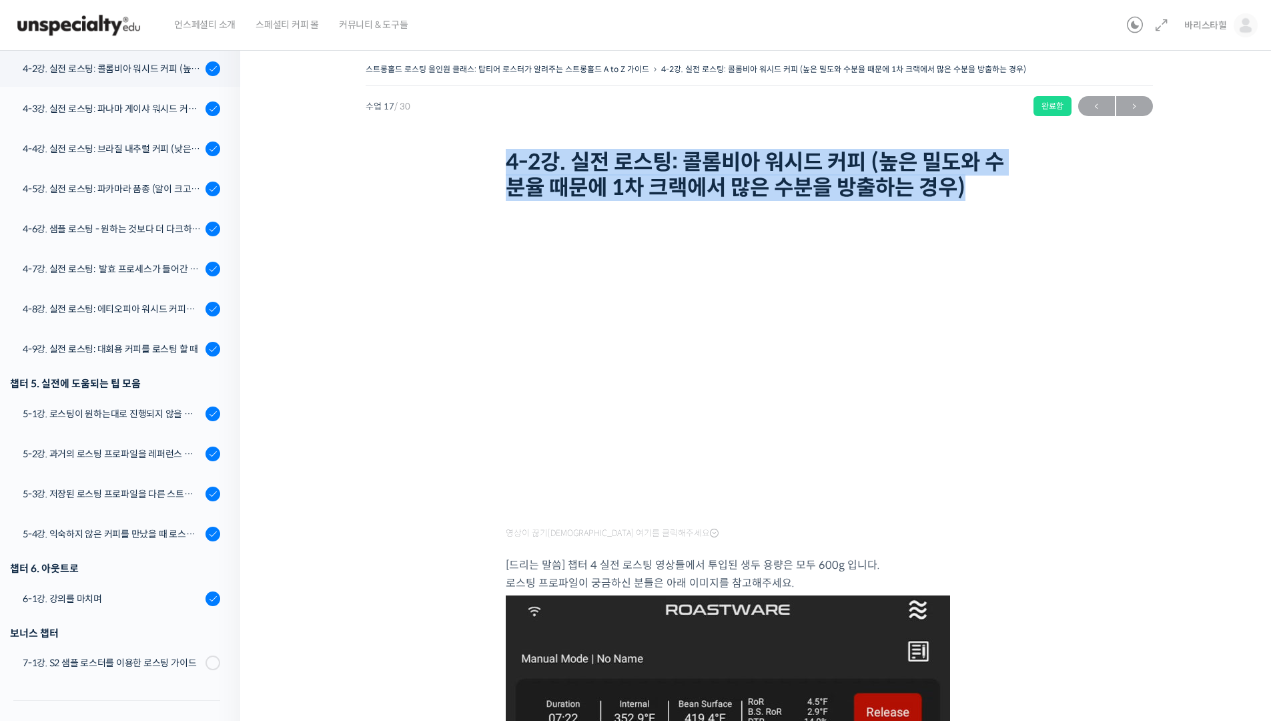
click at [984, 193] on div "스트롱홀드 로스팅 올인원 클래스: 탑티어 로스터가 알려주는 스트롱홀드 A to Z 가이드 4-2강. 실전 로스팅: 콜롬비아 워시드 커피 (높은…" at bounding box center [760, 132] width 788 height 145
click at [87, 113] on div "4-3강. 실전 로스팅: 파나마 게이샤 워시드 커피 (플레이버 프로파일이 로스팅하기 까다로운 경우)" at bounding box center [112, 108] width 179 height 15
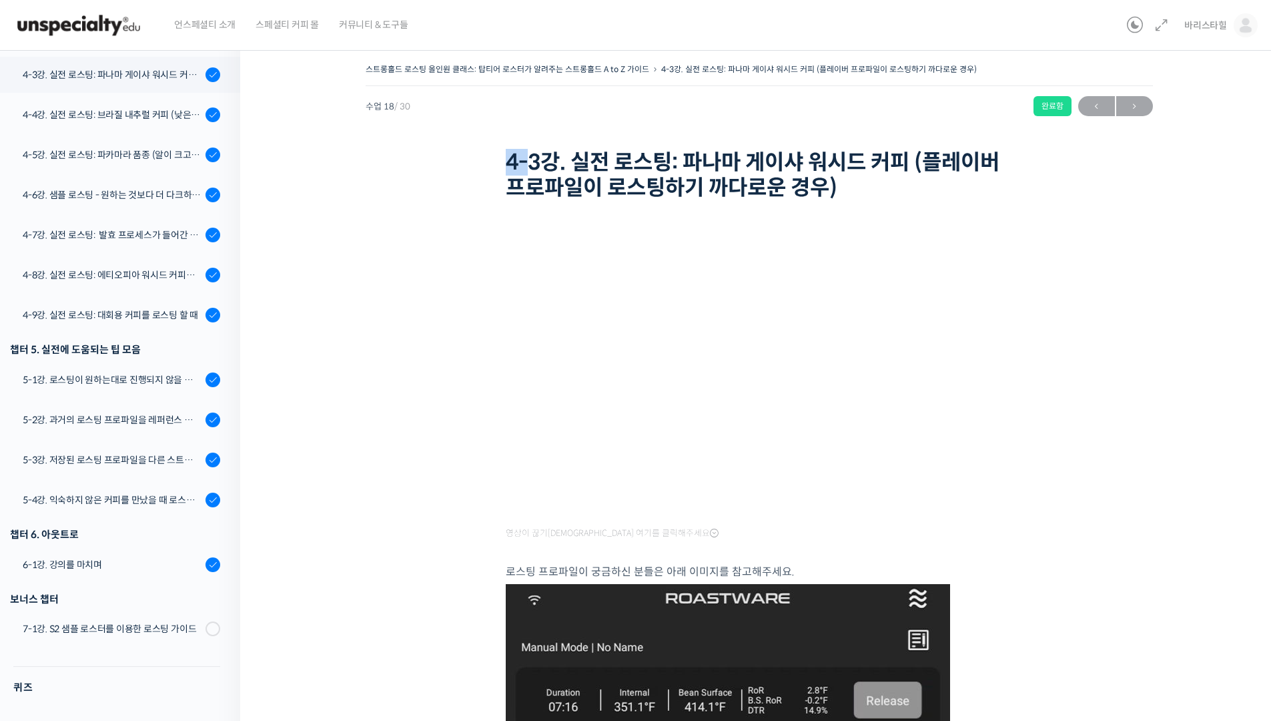
scroll to position [970, 0]
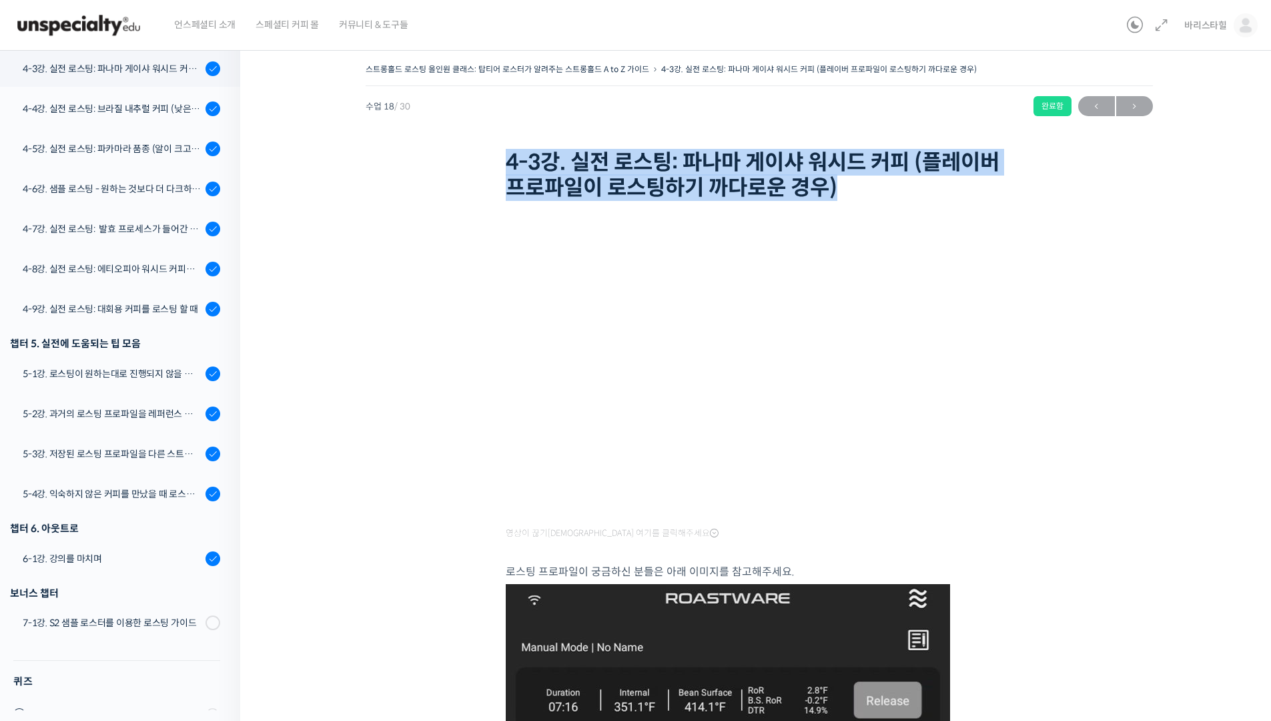
click at [867, 194] on div "스트롱홀드 로스팅 올인원 클래스: 탑티어 로스터가 알려주는 스트롱홀드 A to Z 가이드 4-3강. 실전 로스팅: 파나마 게이샤 워시드 커피 …" at bounding box center [760, 132] width 788 height 145
drag, startPoint x: 114, startPoint y: 109, endPoint x: 200, endPoint y: 113, distance: 85.6
click at [114, 109] on div "4-4강. 실전 로스팅: 브라질 내추럴 커피 (낮은 고도에서 재배되어 당분과 밀도가 낮은 경우)" at bounding box center [112, 108] width 179 height 15
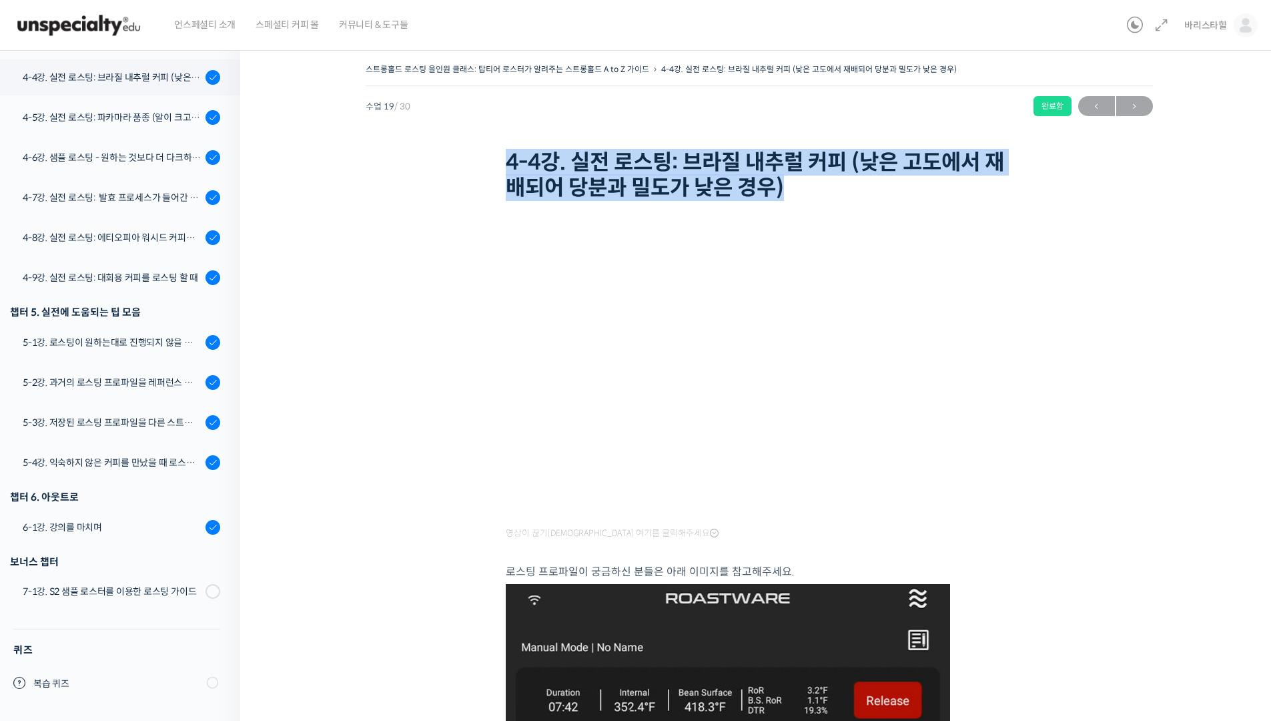
scroll to position [1002, 0]
click at [826, 193] on div "스트롱홀드 로스팅 올인원 클래스: 탑티어 로스터가 알려주는 스트롱홀드 A to Z 가이드 4-4강. 실전 로스팅: 브라질 내추럴 커피 (낮은 …" at bounding box center [760, 132] width 788 height 145
drag, startPoint x: 66, startPoint y: 116, endPoint x: 121, endPoint y: 119, distance: 55.5
click at [66, 116] on div "4-5강. 실전 로스팅: 파카마라 품종 (알이 크고 산지에서 건조가 고르게 되기 힘든 경우)" at bounding box center [112, 117] width 179 height 15
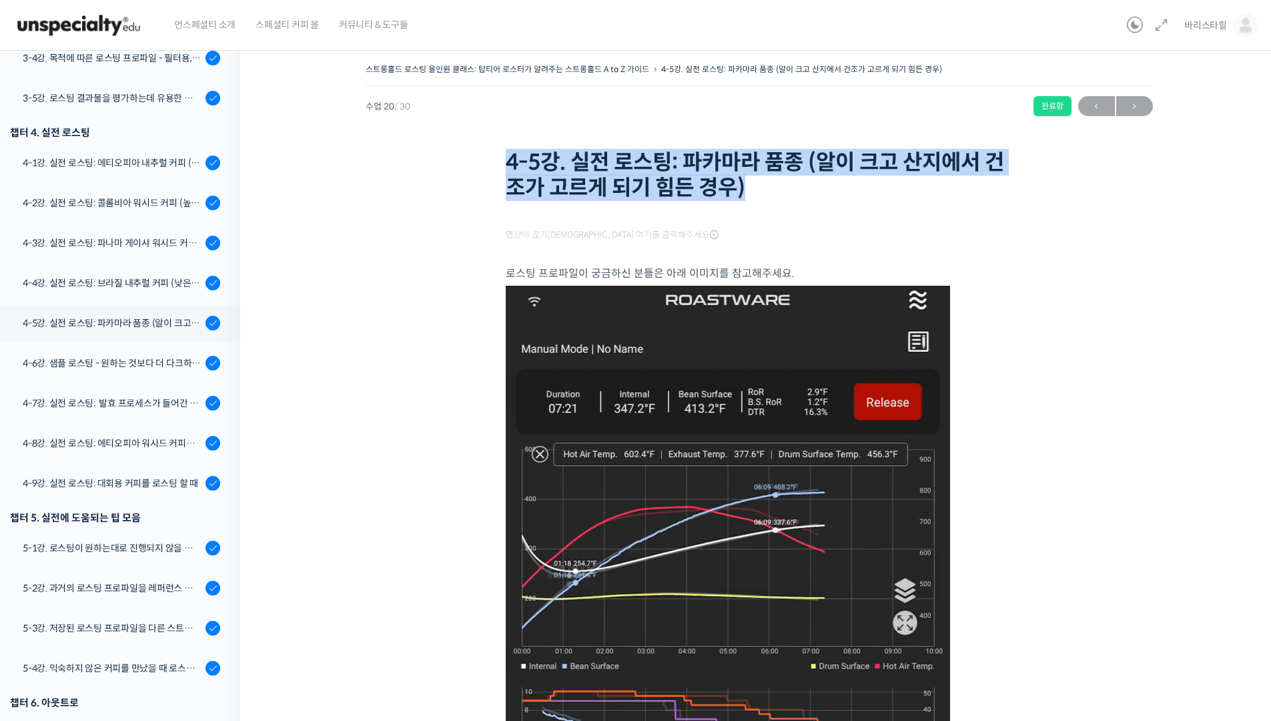
scroll to position [1002, 0]
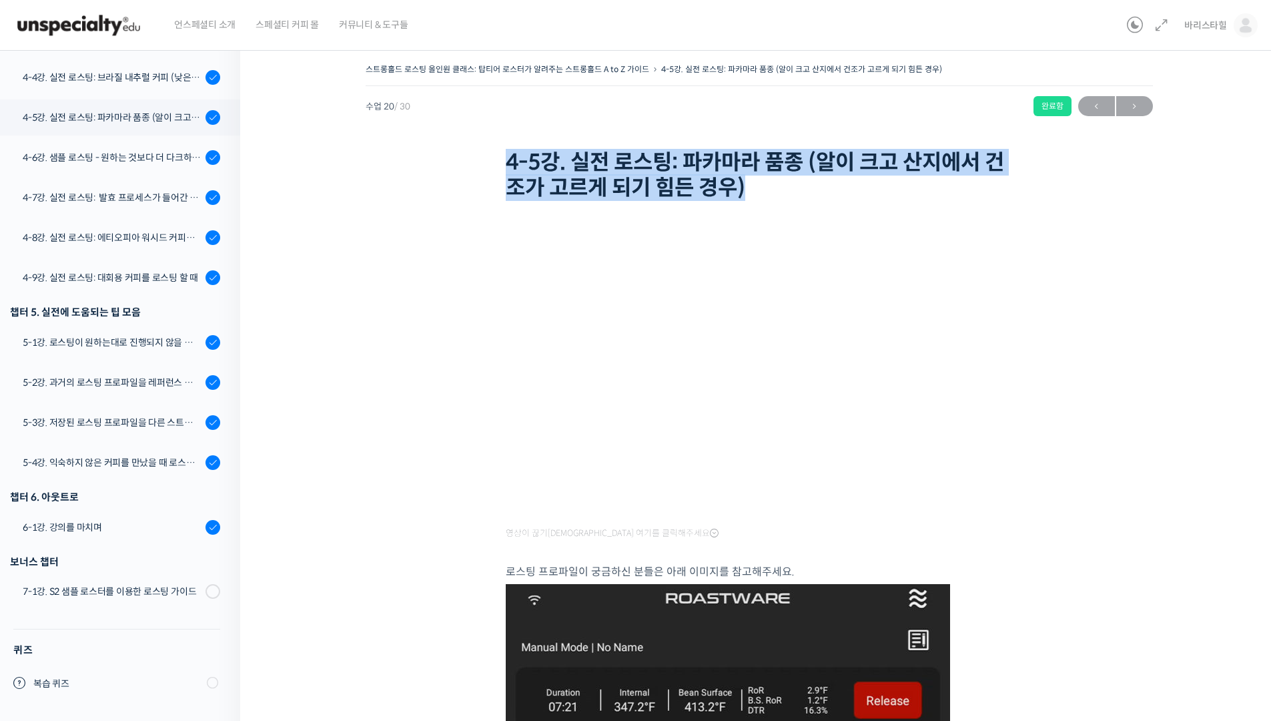
click at [818, 200] on div "스트롱홀드 로스팅 올인원 클래스: 탑티어 로스터가 알려주는 스트롱홀드 A to Z 가이드 4-5강. 실전 로스팅: 파카마라 품종 (알이 크고 …" at bounding box center [760, 132] width 788 height 145
drag, startPoint x: 114, startPoint y: 150, endPoint x: 125, endPoint y: 154, distance: 12.0
click at [114, 150] on div "4-6강. 샘플 로스팅 - 원하는 것보다 더 다크하게 로스팅 하는 이유" at bounding box center [112, 157] width 179 height 15
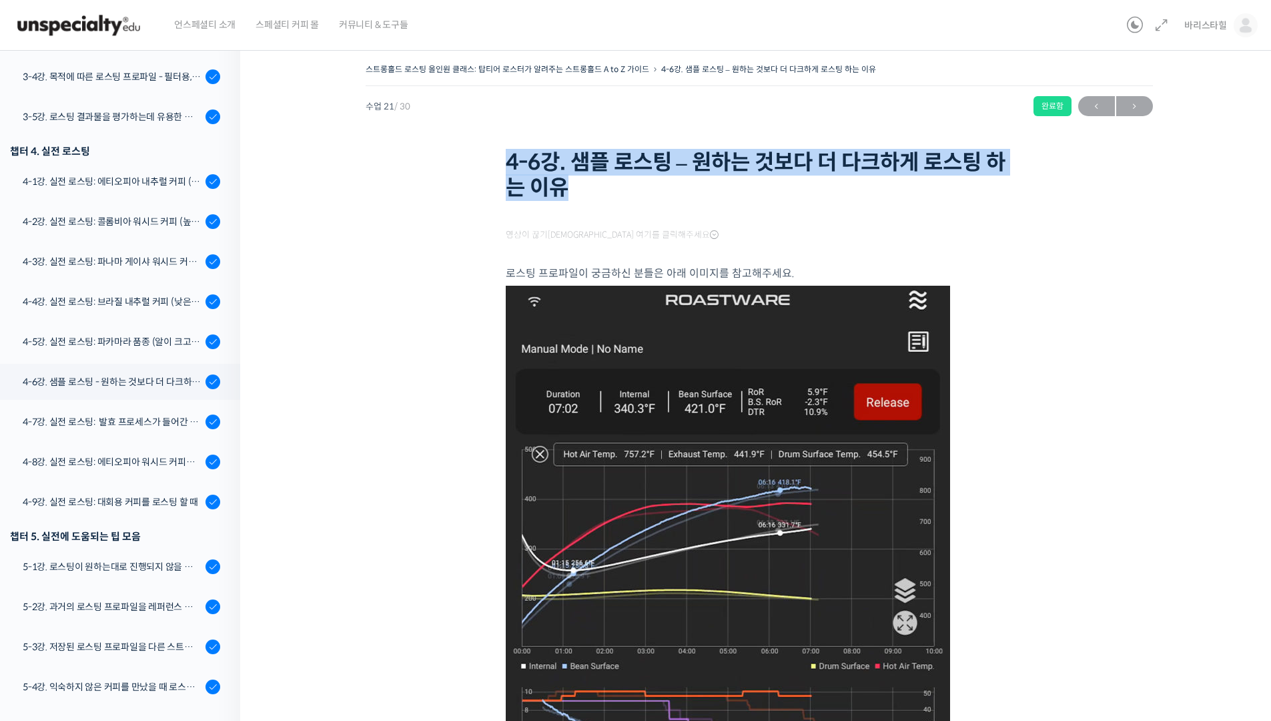
scroll to position [1002, 0]
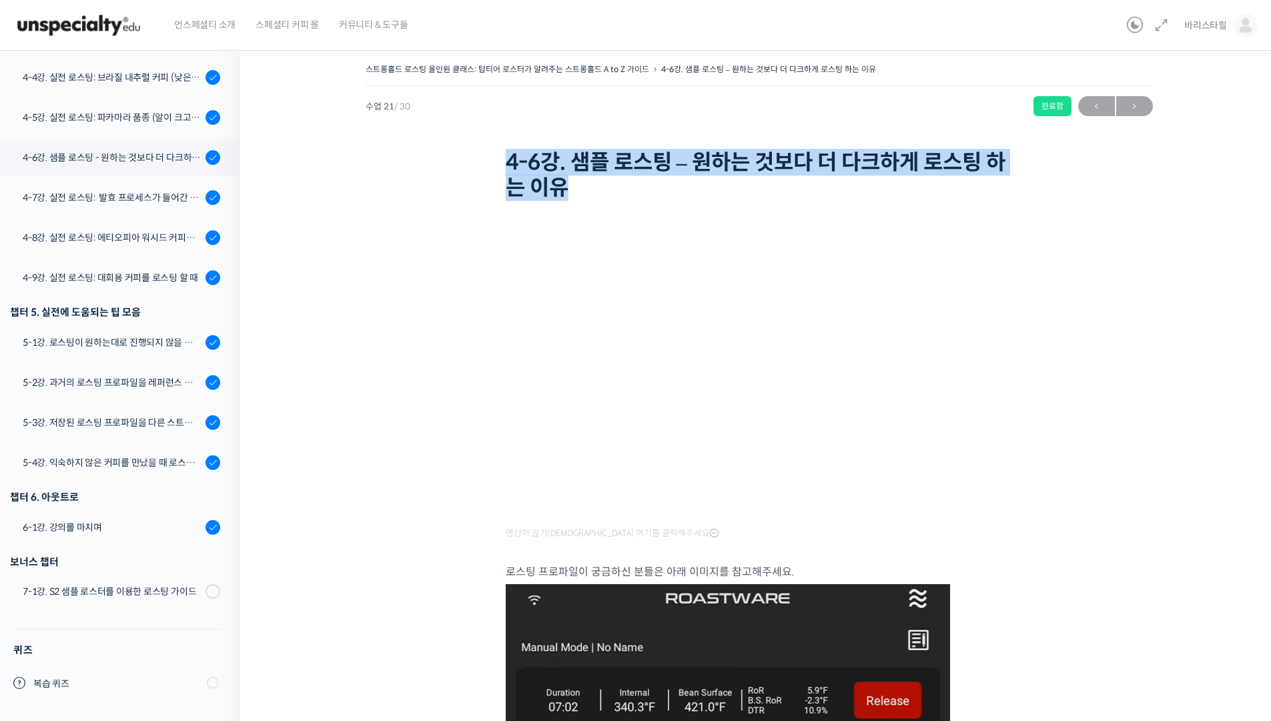
click at [645, 180] on div "스트롱홀드 로스팅 올인원 클래스: 탑티어 로스터가 알려주는 스트롱홀드 A to Z 가이드 4-6강. 샘플 로스팅 – 원하는 것보다 더 다크하게…" at bounding box center [760, 132] width 788 height 145
click at [92, 195] on div "4-7강. 실전 로스팅: 발효 프로세스가 들어간 커피를 필터용으로 로스팅 할 때" at bounding box center [112, 197] width 179 height 15
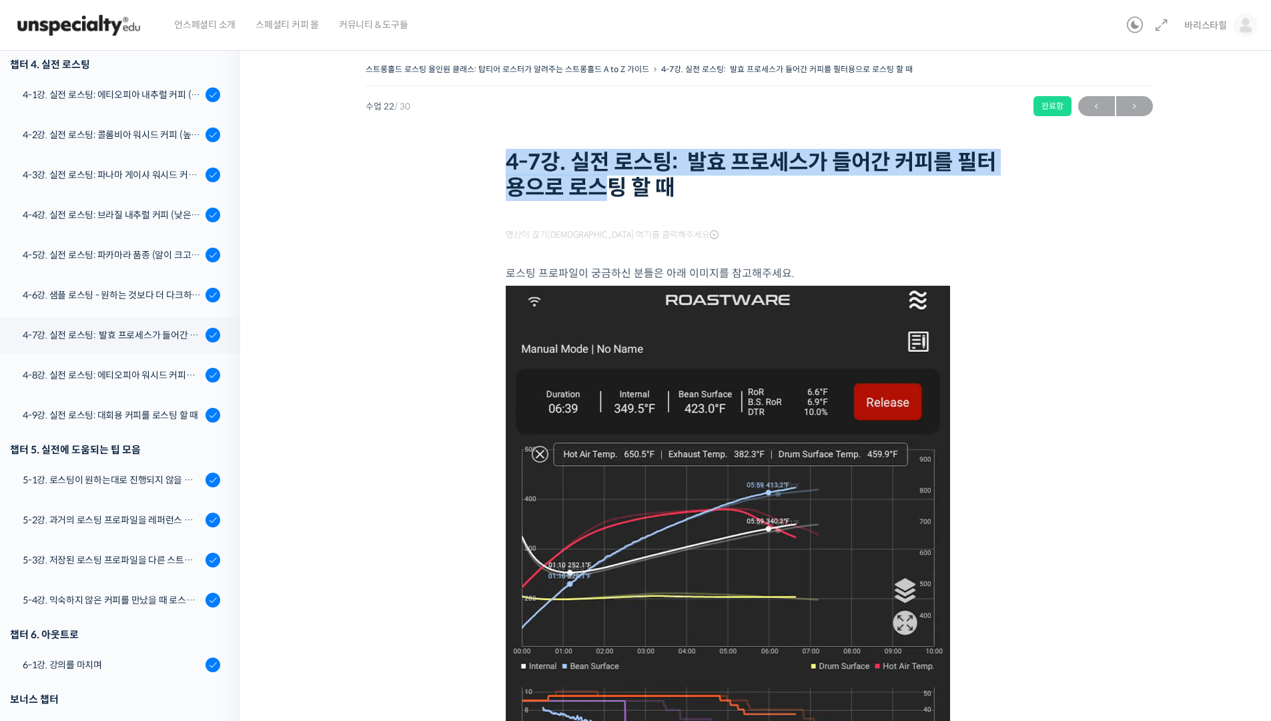
scroll to position [1002, 0]
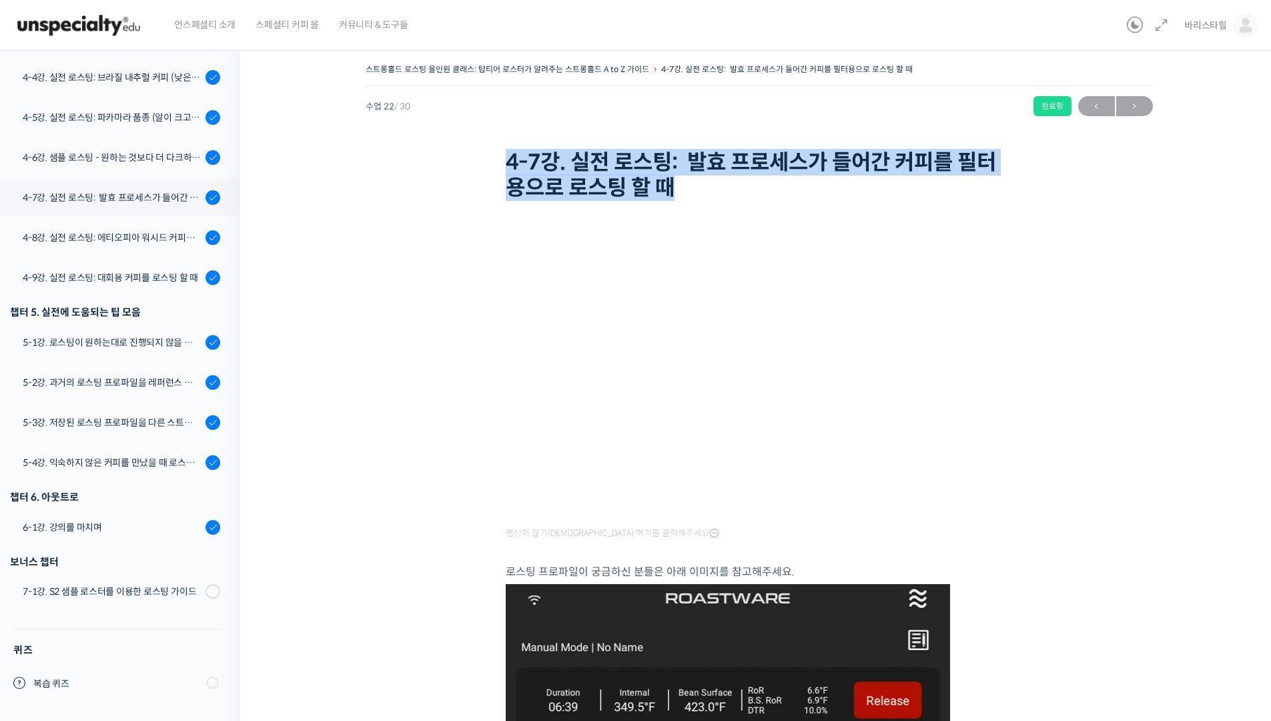
drag, startPoint x: 567, startPoint y: 176, endPoint x: 902, endPoint y: 234, distance: 340.7
click at [685, 197] on div "스트롱홀드 로스팅 올인원 클래스: 탑티어 로스터가 알려주는 스트롱홀드 A to Z 가이드 4-7강. 실전 로스팅: 발효 프로세스가 들어간 커…" at bounding box center [760, 132] width 788 height 145
copy h1 "4-7강. 실전 로스팅: 발효 프로세스가 들어간 커피를 필터용으로 로스팅 할 때"
drag, startPoint x: 79, startPoint y: 229, endPoint x: 194, endPoint y: 232, distance: 114.2
click at [80, 228] on link "4-8강. 실전 로스팅: 에티오피아 워시드 커피를 에스프레소용으로 로스팅 할 때" at bounding box center [116, 238] width 247 height 36
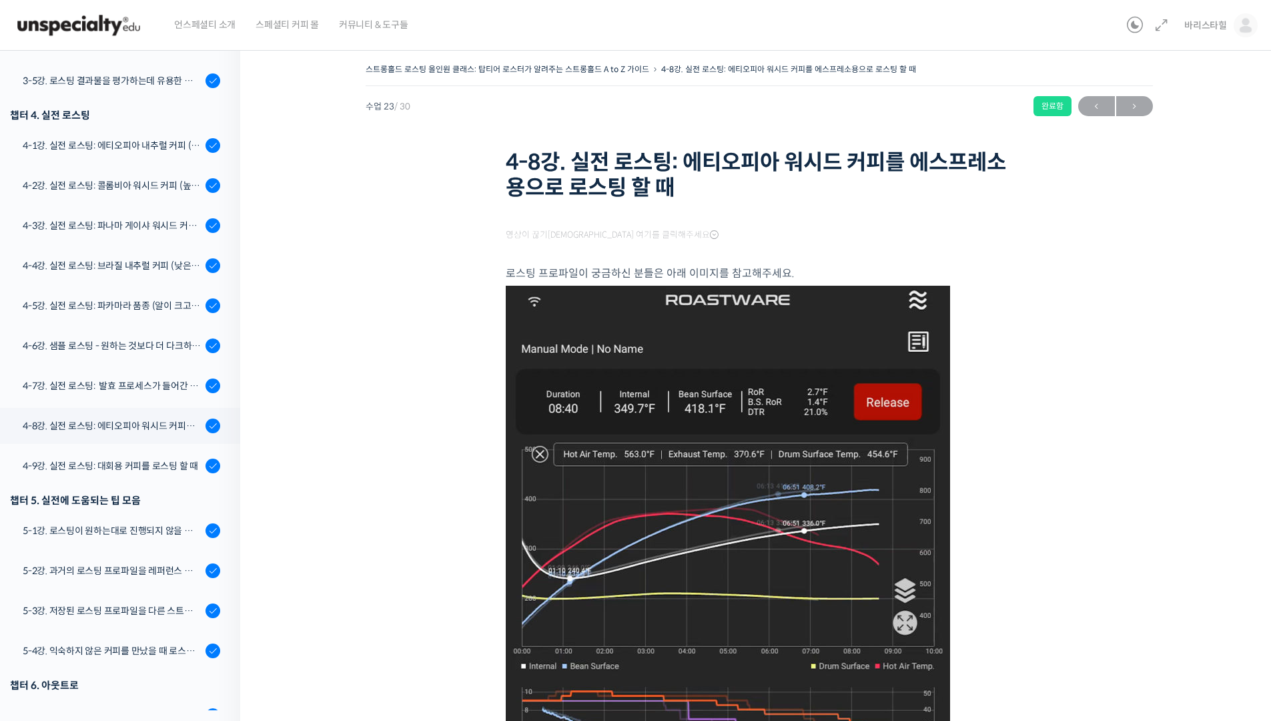
scroll to position [1002, 0]
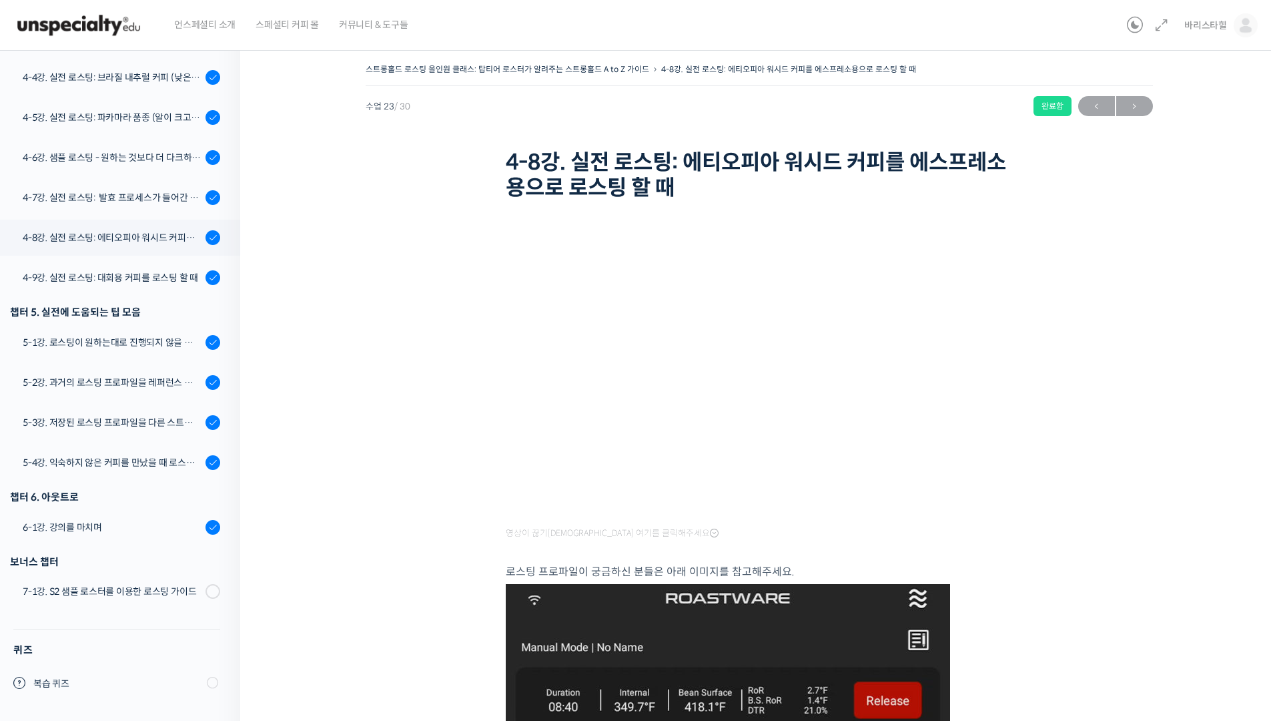
click at [513, 152] on h1 "4-8강. 실전 로스팅: 에티오피아 워시드 커피를 에스프레소용으로 로스팅 할 때" at bounding box center [759, 174] width 507 height 51
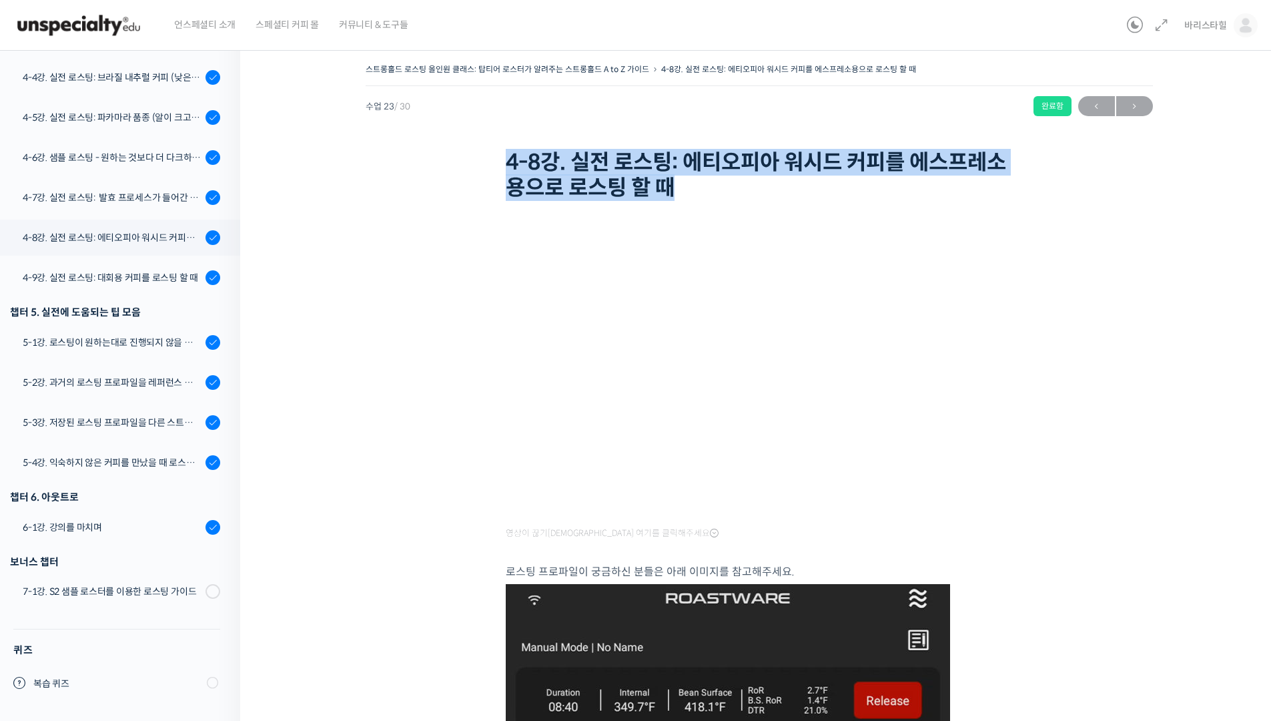
drag, startPoint x: 497, startPoint y: 154, endPoint x: 953, endPoint y: 203, distance: 459.1
click at [703, 191] on div "스트롱홀드 로스팅 올인원 클래스: 탑티어 로스터가 알려주는 스트롱홀드 A to Z 가이드 4-8강. 실전 로스팅: 에티오피아 워시드 커피를 에…" at bounding box center [760, 132] width 788 height 145
copy h1 "4-8강. 실전 로스팅: 에티오피아 워시드 커피를 에스프레소용으로 로스팅 할 때"
click at [106, 270] on div "4-9강. 실전 로스팅: 대회용 커피를 로스팅 할 때" at bounding box center [112, 277] width 179 height 15
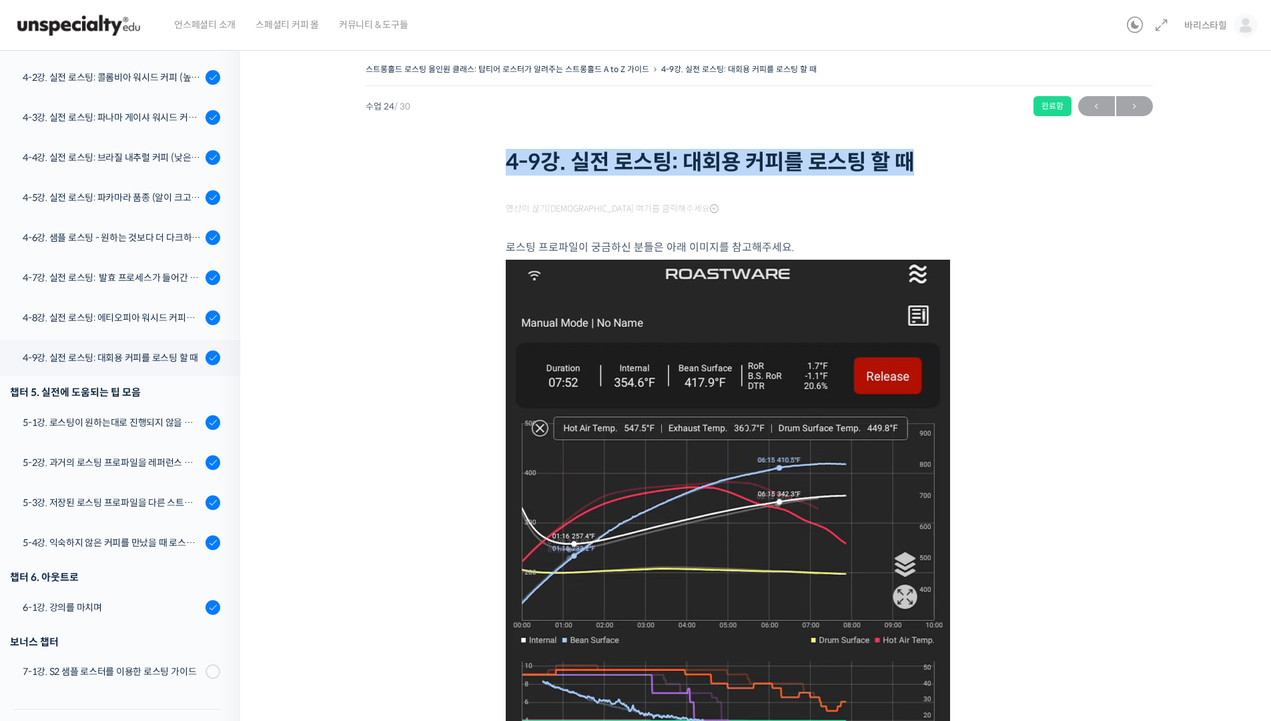
scroll to position [1002, 0]
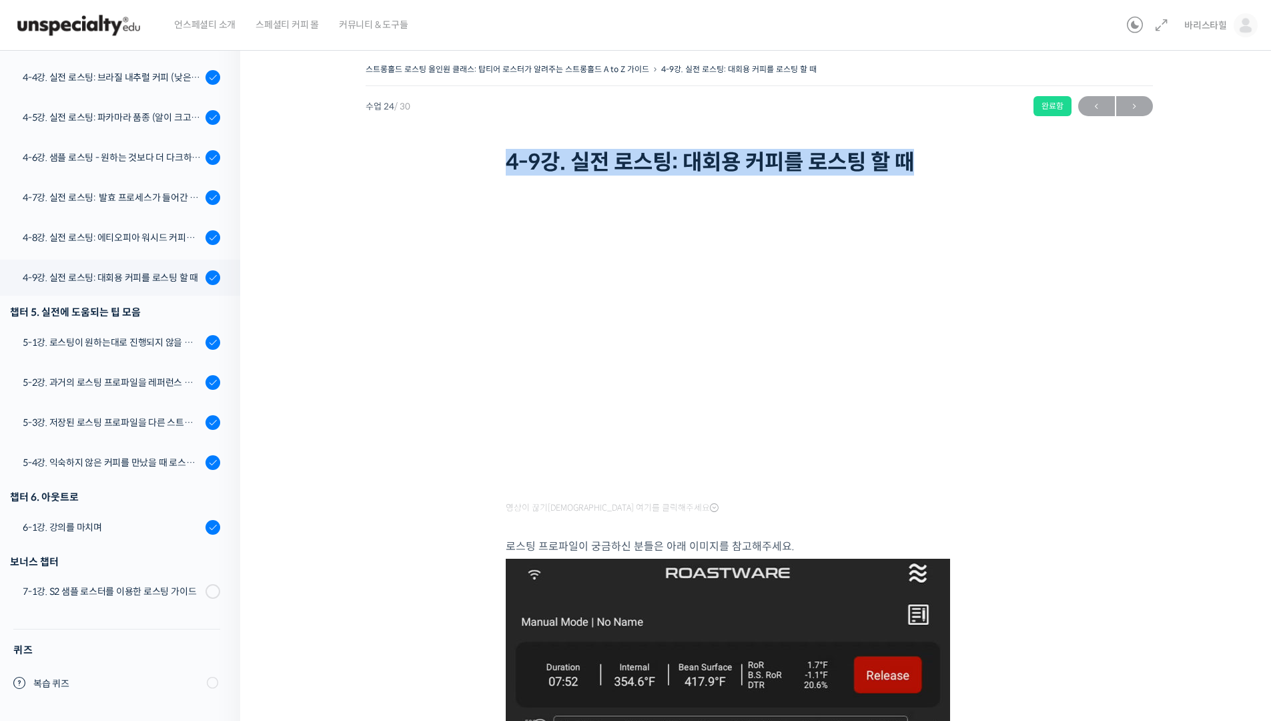
click at [934, 185] on div "스트롱홀드 로스팅 올인원 클래스: 탑티어 로스터가 알려주는 스트롱홀드 A to Z 가이드 4-9강. 실전 로스팅: 대회용 커피를 로스팅 할 때…" at bounding box center [759, 681] width 904 height 1243
drag, startPoint x: 58, startPoint y: 338, endPoint x: 103, endPoint y: 335, distance: 45.5
click at [58, 338] on div "5-1강. 로스팅이 원하는대로 진행되지 않을 때, 일관성이 떨어질 때" at bounding box center [112, 342] width 179 height 15
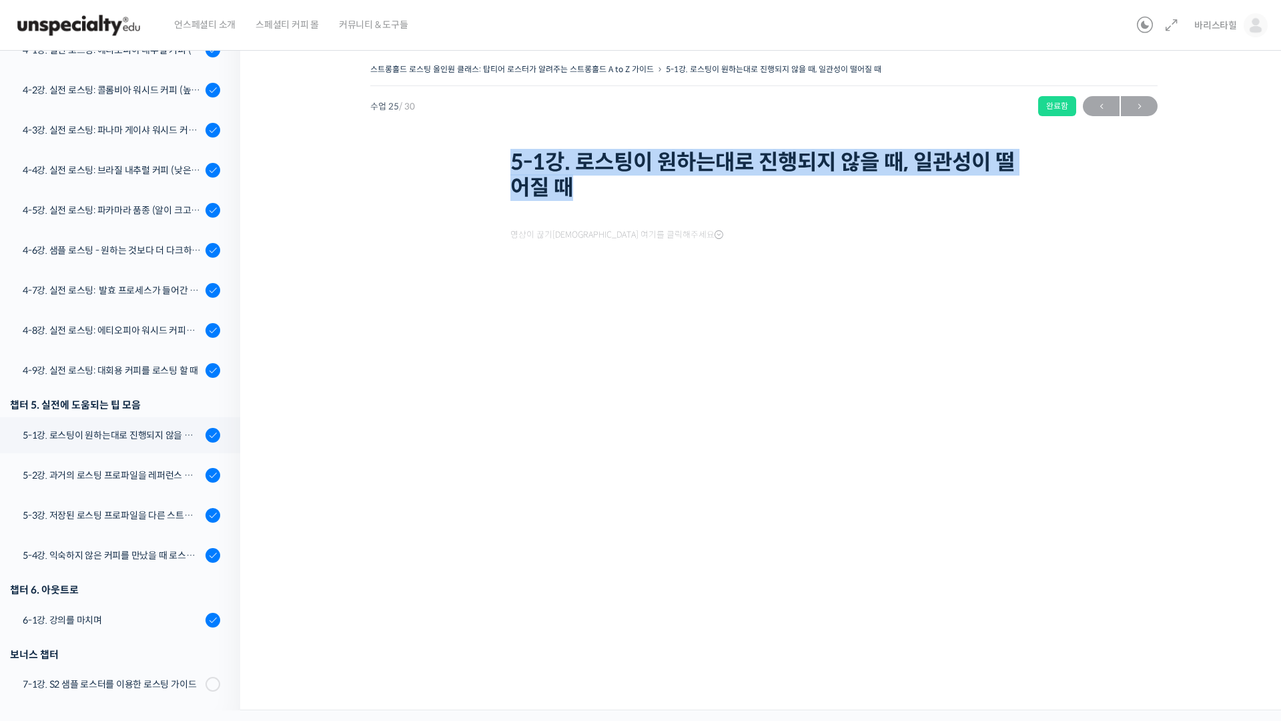
scroll to position [1002, 0]
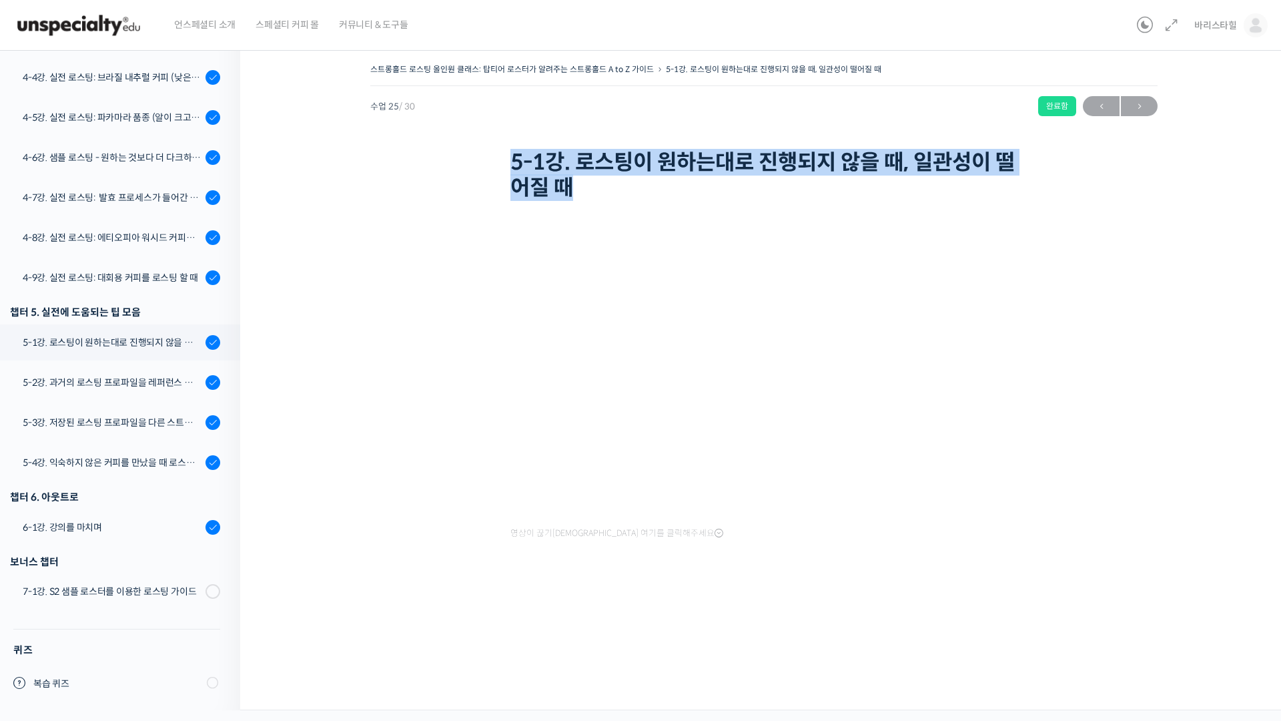
click at [778, 198] on div "스트롱홀드 로스팅 올인원 클래스: 탑티어 로스터가 알려주는 스트롱홀드 A to Z 가이드 5-1강. 로스팅이 원하는대로 진행되지 않을 때, 일…" at bounding box center [764, 132] width 788 height 145
click at [171, 375] on div "5-2강. 과거의 로스팅 프로파일을 레퍼런스 삼아 리뷰하는 방법" at bounding box center [112, 382] width 179 height 15
click at [579, 193] on div "스트롱홀드 로스팅 올인원 클래스: 탑티어 로스터가 알려주는 스트롱홀드 A to Z 가이드 5-2강. 과거의 로스팅 프로파일을 레퍼런스 삼아 리…" at bounding box center [764, 132] width 788 height 145
copy h1 "5-2강. 과거의 로스팅 프로파일을 레퍼런스 삼아 리뷰하는 방법"
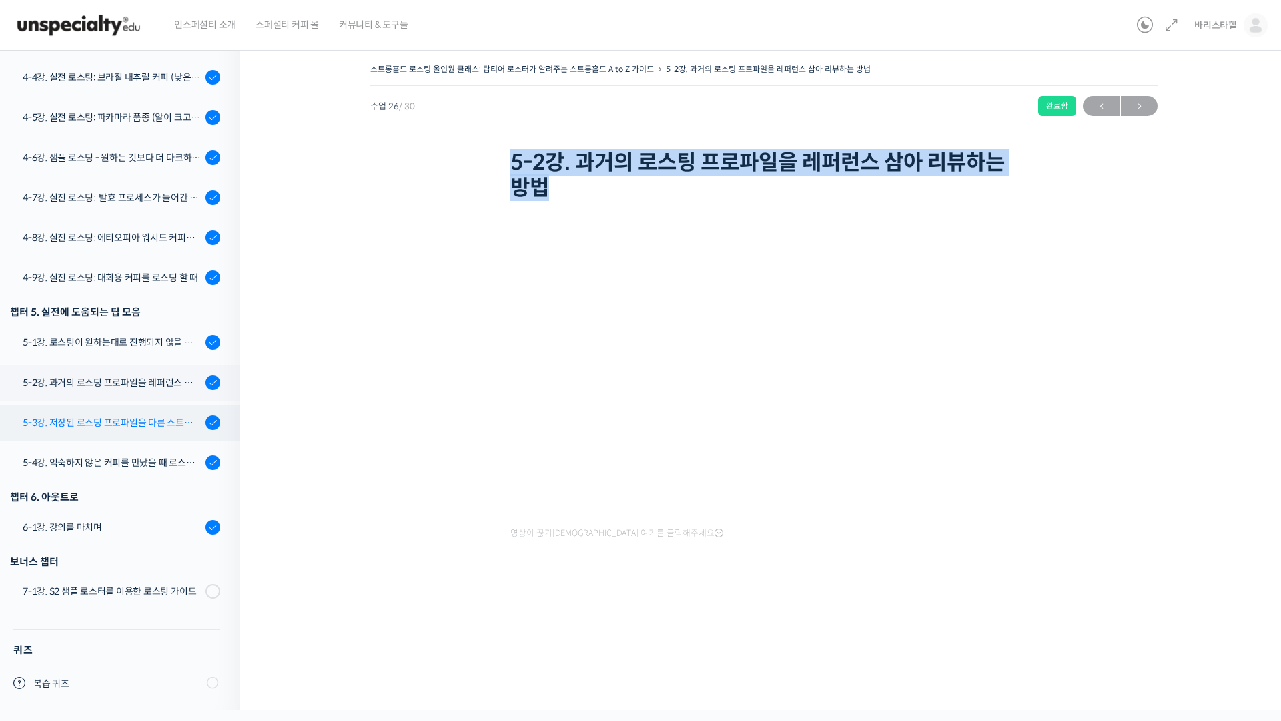
click at [104, 414] on link "5-3강. 저장된 로스팅 프로파일을 다른 스트롱홀드 로스팅 머신에서 적용할 경우에 보정하는 방법" at bounding box center [116, 422] width 247 height 36
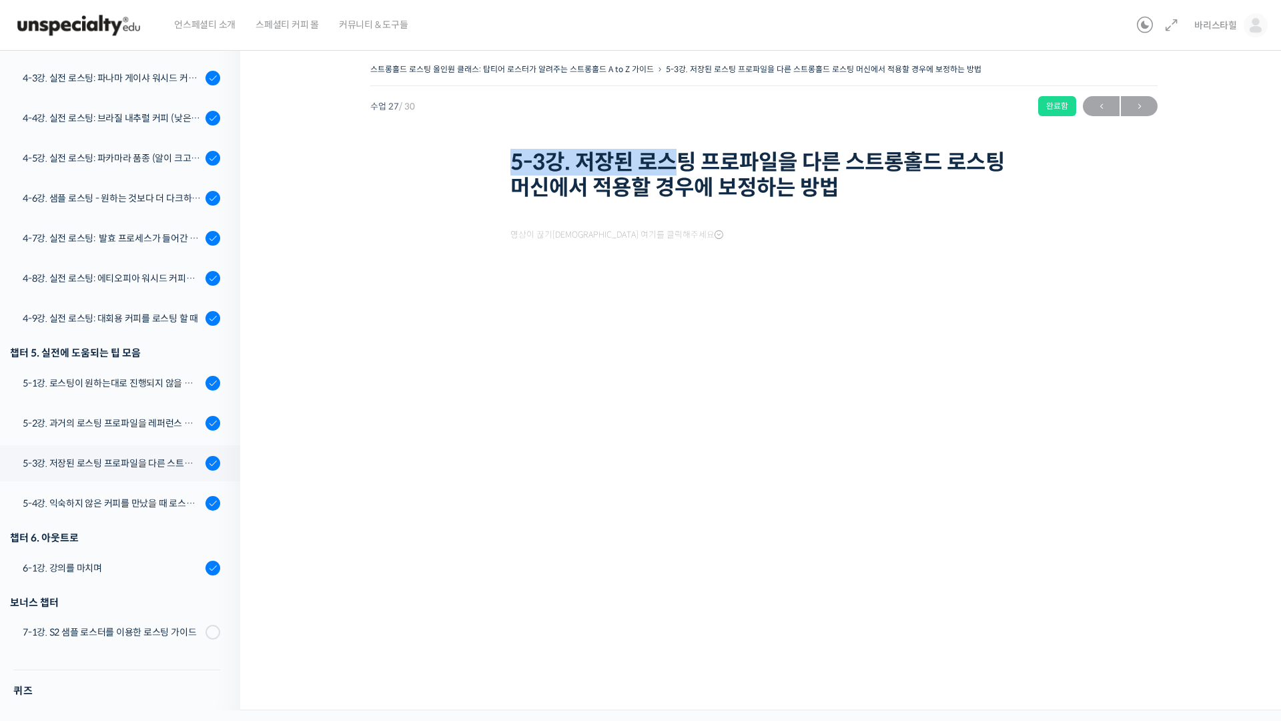
scroll to position [1002, 0]
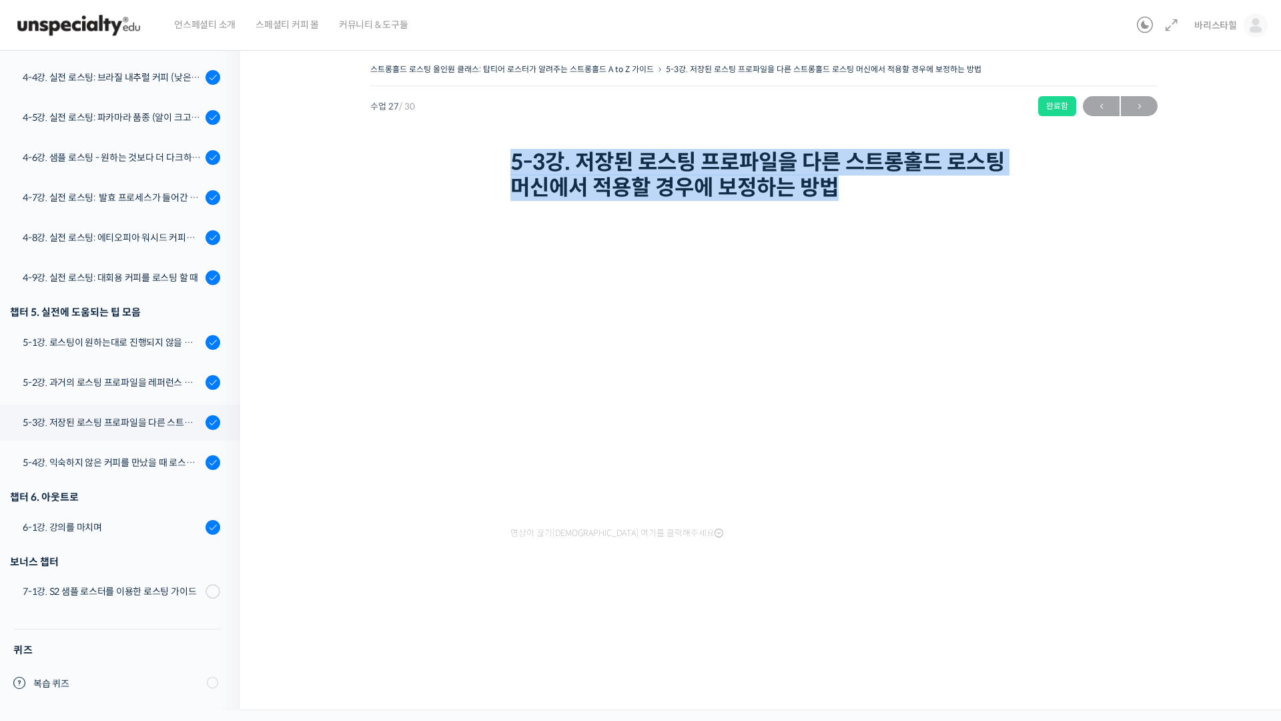
drag, startPoint x: 683, startPoint y: 176, endPoint x: 892, endPoint y: 189, distance: 208.7
click at [892, 189] on div "스트롱홀드 로스팅 올인원 클래스: 탑티어 로스터가 알려주는 스트롱홀드 A to Z 가이드 5-3강. 저장된 로스팅 프로파일을 다른 스트롱홀드 …" at bounding box center [764, 132] width 788 height 145
copy h1 "5-3강. 저장된 로스팅 프로파일을 다른 스트롱홀드 로스팅 머신에서 적용할 경우에 보정하는 방법"
drag, startPoint x: 43, startPoint y: 453, endPoint x: 94, endPoint y: 442, distance: 52.5
click at [43, 453] on link "5-4강. 익숙하지 않은 커피를 만났을 때 로스팅 전략 세우는 방법" at bounding box center [116, 462] width 247 height 36
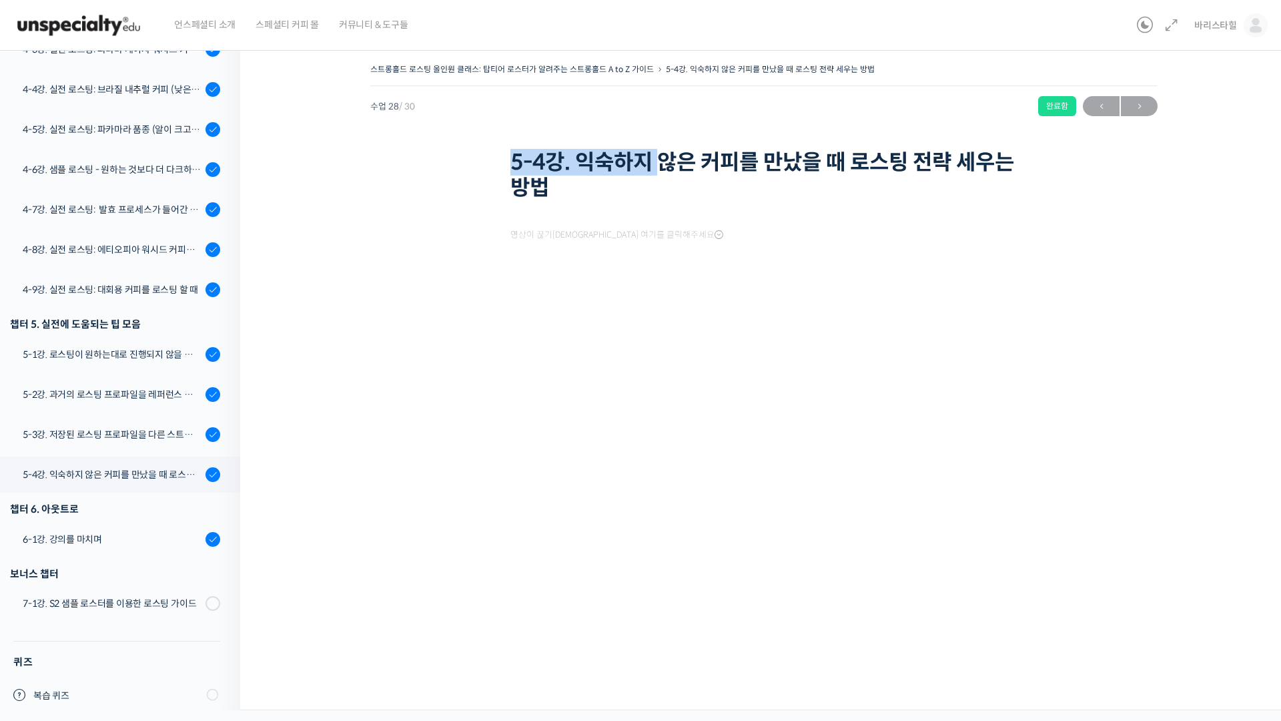
scroll to position [1002, 0]
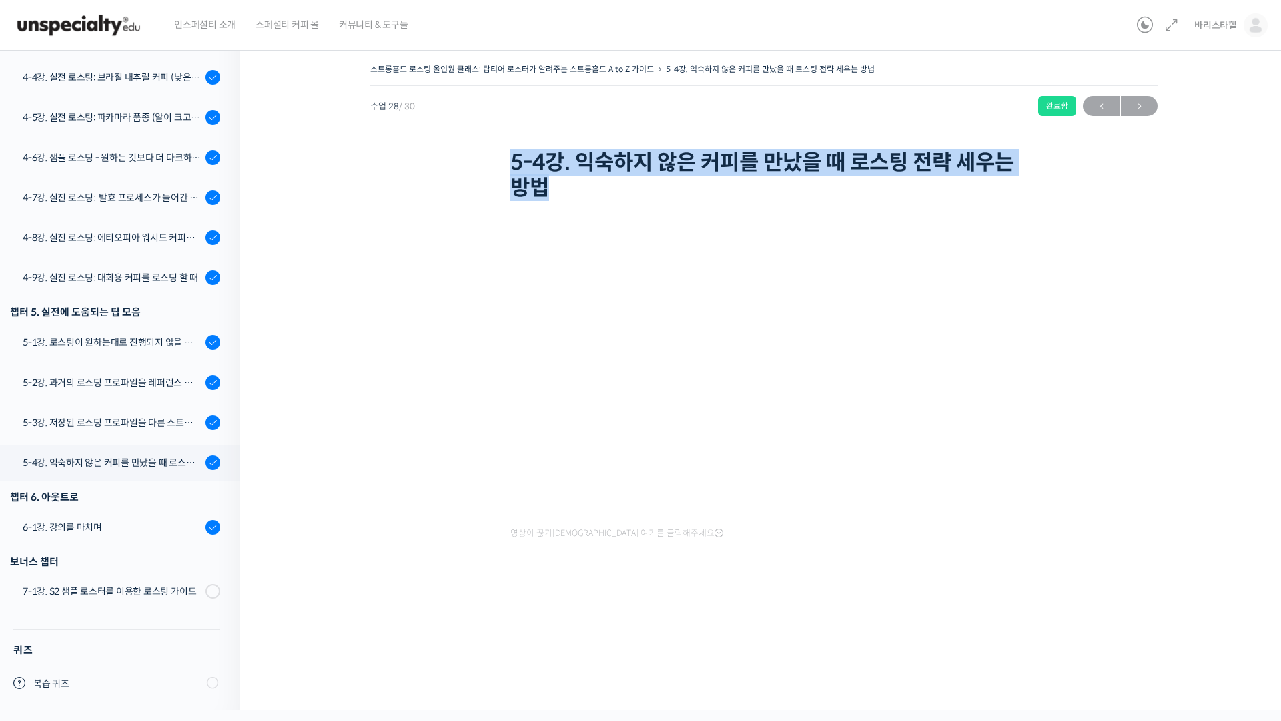
click at [660, 185] on div "스트롱홀드 로스팅 올인원 클래스: 탑티어 로스터가 알려주는 스트롱홀드 A to Z 가이드 5-4강. 익숙하지 않은 커피를 만났을 때 로스팅 전…" at bounding box center [764, 132] width 788 height 145
copy h1 "5-4강. 익숙하지 않은 커피를 만났을 때 로스팅 전략 세우는 방법"
click at [76, 520] on div "6-1강. 강의를 마치며" at bounding box center [112, 527] width 179 height 15
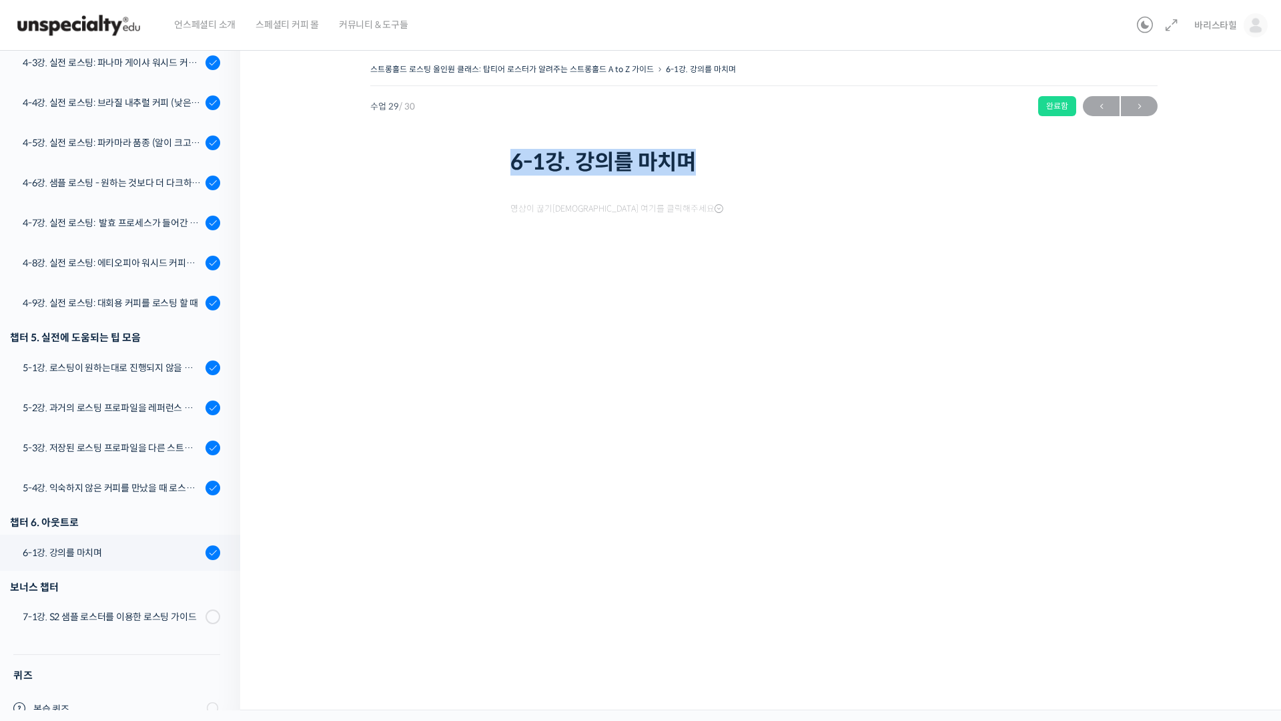
scroll to position [1002, 0]
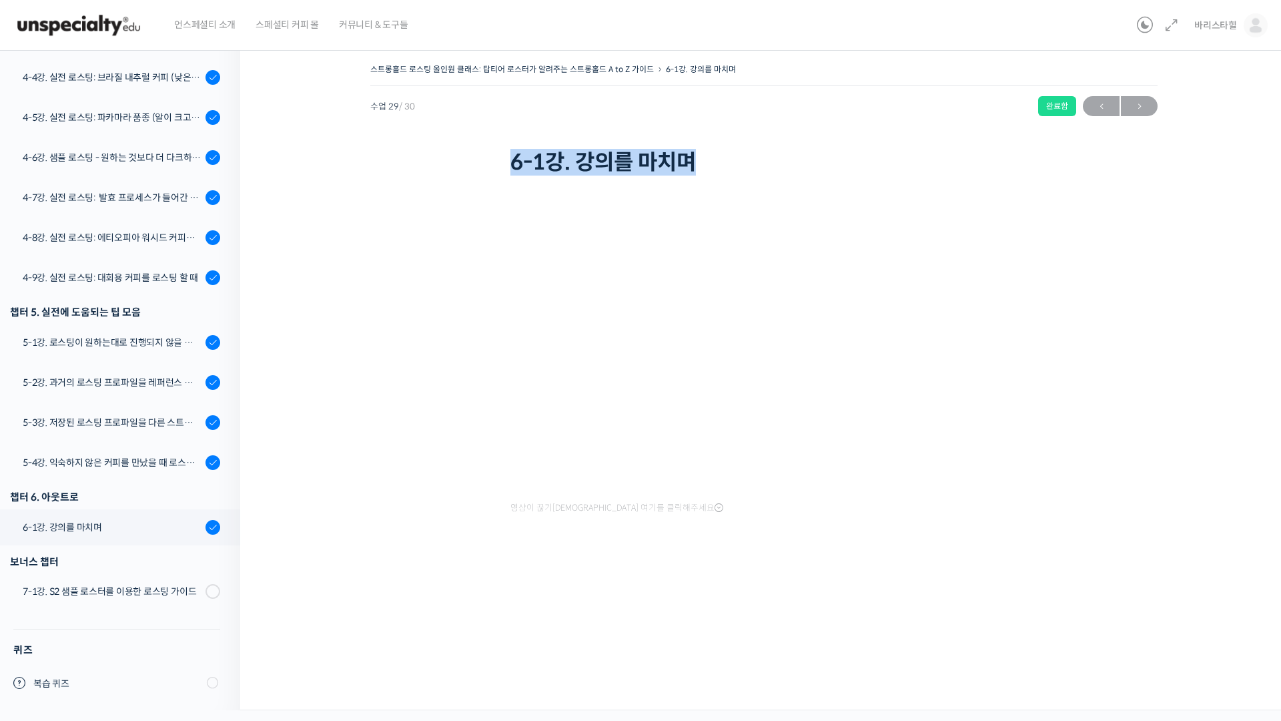
click at [745, 182] on div "스트롱홀드 로스팅 올인원 클래스: 탑티어 로스터가 알려주는 스트롱홀드 A to Z 가이드 6-1강. 강의를 마치며 완료함 수업 29 / 30 …" at bounding box center [764, 319] width 914 height 519
click at [90, 574] on link "7-1강. S2 샘플 로스터를 이용한 로스팅 가이드" at bounding box center [116, 591] width 247 height 35
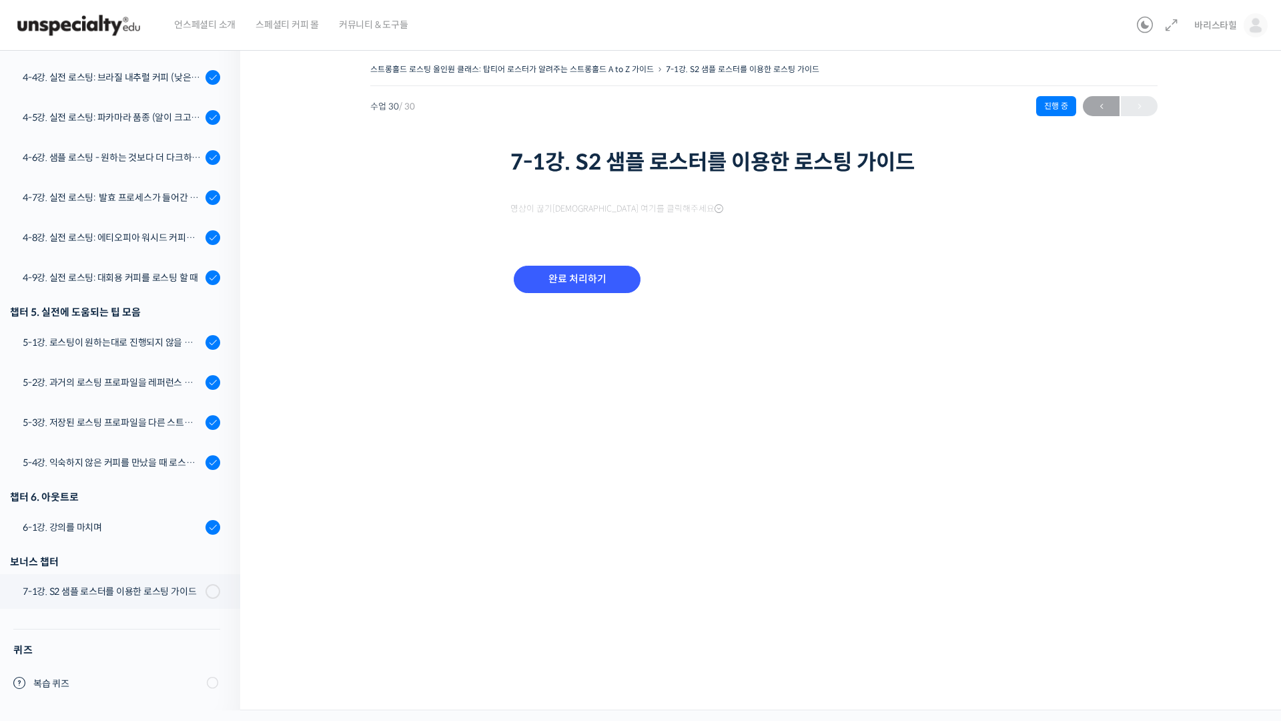
scroll to position [1002, 0]
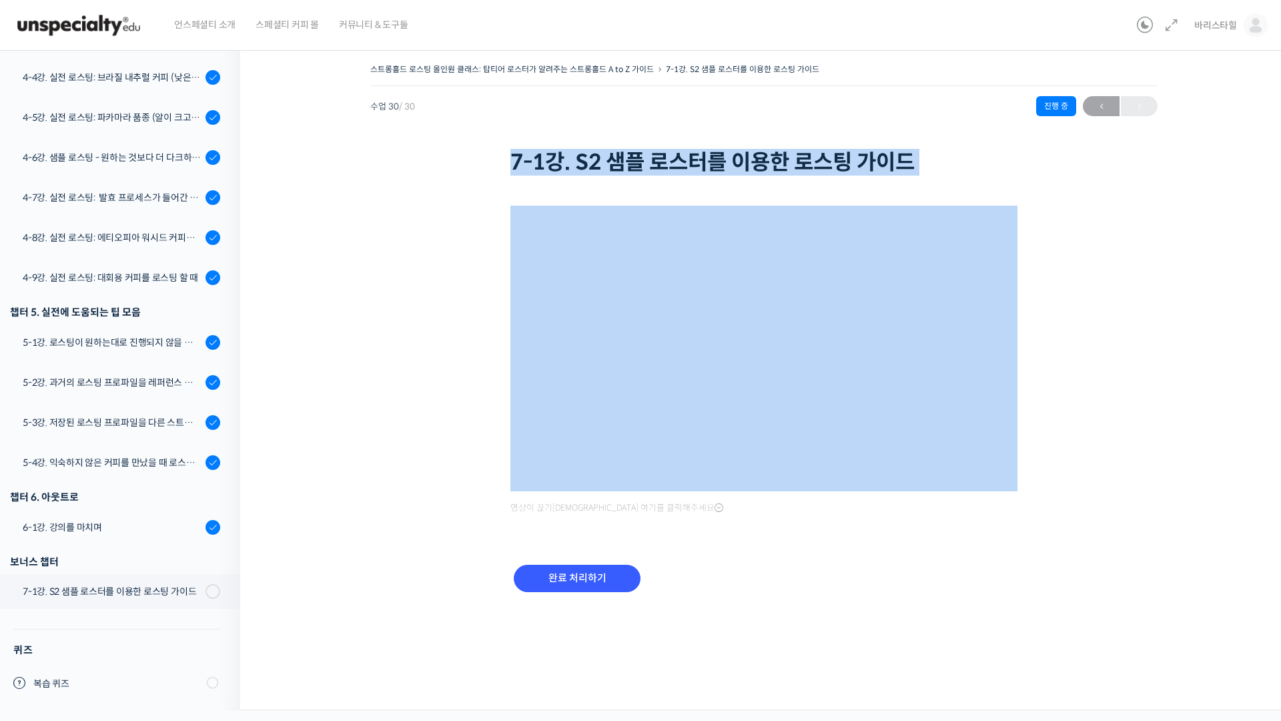
drag, startPoint x: 515, startPoint y: 160, endPoint x: 940, endPoint y: 186, distance: 425.3
click at [938, 185] on div "스트롱홀드 로스팅 올인원 클래스: 탑티어 로스터가 알려주는 스트롱홀드 A to Z 가이드 7-1강. S2 샘플 로스터를 이용한 로스팅 가이드 …" at bounding box center [764, 343] width 914 height 567
click at [126, 522] on div "6-1강. 강의를 마치며" at bounding box center [112, 527] width 179 height 15
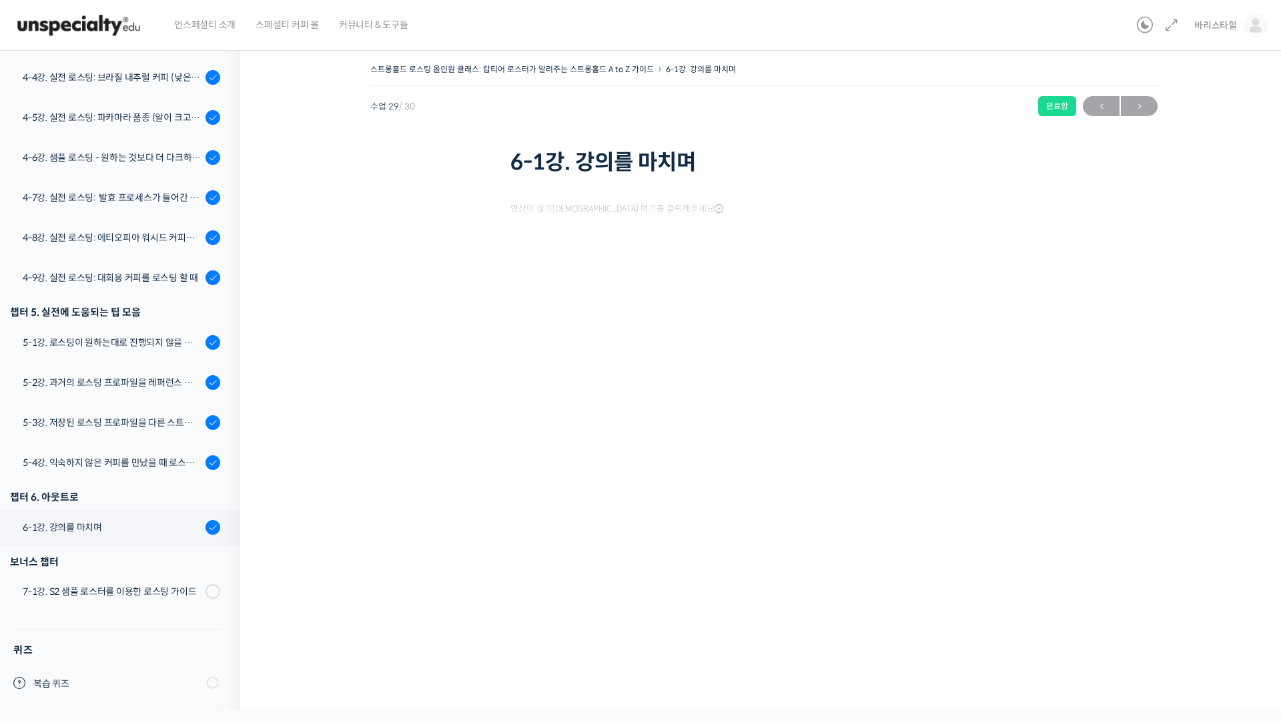
scroll to position [1002, 0]
drag, startPoint x: 485, startPoint y: 162, endPoint x: 750, endPoint y: 166, distance: 265.0
click at [750, 166] on div "스트롱홀드 로스팅 올인원 클래스: 탑티어 로스터가 알려주는 스트롱홀드 A to Z 가이드 6-1강. 강의를 마치며 완료함 수업 29 / 30 …" at bounding box center [764, 119] width 788 height 119
copy h1 "6-1강. 강의를 마치며"
drag, startPoint x: 1019, startPoint y: 5, endPoint x: 988, endPoint y: 36, distance: 43.4
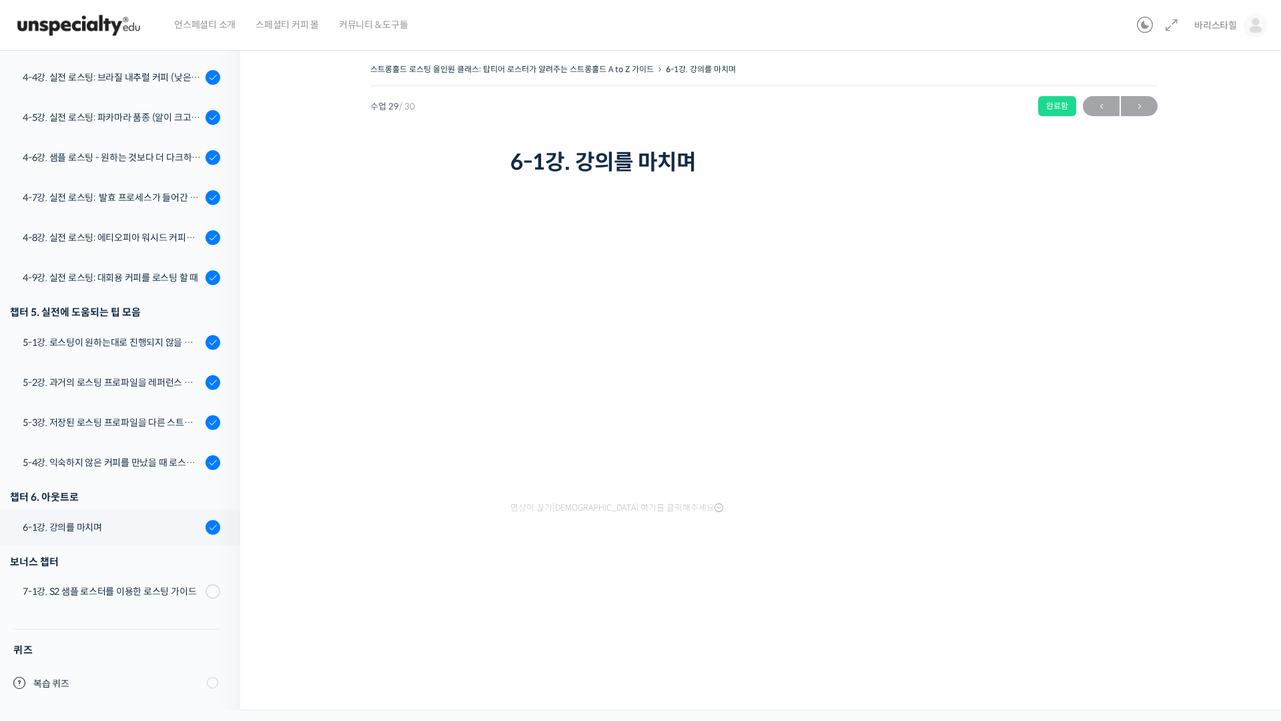
click at [990, 36] on div "언스페셜티 소개 스페셜티 커피 몰 커뮤니티 & 도구들" at bounding box center [648, 25] width 968 height 51
